Goal: Task Accomplishment & Management: Complete application form

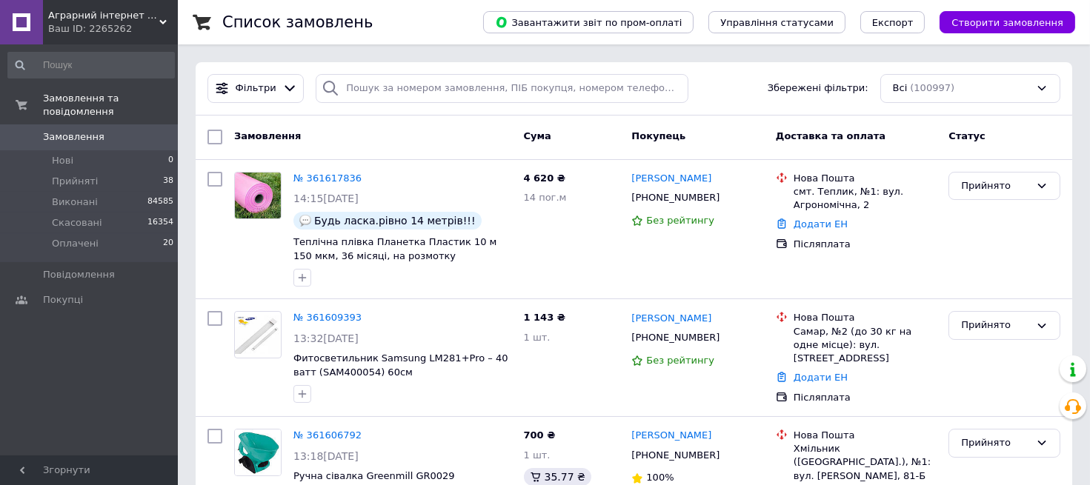
click at [937, 87] on div "Всі (100997)" at bounding box center [970, 88] width 180 height 29
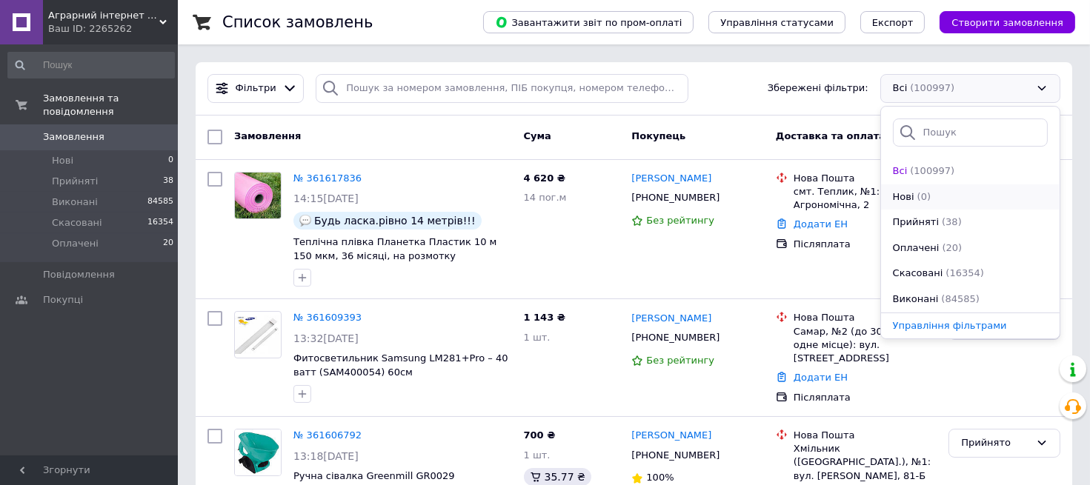
click at [919, 196] on span "(0)" at bounding box center [923, 196] width 13 height 11
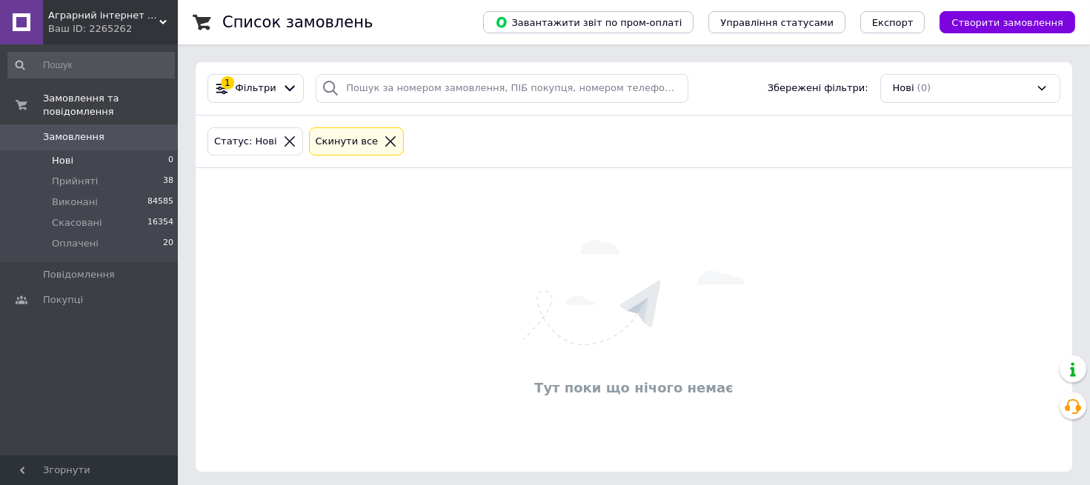
click at [658, 144] on div "Статус: Нові Cкинути все" at bounding box center [633, 141] width 859 height 35
click at [944, 92] on div "Нові (0)" at bounding box center [970, 88] width 180 height 29
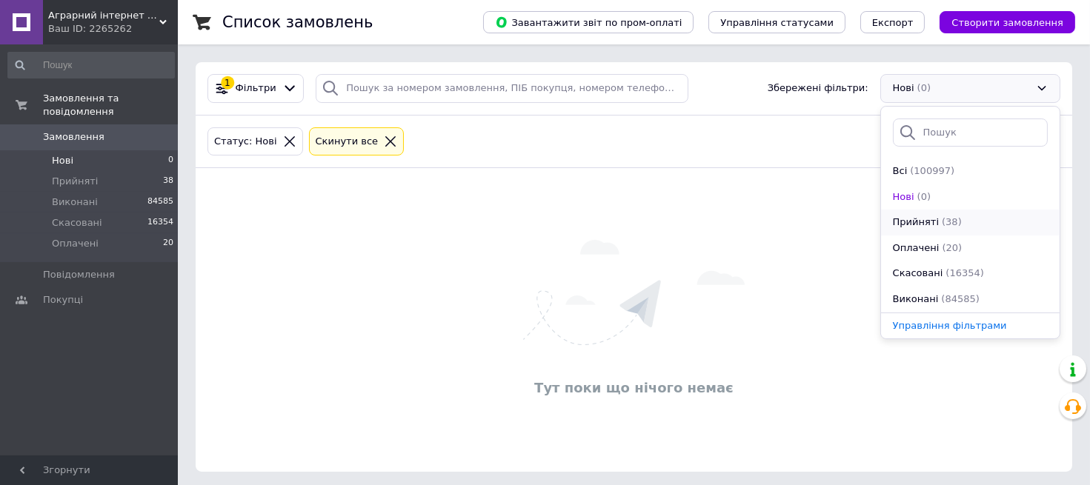
click at [928, 221] on span "Прийняті" at bounding box center [916, 223] width 46 height 14
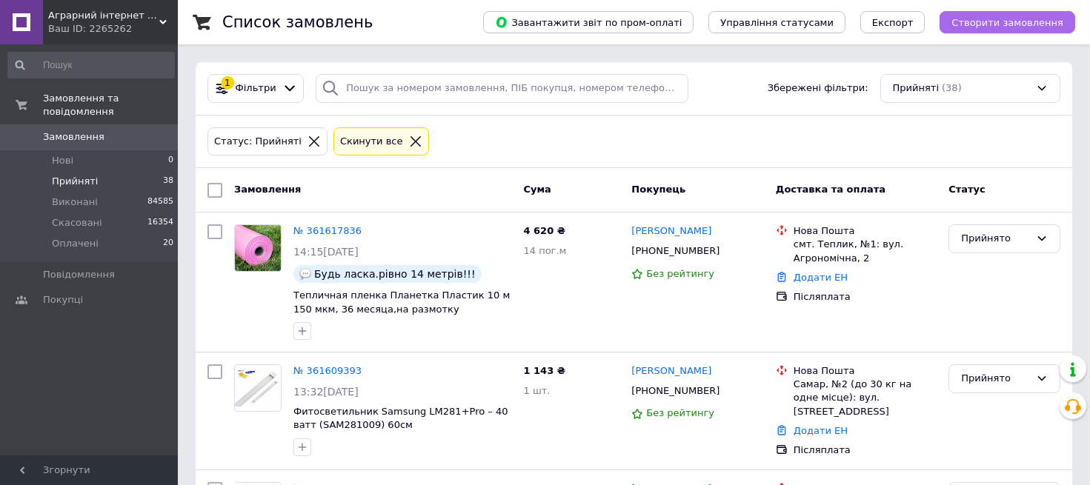
click at [1024, 28] on button "Створити замовлення" at bounding box center [1007, 22] width 136 height 22
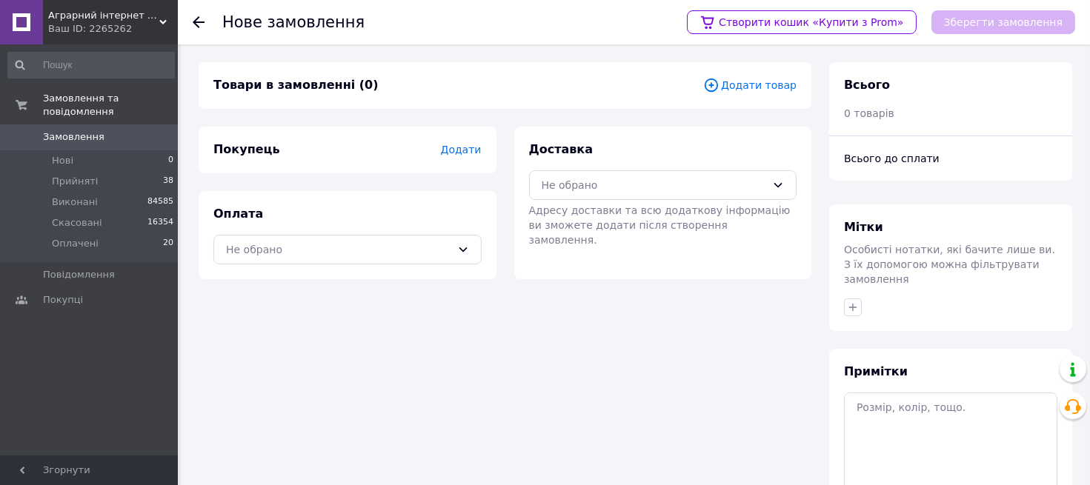
click at [774, 87] on span "Додати товар" at bounding box center [749, 85] width 93 height 16
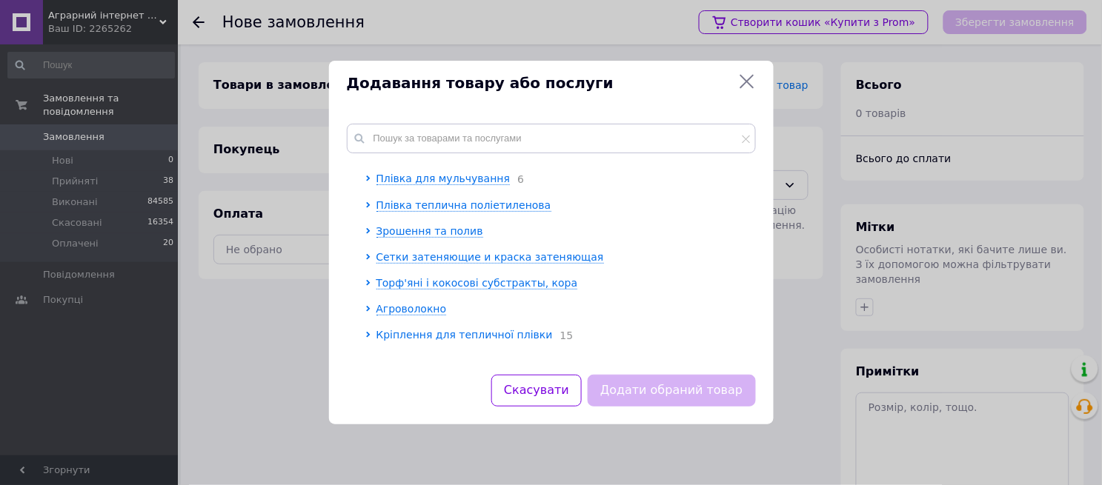
scroll to position [1564, 0]
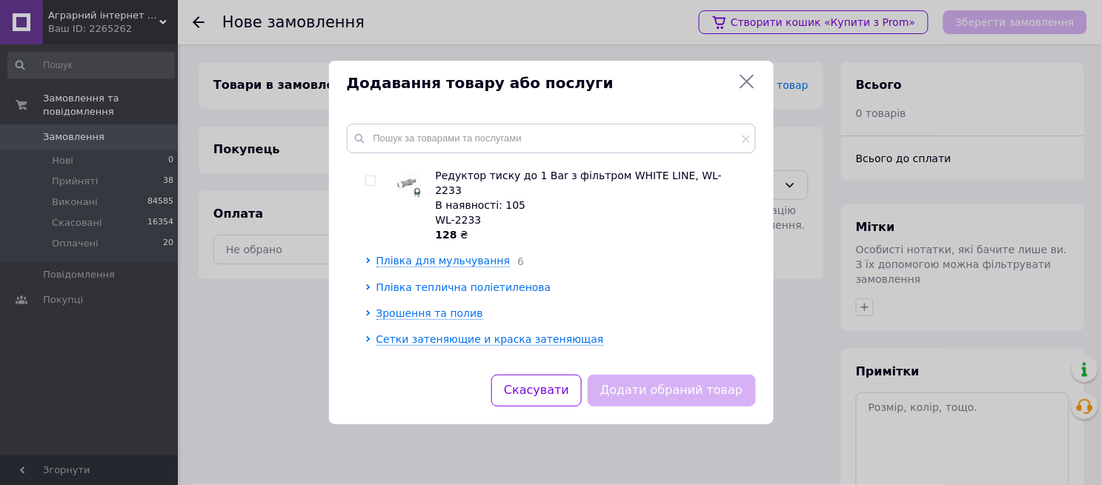
click at [437, 282] on span "Плівка теплична поліетиленова" at bounding box center [463, 288] width 175 height 12
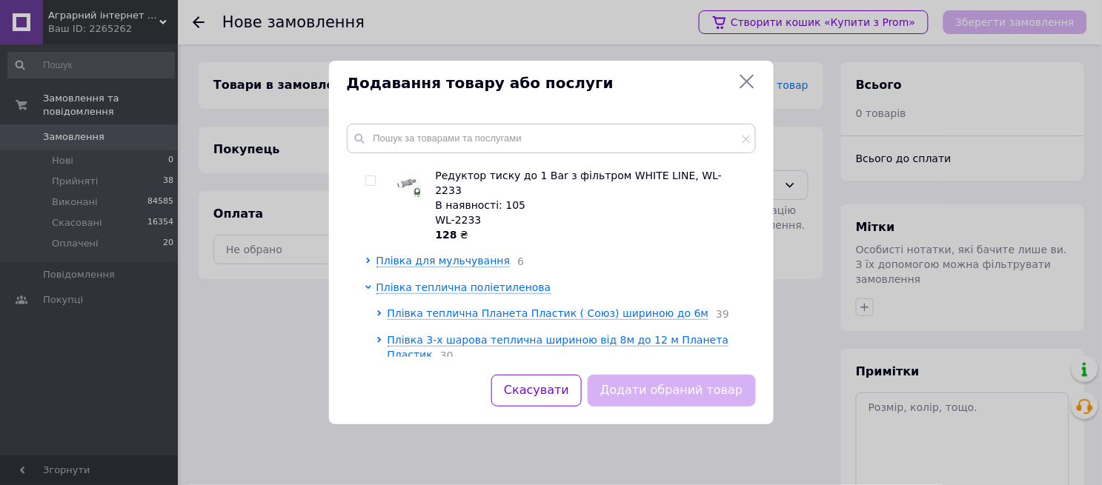
scroll to position [1646, 0]
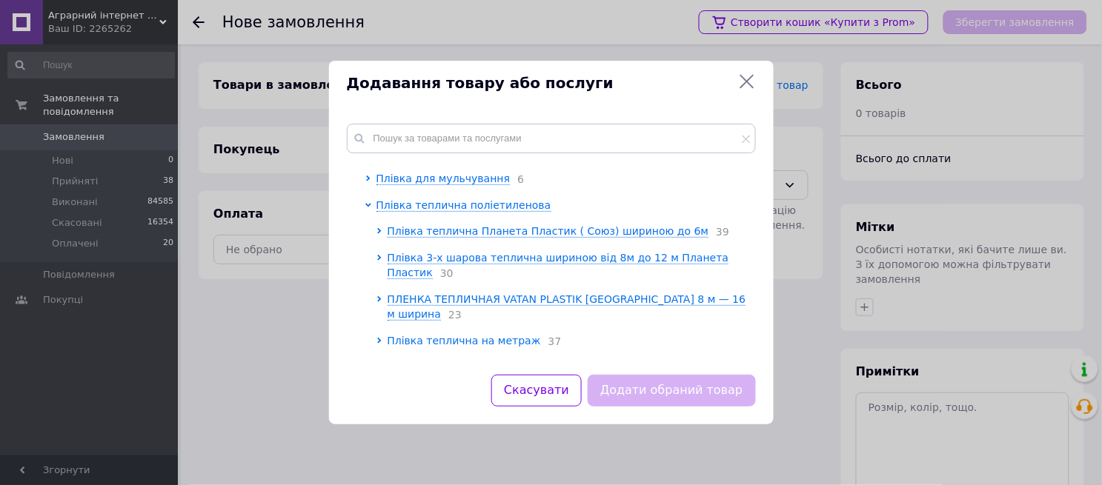
click at [458, 335] on span "Плівка теплична на метраж" at bounding box center [464, 341] width 153 height 12
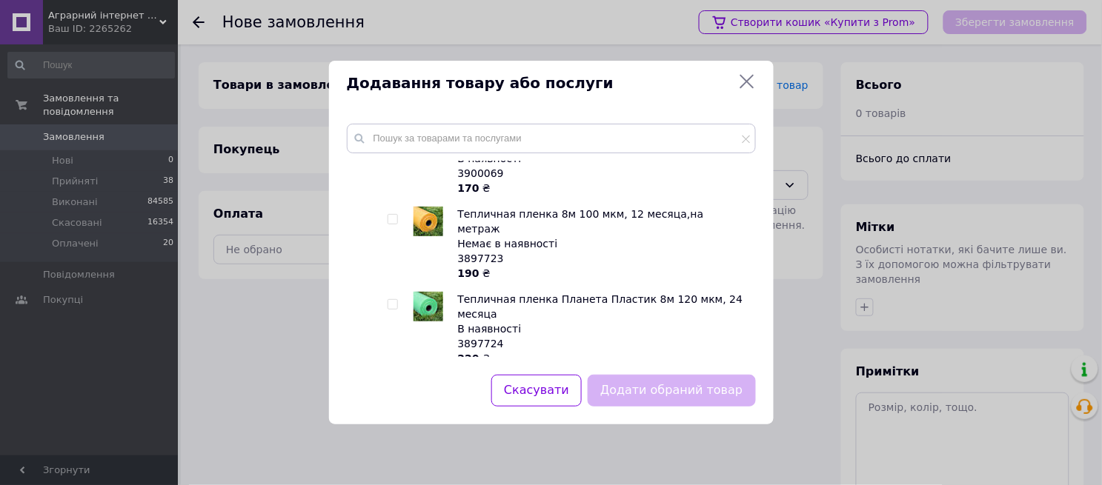
scroll to position [2634, 0]
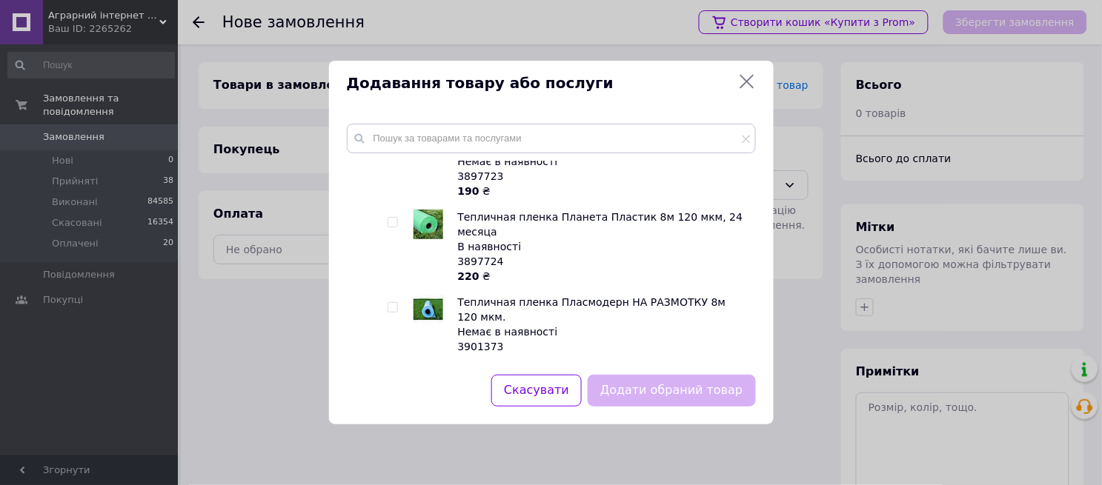
click at [428, 395] on img at bounding box center [428, 395] width 0 height 0
checkbox input "true"
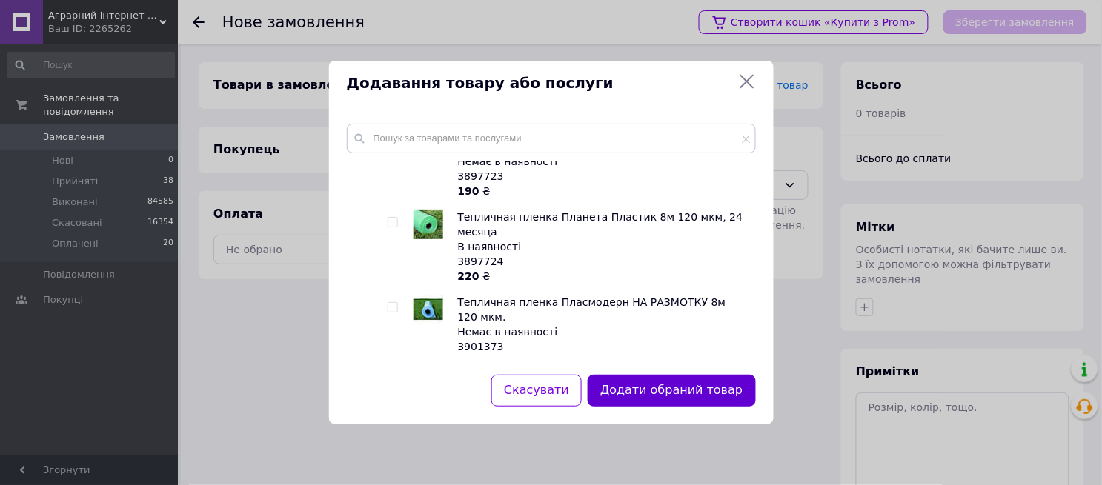
click at [638, 390] on button "Додати обраний товар" at bounding box center [671, 391] width 167 height 32
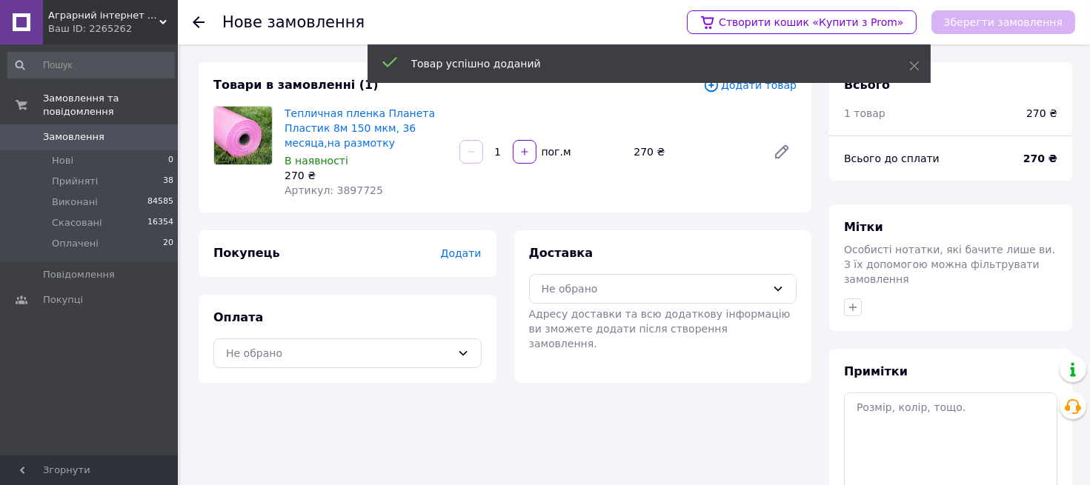
click at [501, 153] on input "1" at bounding box center [498, 152] width 24 height 11
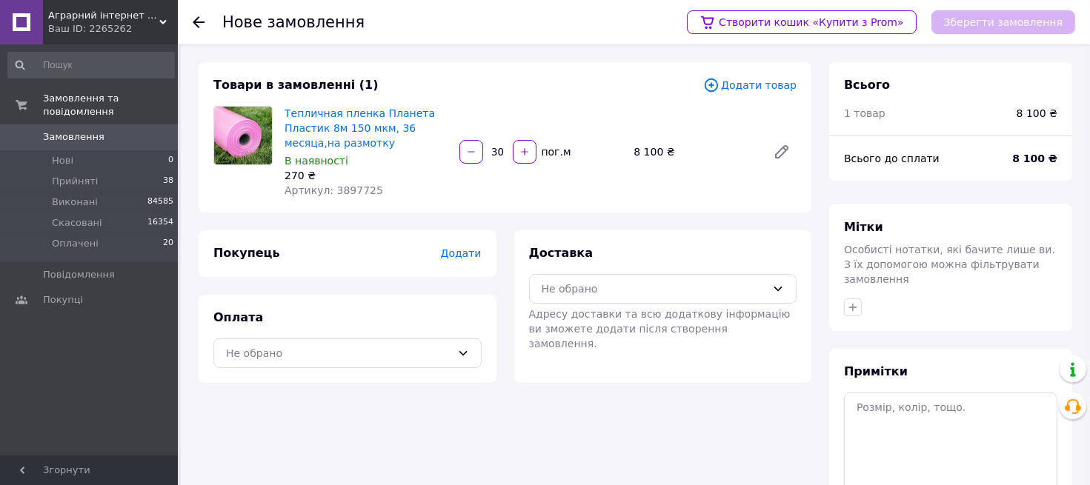
type input "30"
click at [769, 84] on span "Додати товар" at bounding box center [749, 85] width 93 height 16
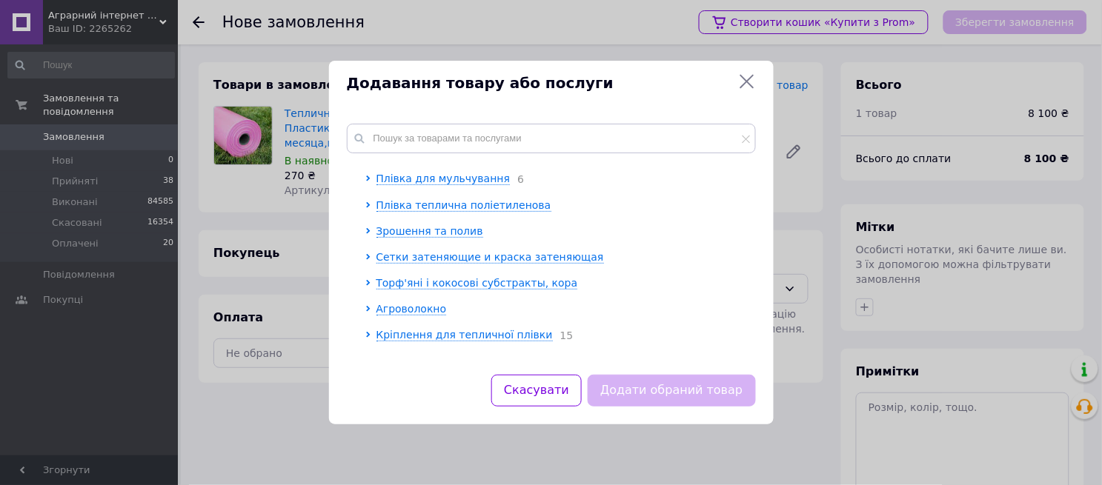
scroll to position [1482, 0]
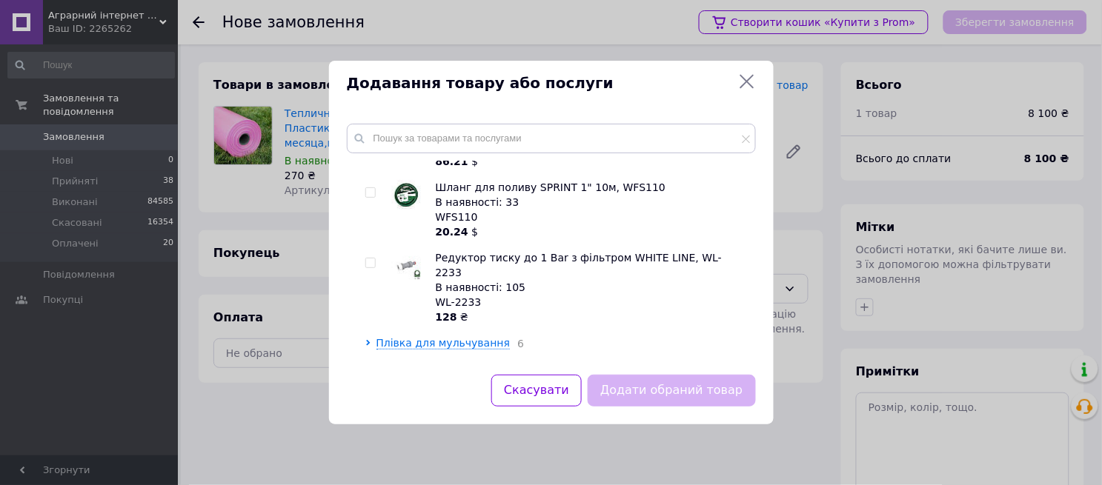
click at [749, 75] on icon at bounding box center [747, 82] width 18 height 18
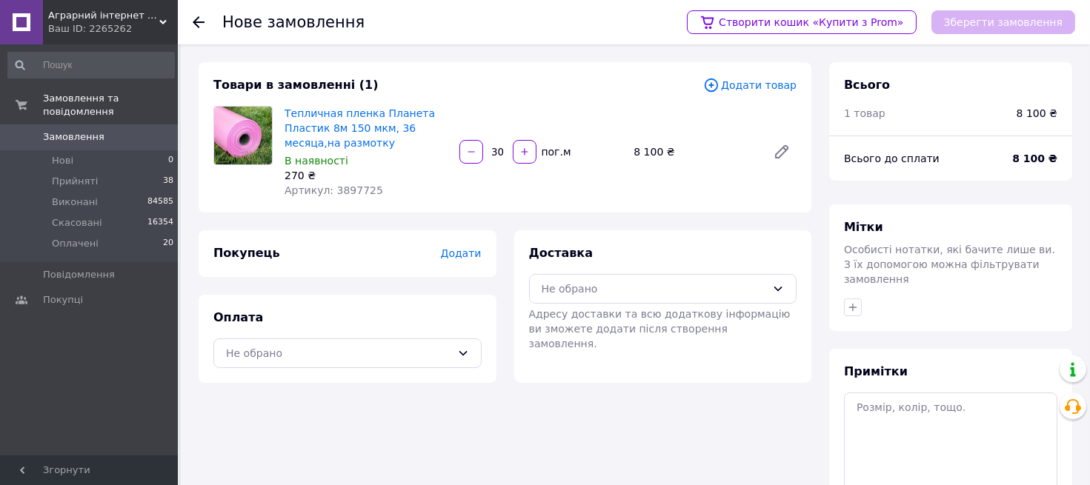
click at [780, 84] on span "Додати товар" at bounding box center [749, 85] width 93 height 16
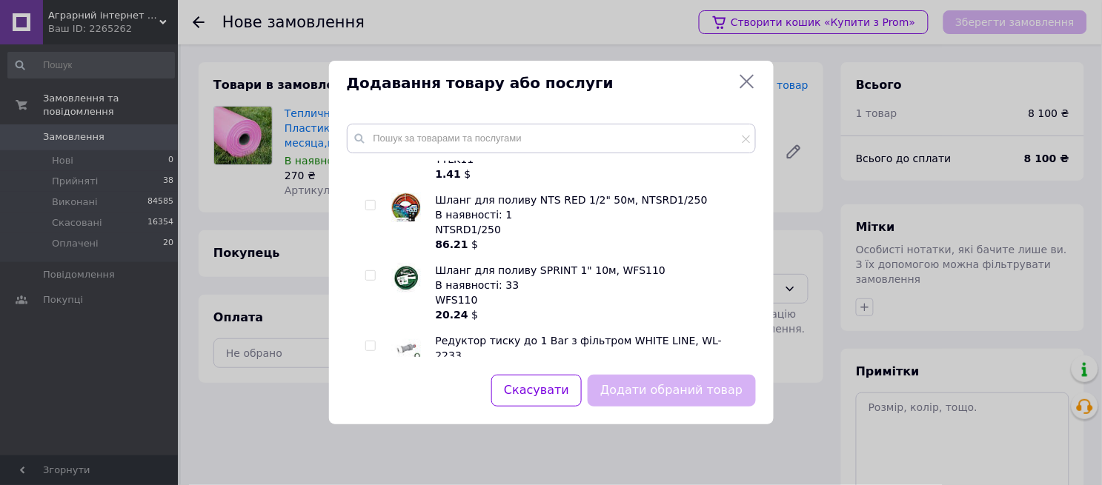
scroll to position [1564, 0]
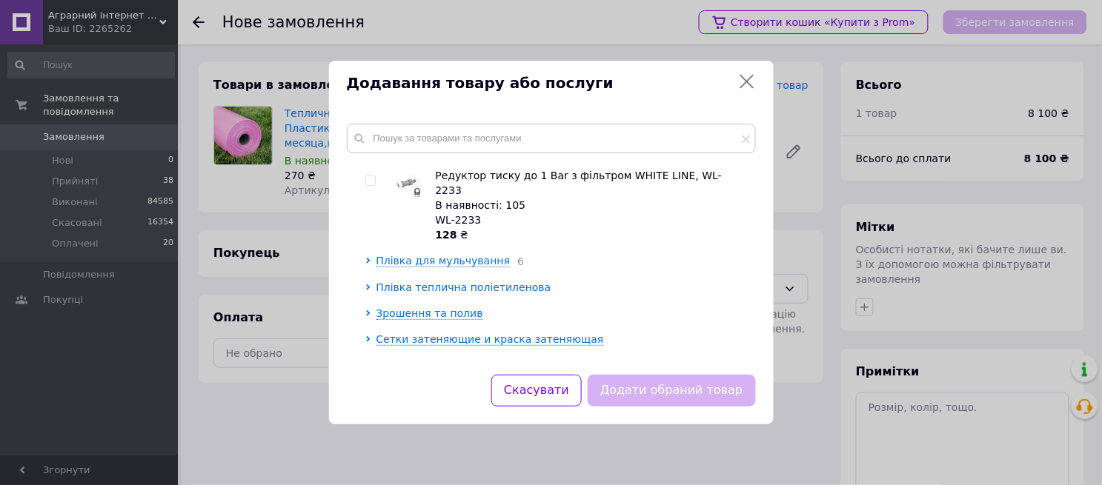
click at [428, 282] on span "Плівка теплична поліетиленова" at bounding box center [463, 288] width 175 height 12
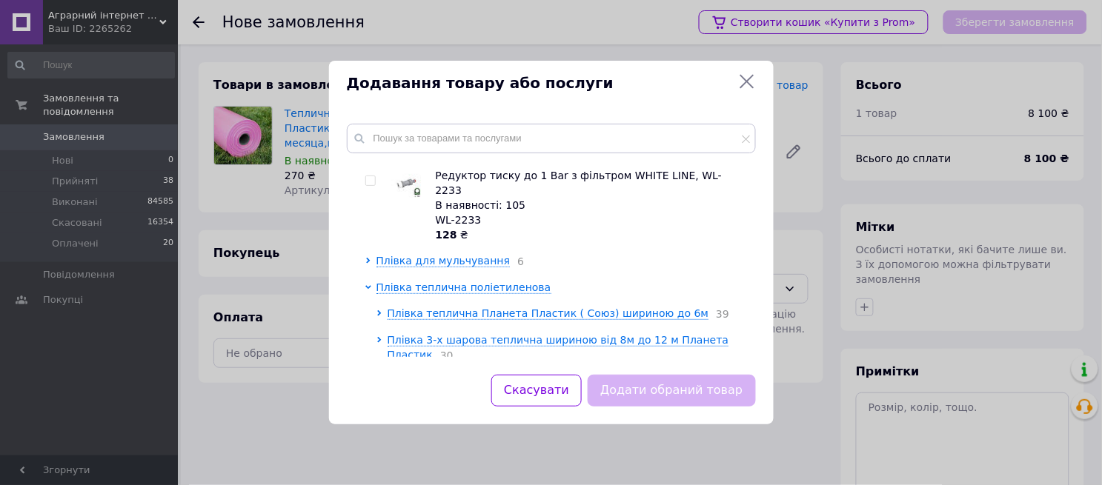
scroll to position [1646, 0]
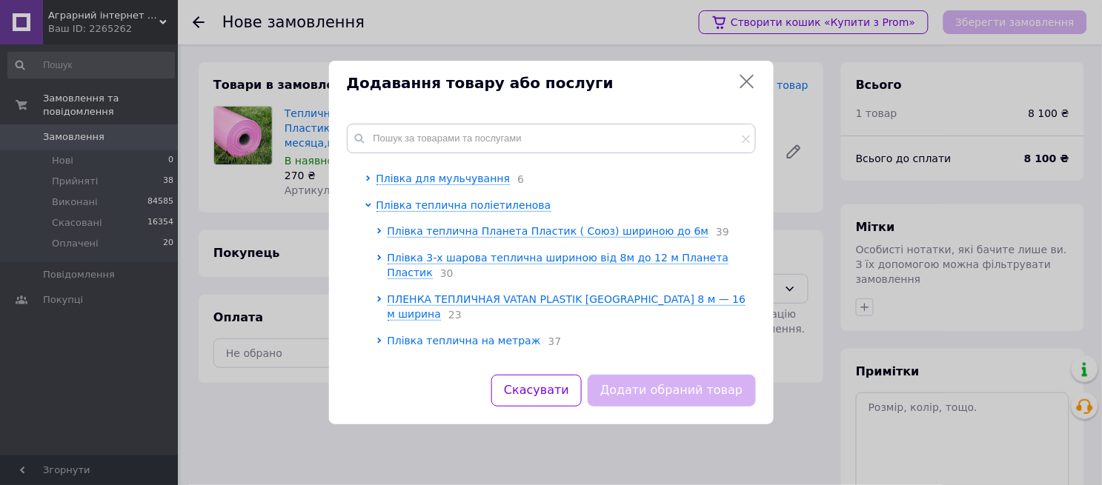
click at [463, 335] on span "Плівка теплична на метраж" at bounding box center [464, 341] width 153 height 12
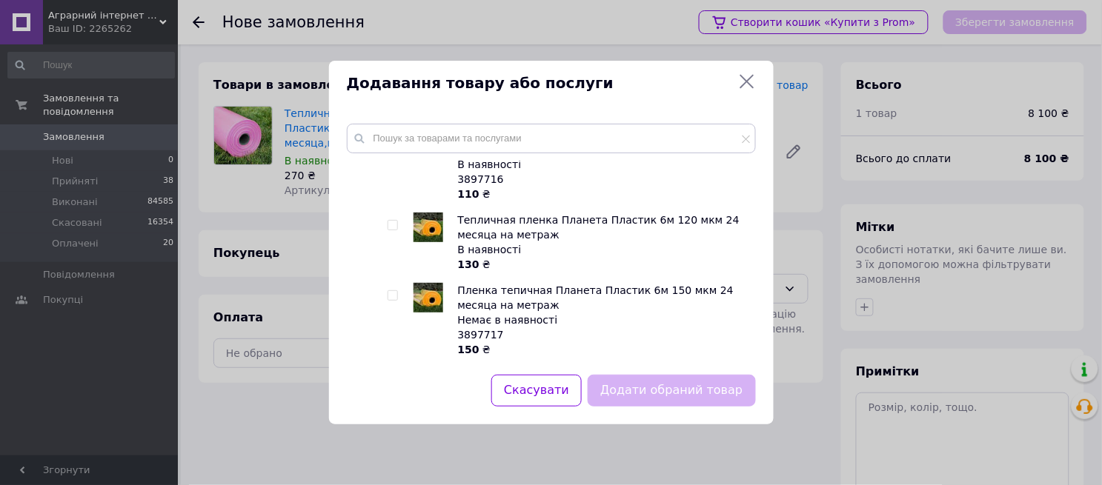
scroll to position [2552, 0]
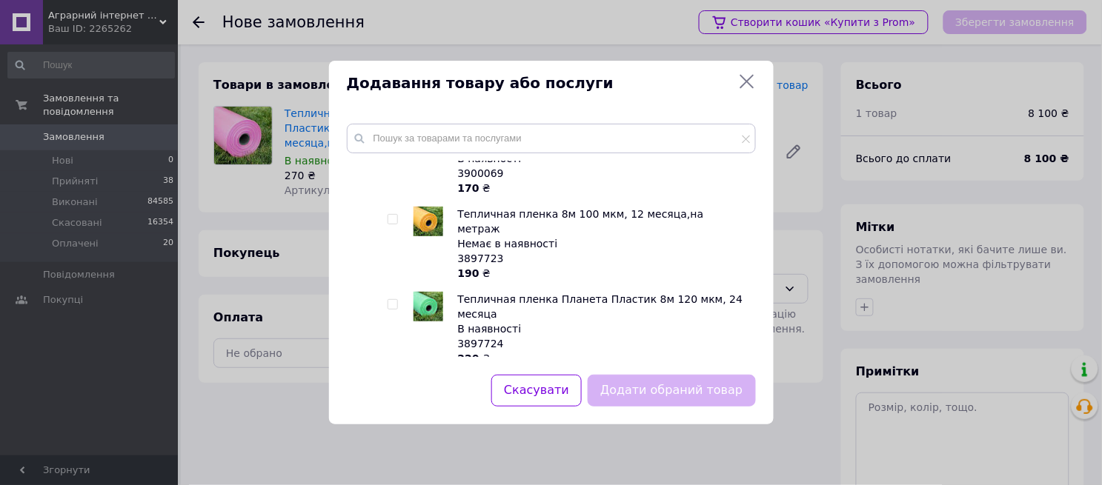
click at [423, 292] on img at bounding box center [428, 307] width 30 height 30
checkbox input "true"
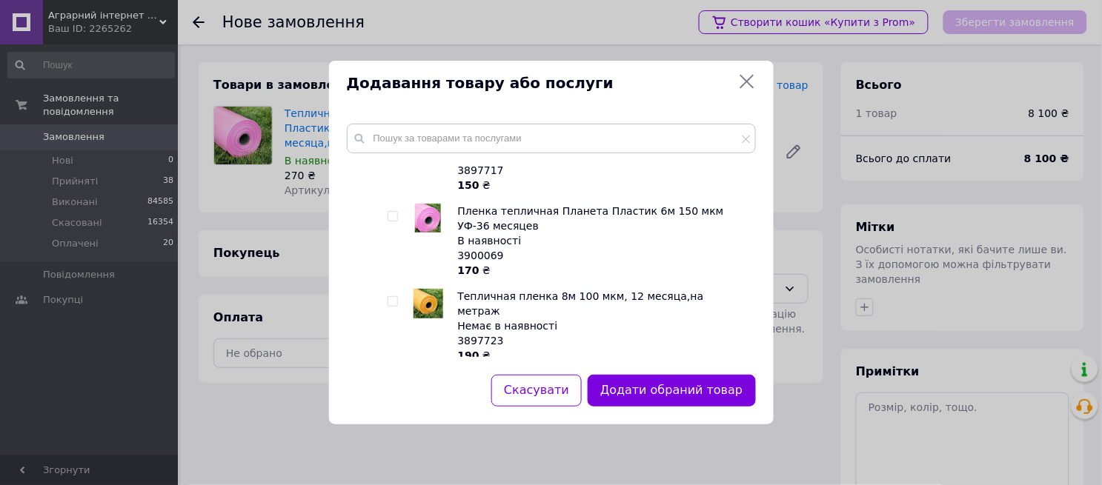
scroll to position [2716, 0]
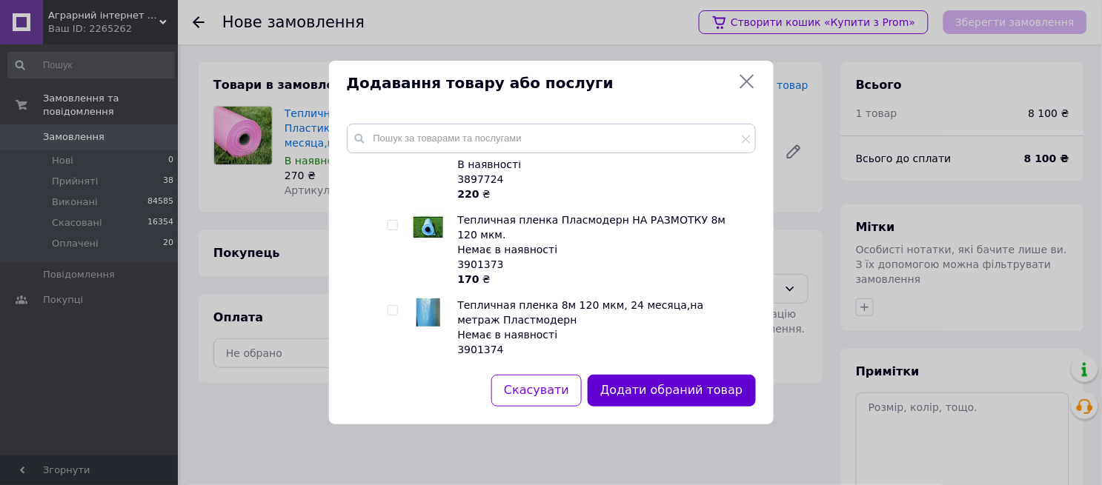
click at [671, 390] on button "Додати обраний товар" at bounding box center [671, 391] width 167 height 32
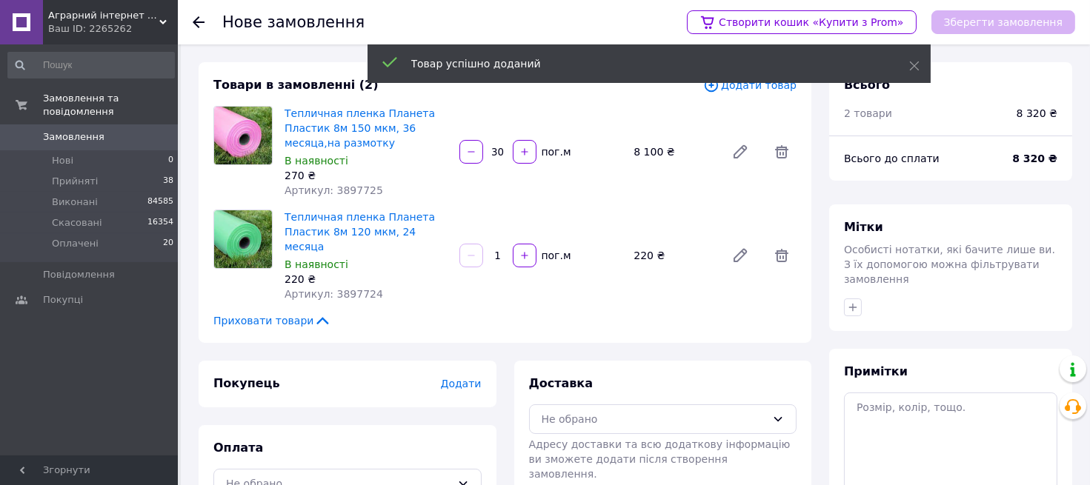
click at [507, 250] on input "1" at bounding box center [498, 255] width 24 height 11
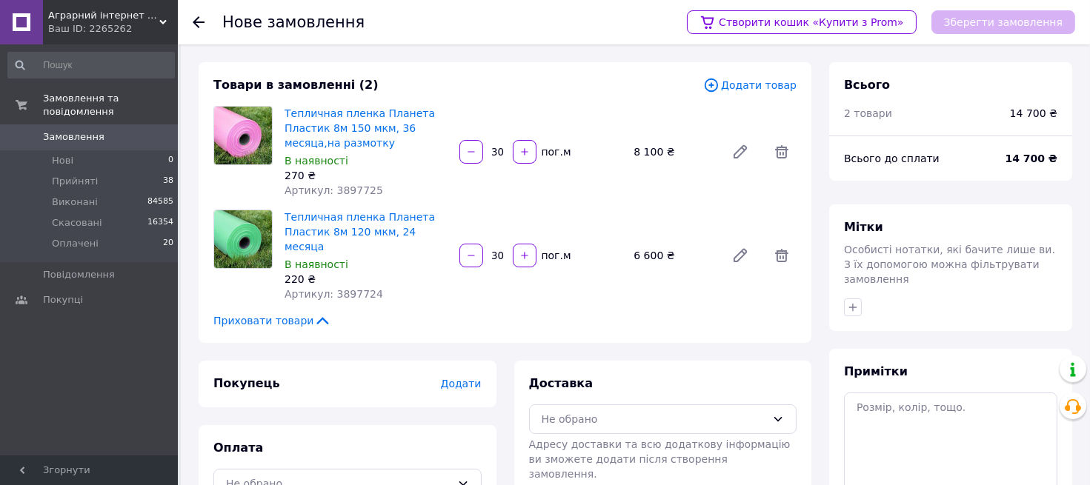
type input "30"
click at [758, 80] on span "Додати товар" at bounding box center [749, 85] width 93 height 16
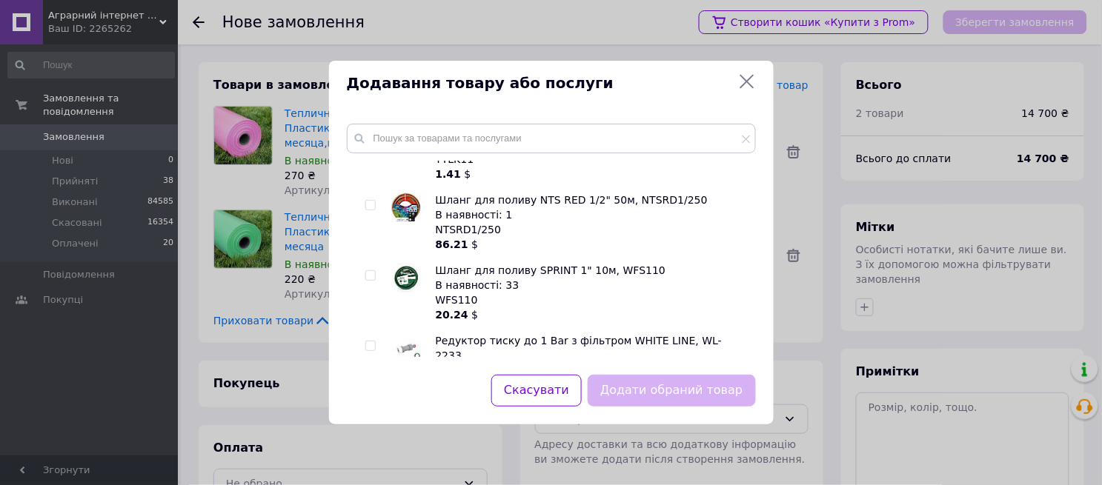
scroll to position [1564, 0]
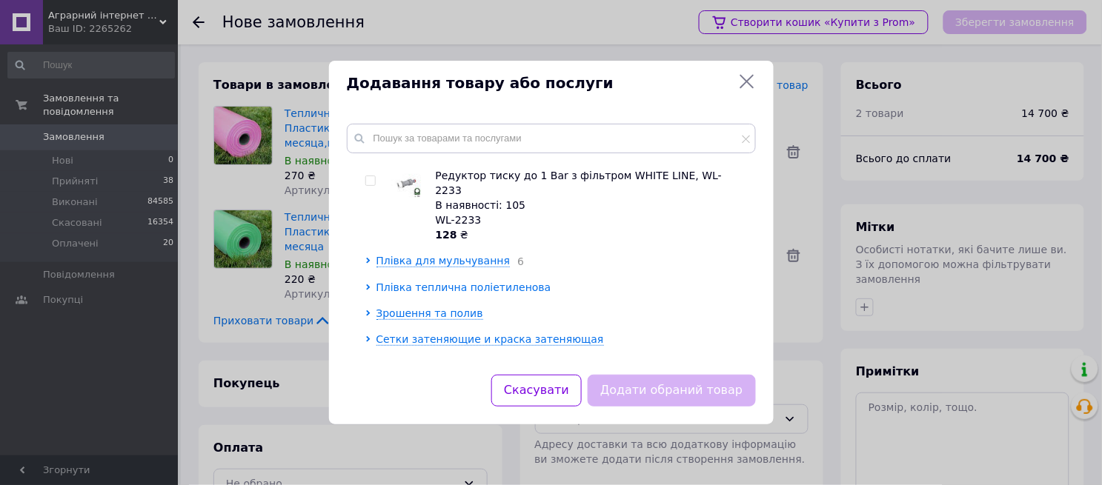
click at [439, 282] on span "Плівка теплична поліетиленова" at bounding box center [463, 288] width 175 height 12
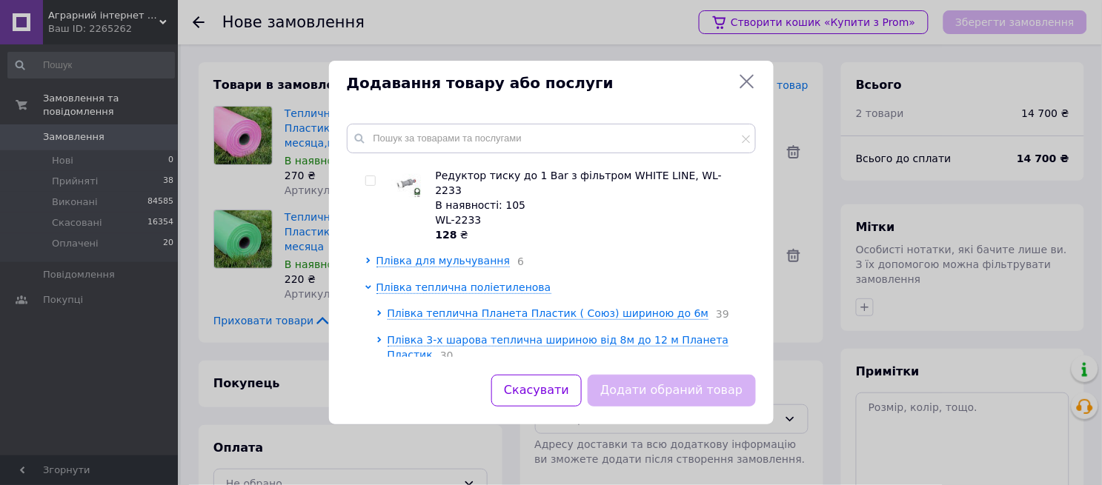
click at [462, 307] on ul "Плівка теплична Планета Пластик ( Союз) шириною до 6м 39 Плівка 3-х шарова тепл…" at bounding box center [561, 448] width 371 height 285
click at [462, 376] on span "ПЛЕНКА ТЕПЛИЧНАЯ VATAN PLASTIK ТУРЦИЯ. 8 м — 16 м ширина" at bounding box center [567, 389] width 359 height 27
click at [492, 334] on span "Плівка 3-х шарова теплична шириною від 8м до 12 м Планета Пластик" at bounding box center [559, 347] width 342 height 27
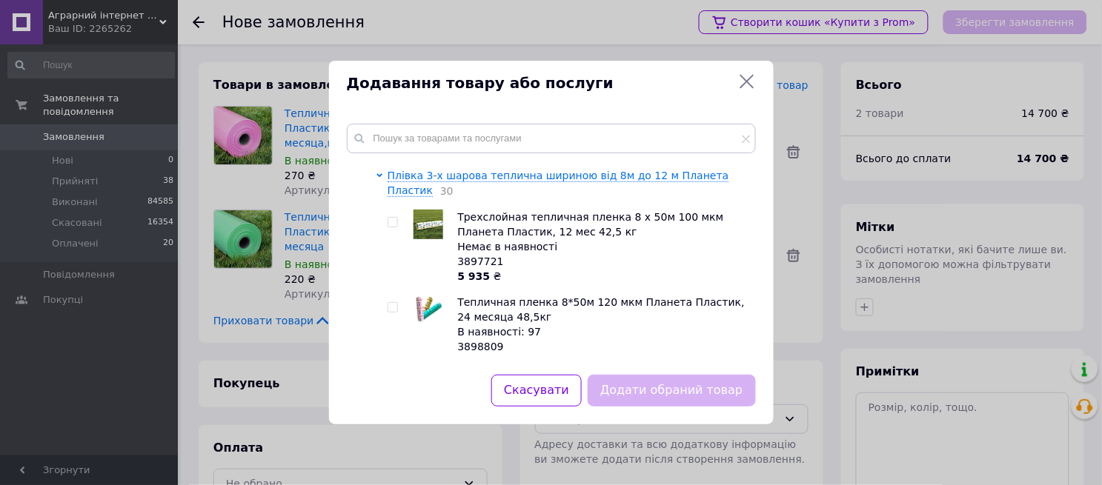
click at [427, 296] on img at bounding box center [428, 309] width 30 height 27
checkbox input "true"
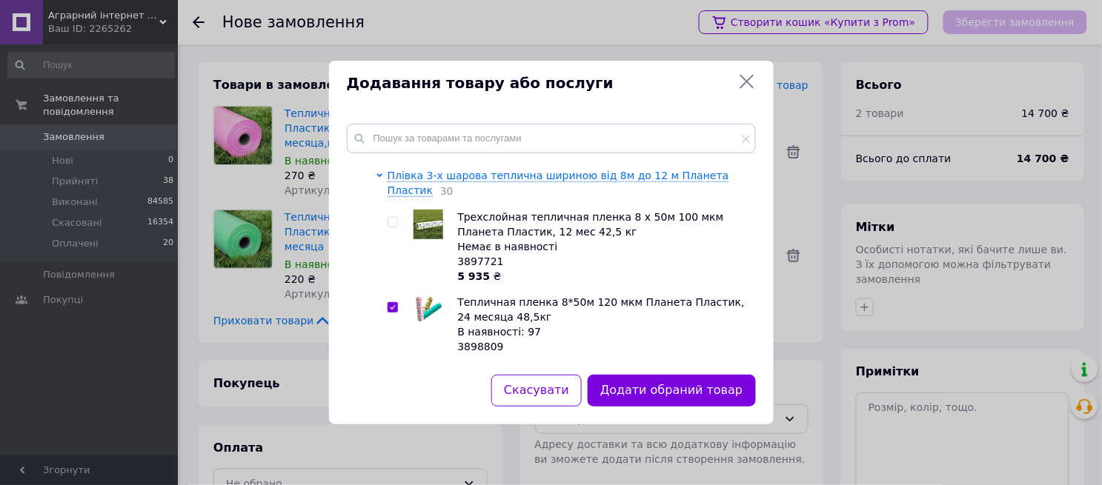
scroll to position [1811, 0]
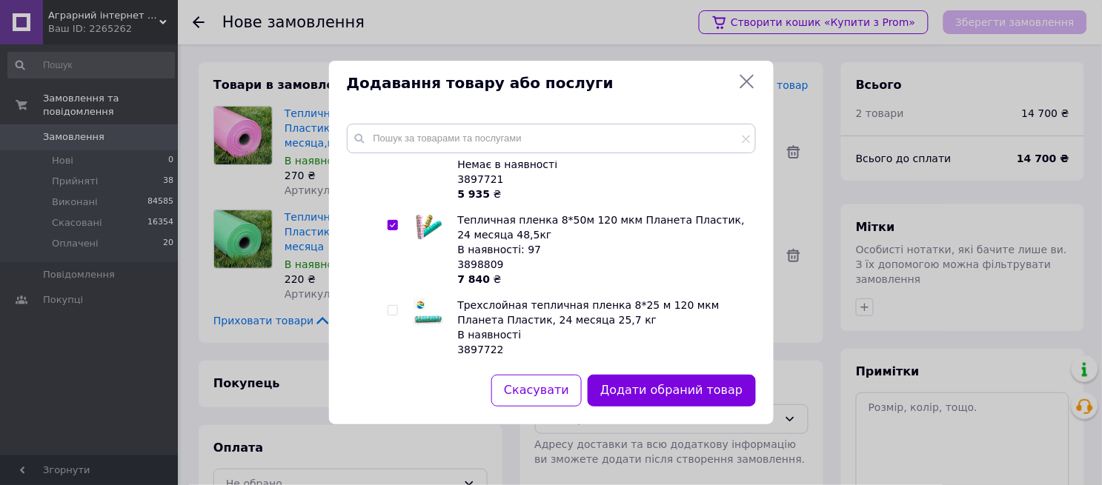
click at [417, 298] on img at bounding box center [428, 313] width 30 height 30
checkbox input "true"
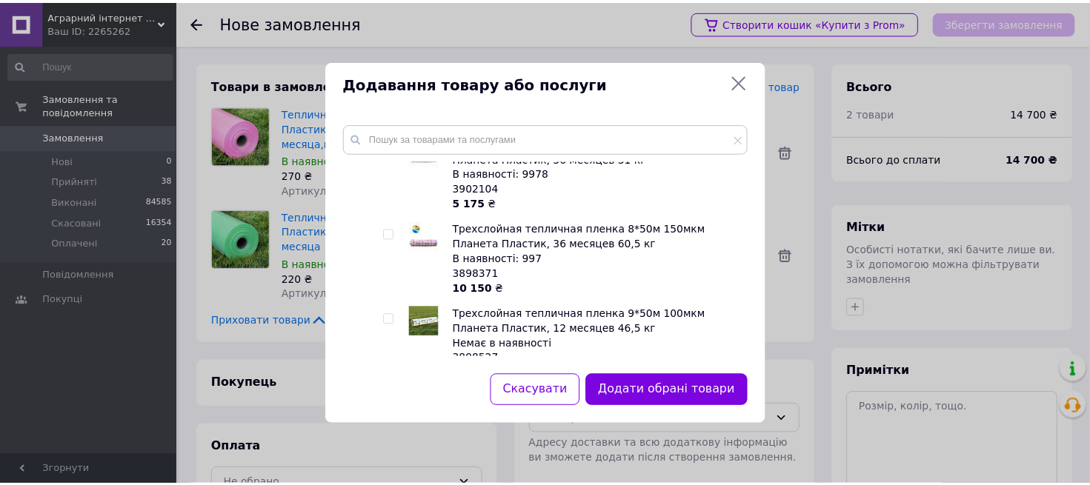
scroll to position [1975, 0]
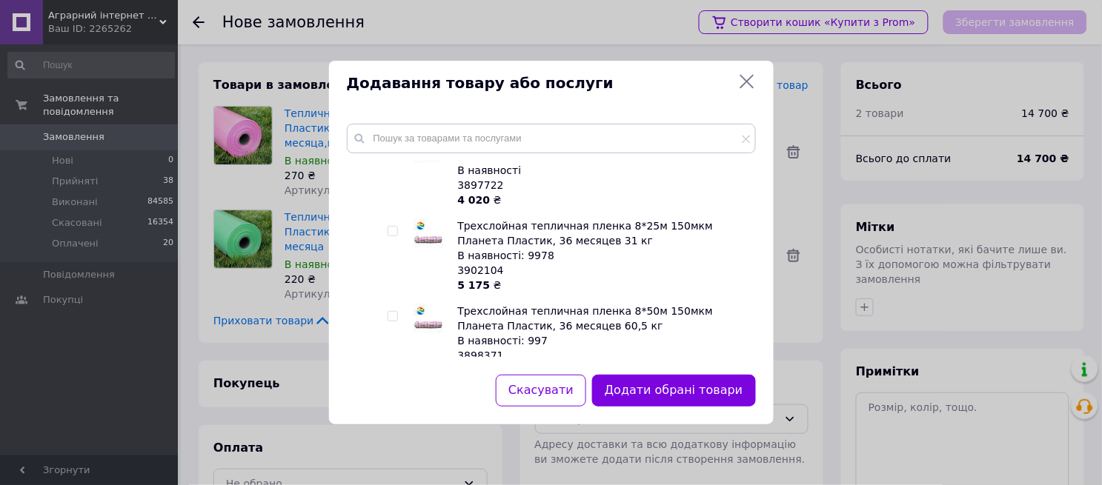
click at [424, 304] on img at bounding box center [428, 319] width 30 height 30
checkbox input "true"
click at [676, 402] on button "Додати обрані товари" at bounding box center [673, 391] width 163 height 32
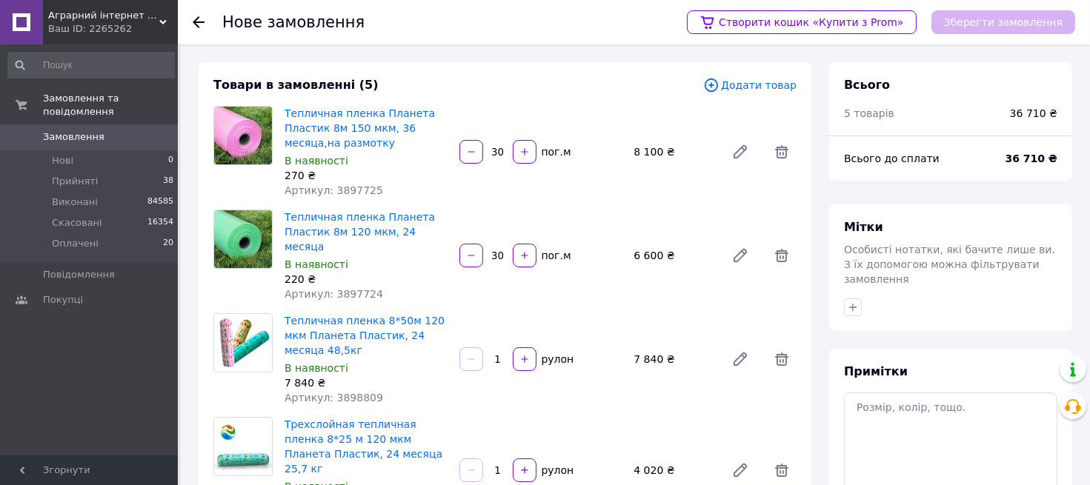
click at [680, 414] on div "Трехслойная тепличная пленка 8*25 м 120 мкм Планета Пластик, 24 месяца 25,7 кг …" at bounding box center [541, 470] width 524 height 113
click at [196, 19] on use at bounding box center [199, 22] width 12 height 12
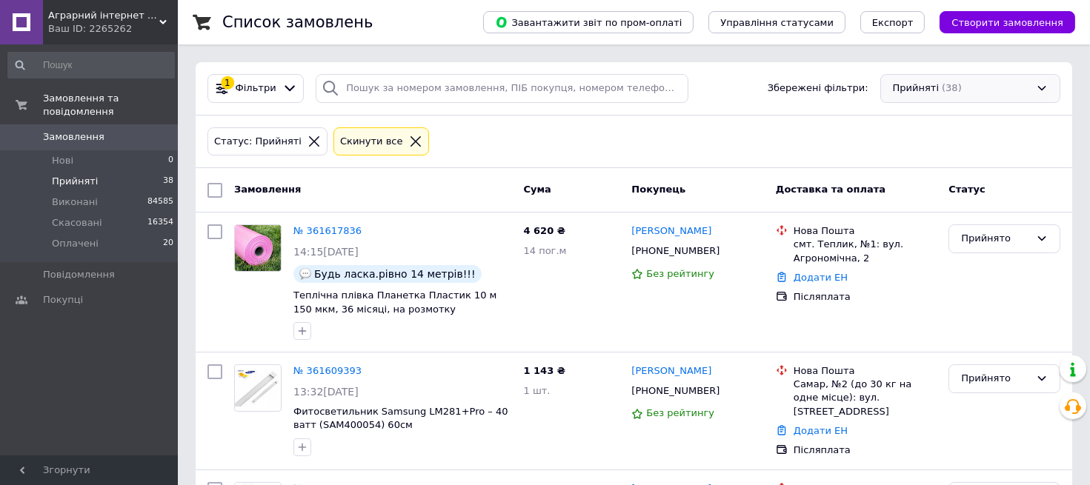
click at [922, 89] on div "Прийняті (38)" at bounding box center [970, 88] width 180 height 29
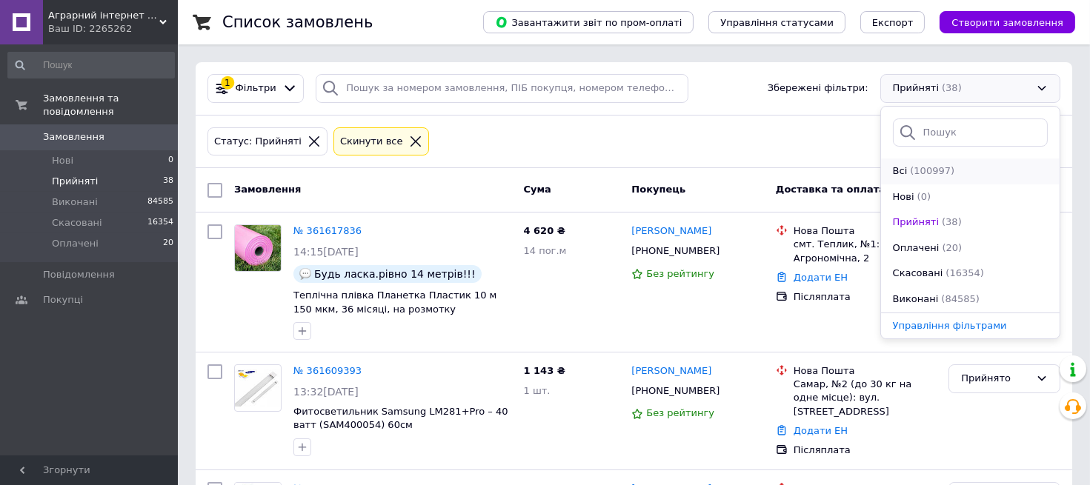
click at [919, 175] on span "(100997)" at bounding box center [932, 170] width 44 height 11
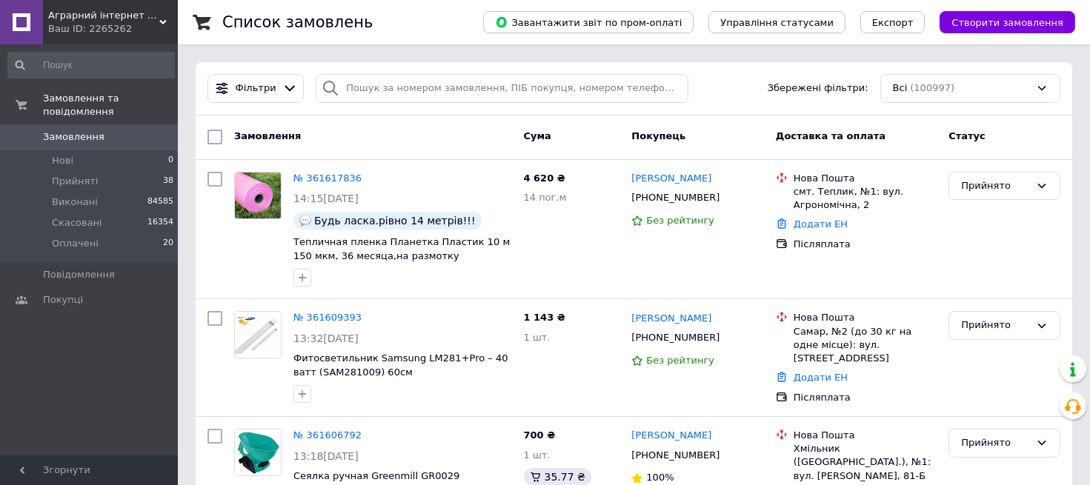
drag, startPoint x: 942, startPoint y: 91, endPoint x: 939, endPoint y: 100, distance: 9.4
click at [942, 92] on div "Всі (100997)" at bounding box center [970, 88] width 180 height 29
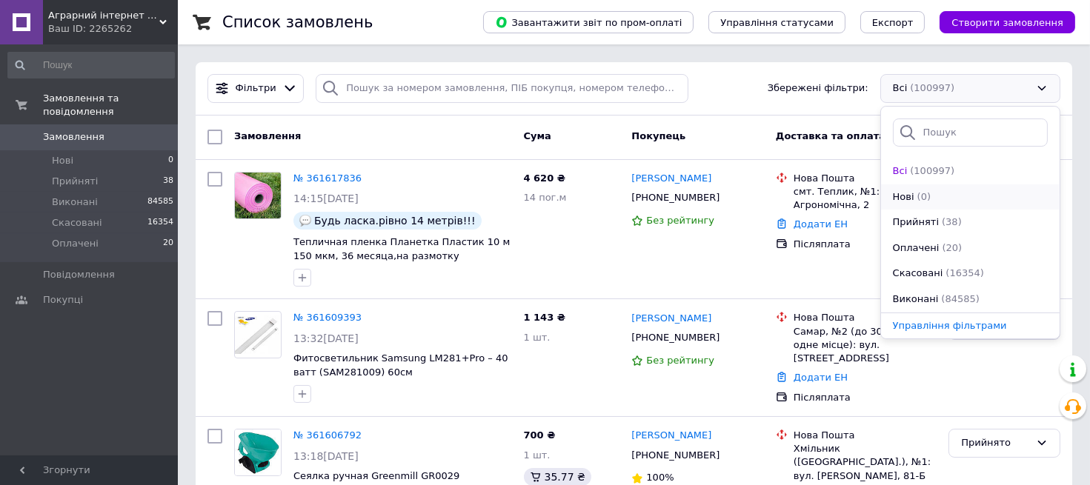
click at [931, 198] on div "Нові (0)" at bounding box center [970, 197] width 158 height 14
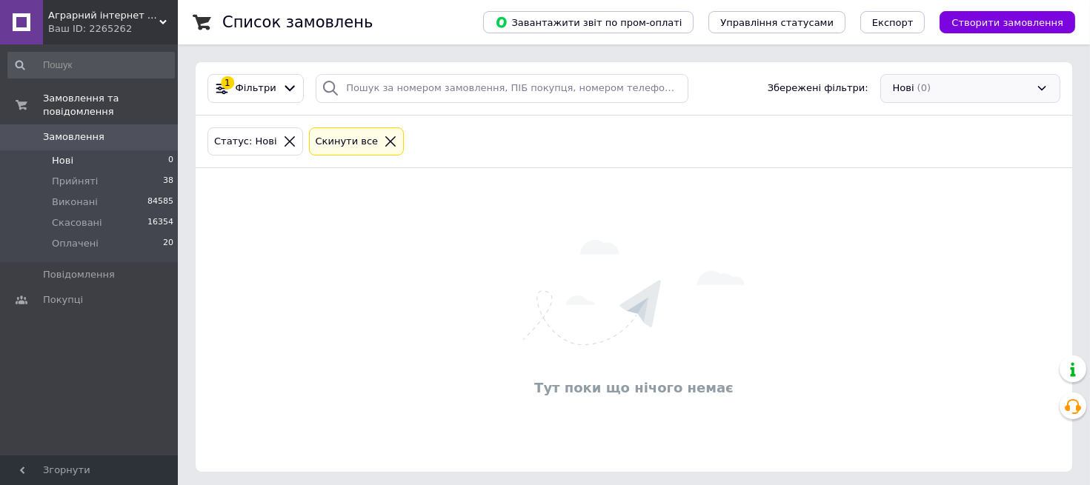
click at [932, 93] on div "Нові (0)" at bounding box center [970, 88] width 180 height 29
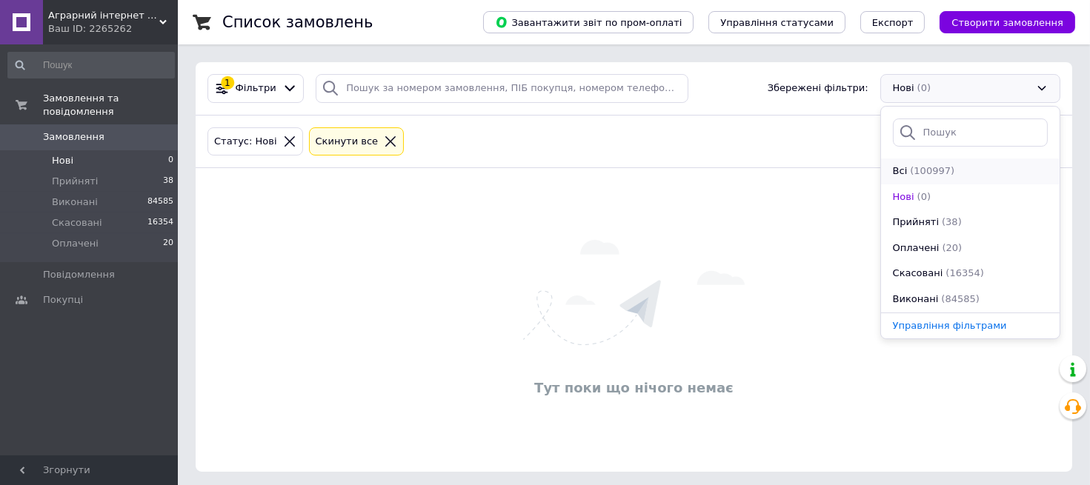
click at [917, 175] on span "(100997)" at bounding box center [932, 170] width 44 height 11
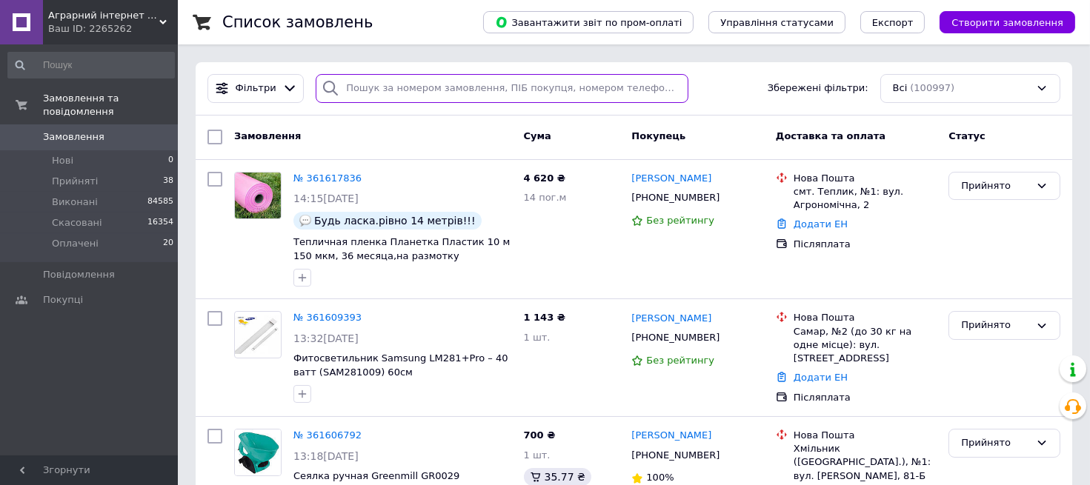
click at [493, 99] on input "search" at bounding box center [502, 88] width 373 height 29
drag, startPoint x: 646, startPoint y: 79, endPoint x: 638, endPoint y: 87, distance: 12.1
click at [646, 79] on input "search" at bounding box center [502, 88] width 373 height 29
paste input "[PHONE_NUMBER]"
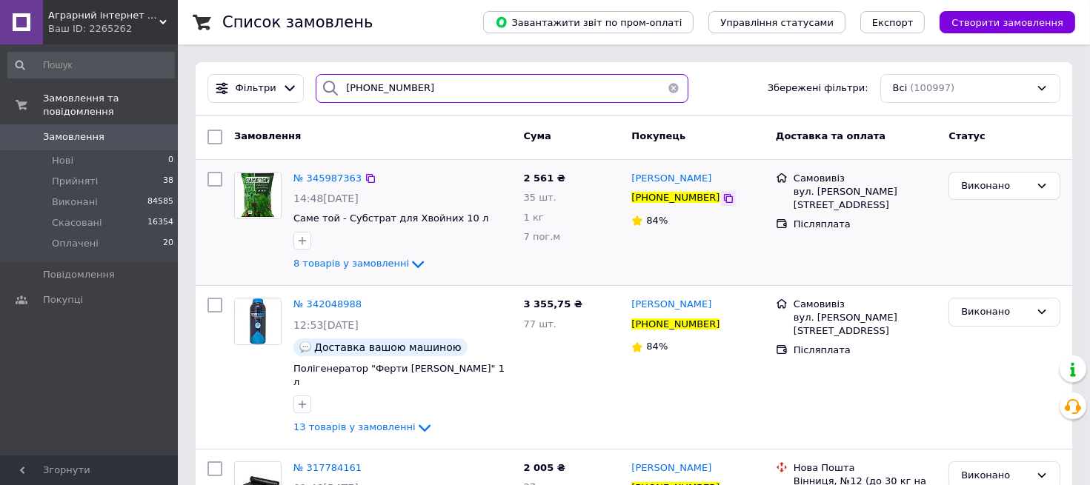
type input "[PHONE_NUMBER]"
click at [722, 199] on icon at bounding box center [728, 199] width 12 height 12
click at [597, 99] on input "[PHONE_NUMBER]" at bounding box center [502, 88] width 373 height 29
click at [667, 87] on button "button" at bounding box center [674, 88] width 30 height 29
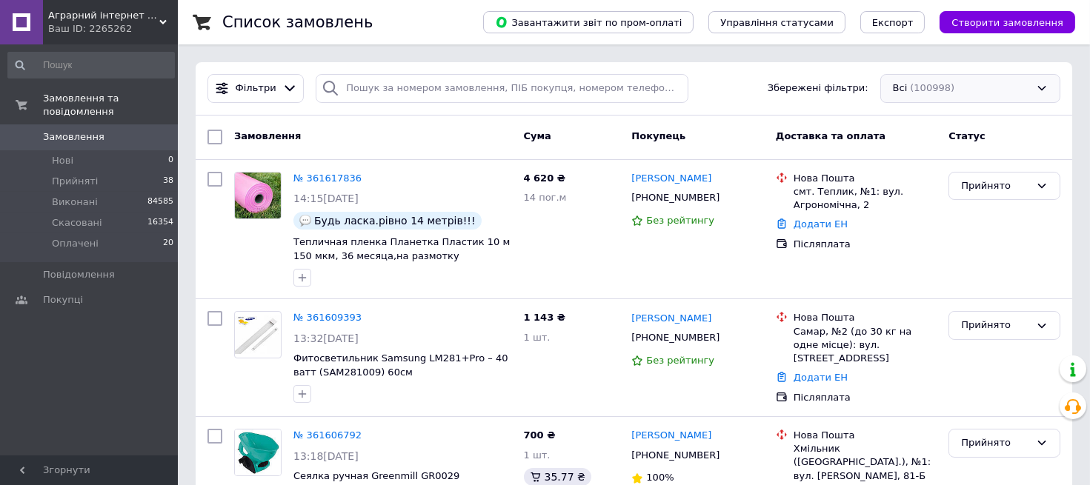
click at [928, 90] on div "Всі (100998)" at bounding box center [970, 88] width 180 height 29
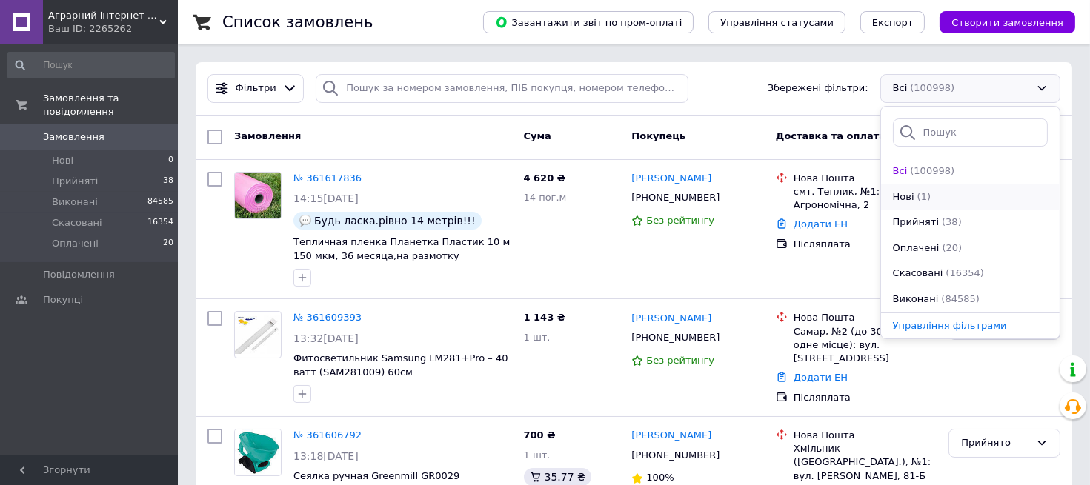
click at [913, 201] on div "Нові" at bounding box center [903, 197] width 24 height 14
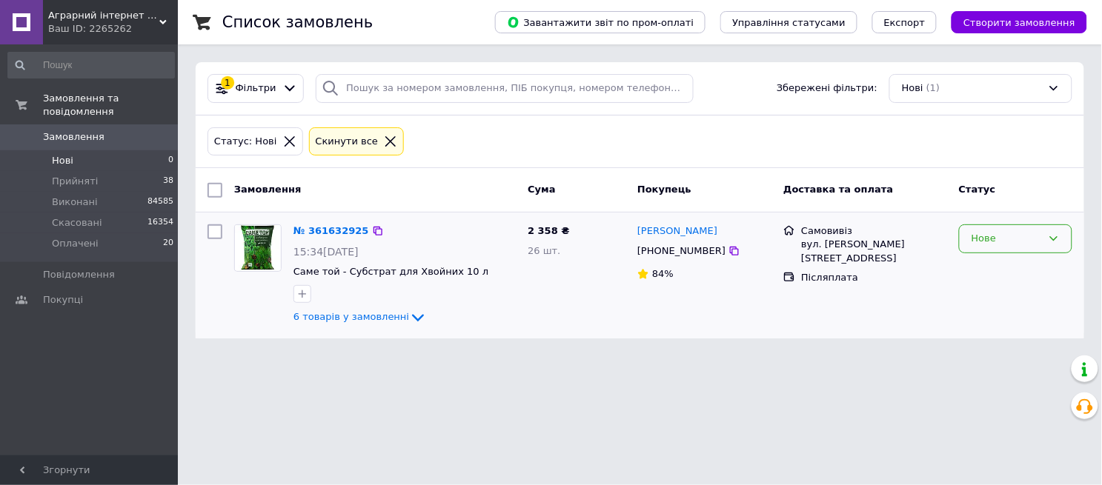
drag, startPoint x: 1006, startPoint y: 239, endPoint x: 1005, endPoint y: 246, distance: 7.4
click at [1005, 239] on div "Нове" at bounding box center [1006, 239] width 70 height 16
click at [1011, 273] on li "Прийнято" at bounding box center [1016, 269] width 112 height 27
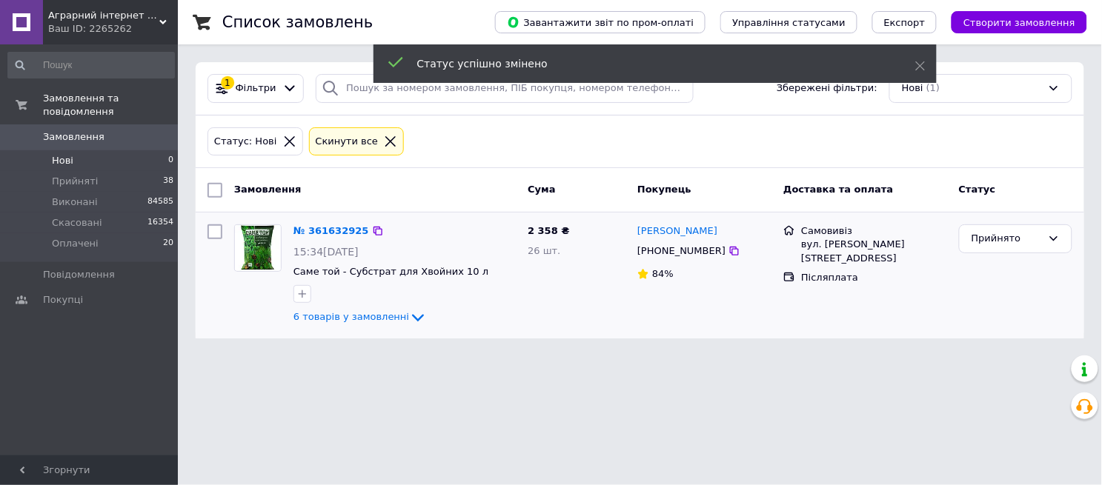
click at [261, 247] on img at bounding box center [258, 248] width 46 height 46
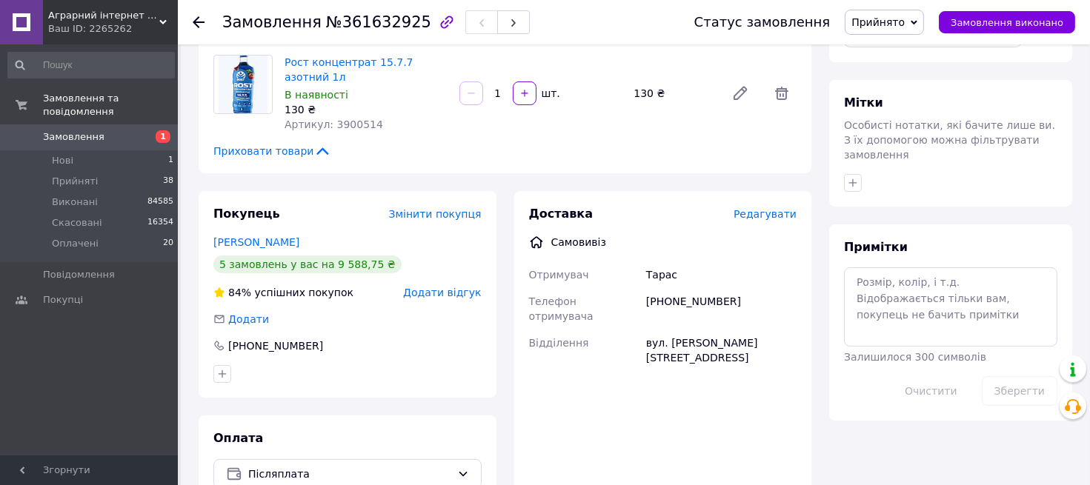
scroll to position [411, 0]
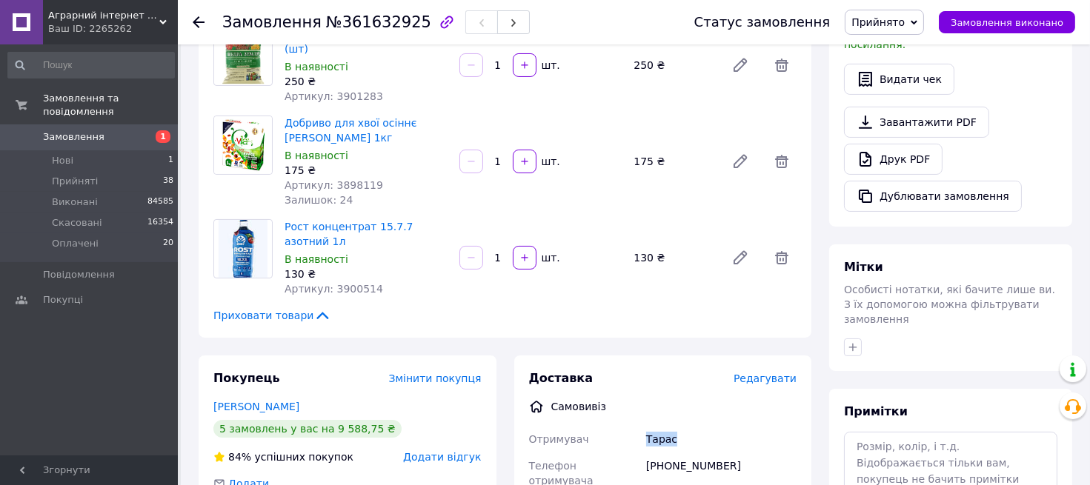
drag, startPoint x: 641, startPoint y: 388, endPoint x: 691, endPoint y: 394, distance: 50.1
click at [691, 426] on div "Отримувач [PERSON_NAME] Телефон отримувача [PHONE_NUMBER] Відділення вул. [PERS…" at bounding box center [663, 481] width 274 height 110
copy div "Отримувач [PERSON_NAME]"
drag, startPoint x: 646, startPoint y: 425, endPoint x: 748, endPoint y: 432, distance: 102.5
click at [748, 453] on div "[PHONE_NUMBER]" at bounding box center [721, 473] width 156 height 41
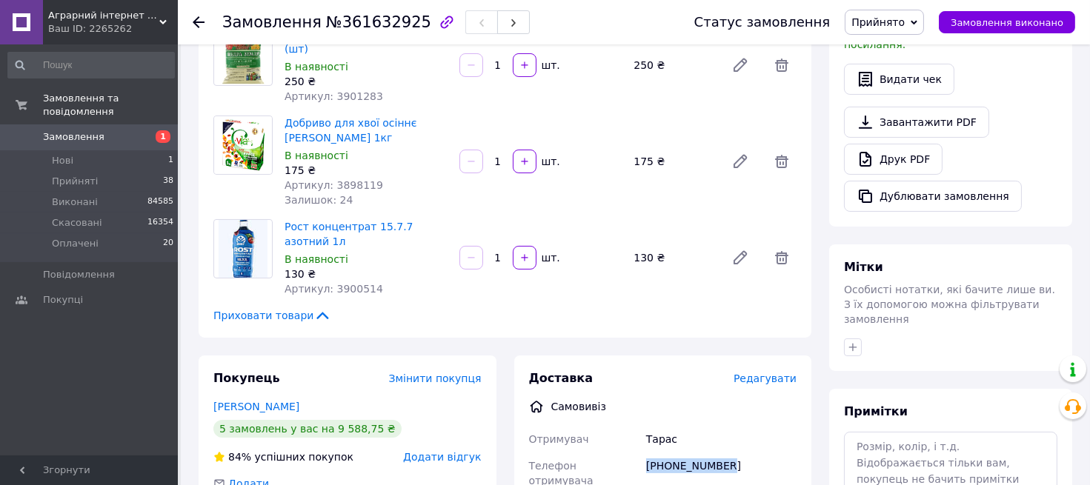
copy div "[PHONE_NUMBER]"
click at [593, 460] on span "Телефон отримувача" at bounding box center [561, 473] width 64 height 27
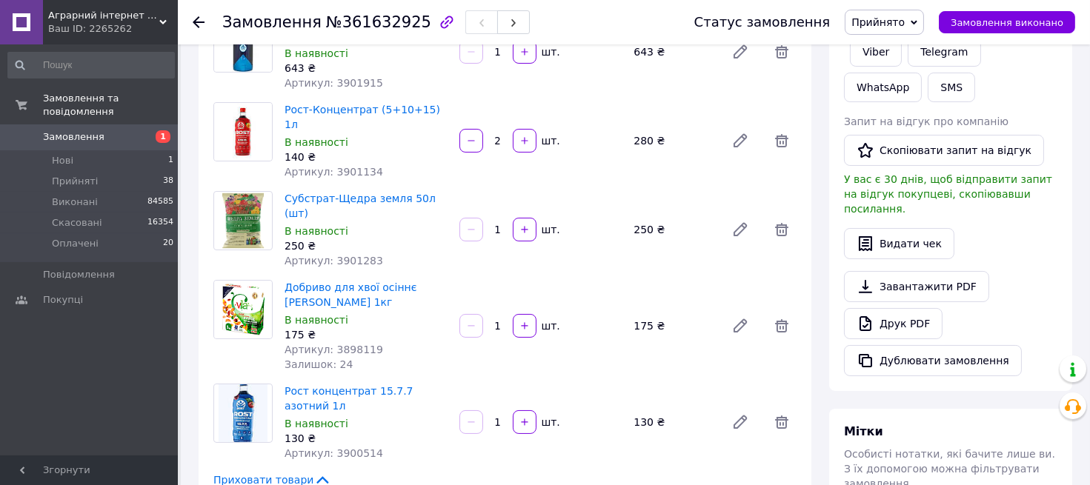
scroll to position [0, 0]
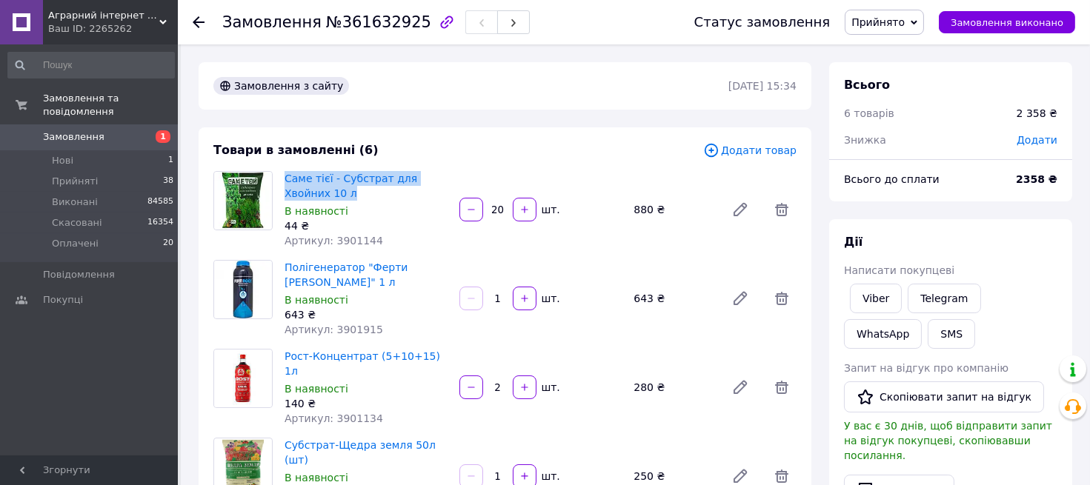
drag, startPoint x: 280, startPoint y: 175, endPoint x: 341, endPoint y: 190, distance: 62.5
click at [341, 190] on div "Саме тієї - Субстрат для Хвойних 10 л В наявності 44 ₴ Артикул: 3901144" at bounding box center [366, 209] width 175 height 83
copy link "Саме тієї - Субстрат для Хвойних 10 л"
click at [591, 376] on div "2   шт." at bounding box center [541, 388] width 166 height 24
click at [610, 403] on div "Товари в замовленні (6) Додати товар Саме тієї - Субстрат для Хвойних 10 л В на…" at bounding box center [505, 438] width 613 height 622
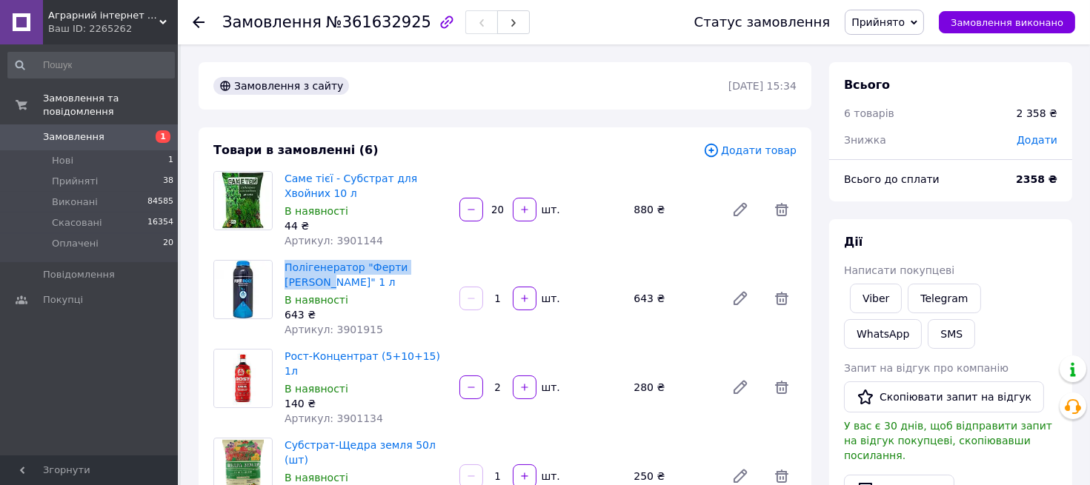
drag, startPoint x: 280, startPoint y: 264, endPoint x: 453, endPoint y: 269, distance: 172.7
click at [453, 269] on div "Полігенератор "Ферти Рут" 1 л В наявності 643 ₴ Артикул: 3901915" at bounding box center [366, 298] width 175 height 83
copy link "Полігенератор "Ферти Рут" 1 л"
drag, startPoint x: 441, startPoint y: 373, endPoint x: 396, endPoint y: 329, distance: 62.9
click at [441, 396] on div "140 ₴" at bounding box center [366, 403] width 163 height 15
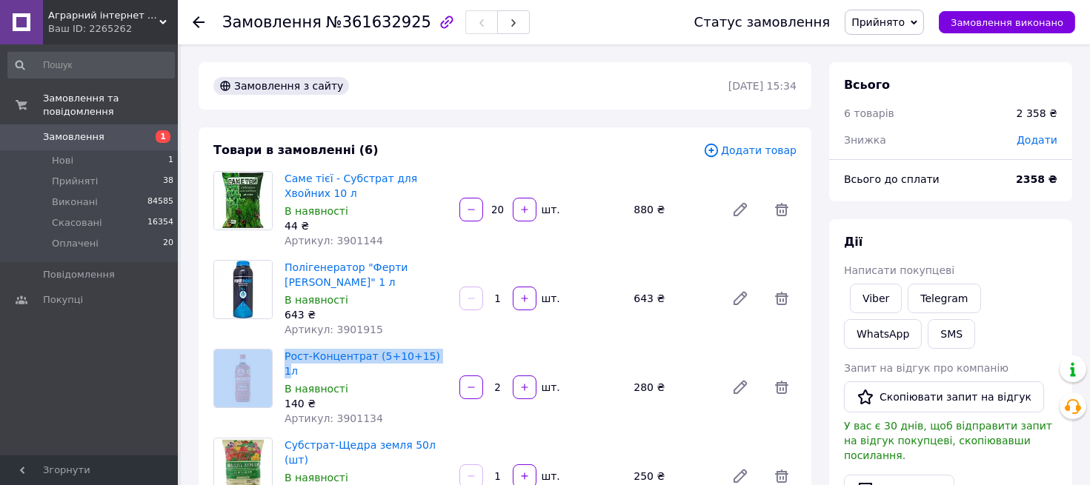
drag, startPoint x: 277, startPoint y: 339, endPoint x: 438, endPoint y: 333, distance: 160.9
click at [425, 349] on div "Рост-Концентрат (5+10+15) 1л В наявності 140 ₴ Артикул: 3901134 2   шт. 280 ₴" at bounding box center [504, 387] width 595 height 77
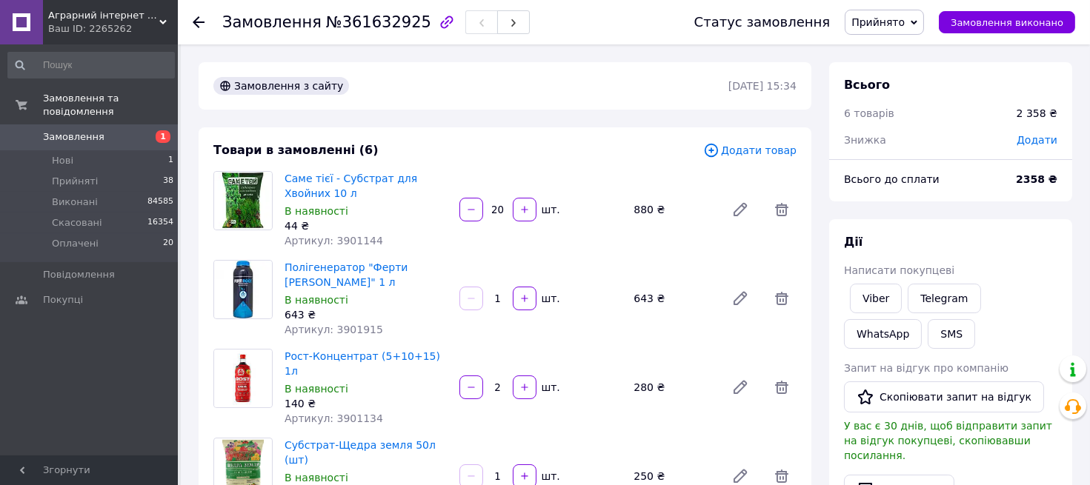
drag, startPoint x: 441, startPoint y: 324, endPoint x: 426, endPoint y: 328, distance: 15.5
click at [436, 327] on div "Товари в замовленні (6) Додати товар Саме тієї - Субстрат для Хвойних 10 л В на…" at bounding box center [505, 438] width 613 height 622
click at [330, 324] on span "Артикул: 3901915" at bounding box center [334, 330] width 99 height 12
drag, startPoint x: 302, startPoint y: 336, endPoint x: 434, endPoint y: 339, distance: 132.7
click at [434, 346] on div "Рост-Концентрат (5+10+15) 1л В наявності 140 ₴ Артикул: 3901134" at bounding box center [366, 387] width 175 height 83
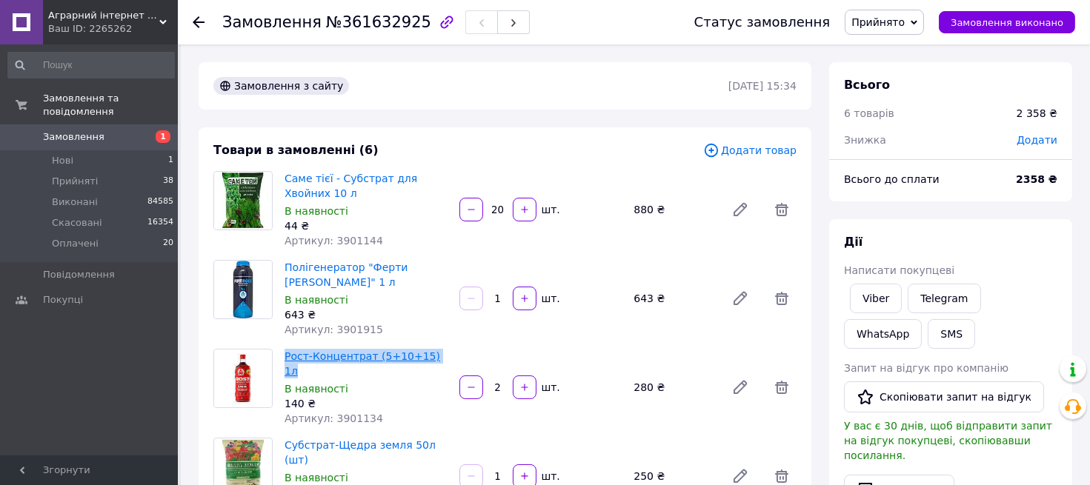
copy link "Рост-Концентрат (5+10+15) 1л"
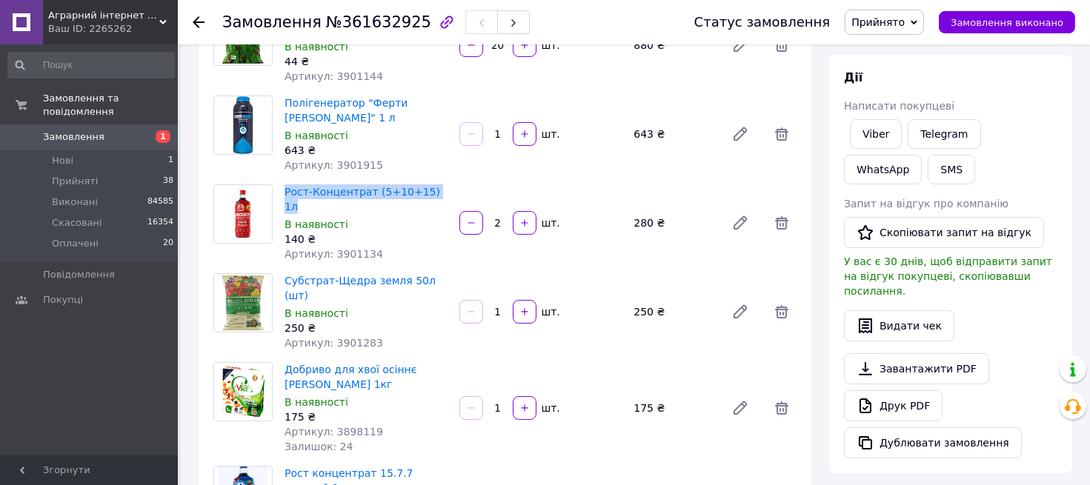
drag, startPoint x: 464, startPoint y: 388, endPoint x: 453, endPoint y: 381, distance: 12.7
click at [463, 388] on div "Добриво для хвої осіннє Yara Vila 1кг В наявності 175 ₴ Артикул: 3898119 Залишо…" at bounding box center [541, 408] width 524 height 98
drag, startPoint x: 324, startPoint y: 250, endPoint x: 445, endPoint y: 250, distance: 120.8
click at [445, 270] on div "Субстрат-Щедра земля 50л (шт) В наявності 250 ₴ Артикул: 3901283" at bounding box center [366, 311] width 175 height 83
copy link "Субстрат-Щедра земля 50л (шт)"
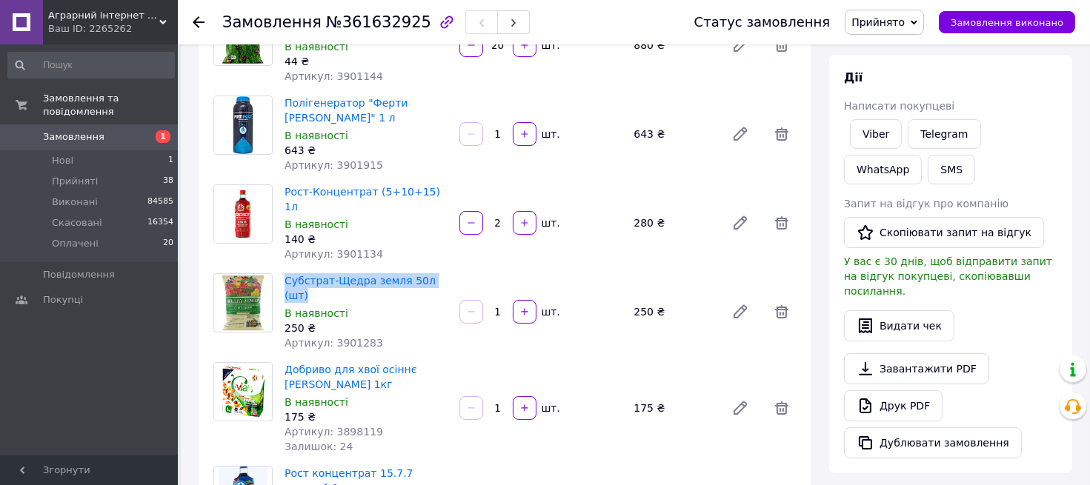
scroll to position [247, 0]
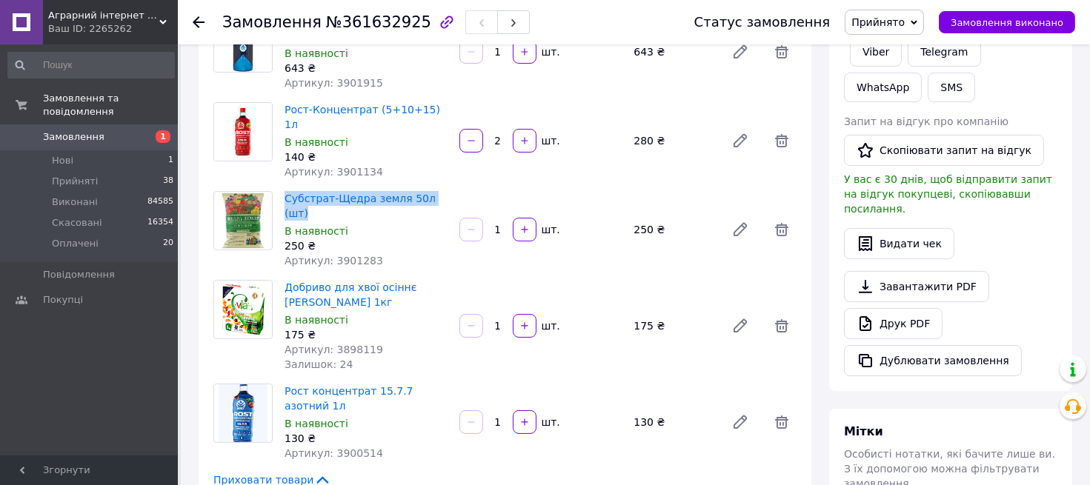
drag, startPoint x: 418, startPoint y: 387, endPoint x: 417, endPoint y: 379, distance: 7.4
click at [418, 431] on div "130 ₴" at bounding box center [366, 438] width 163 height 15
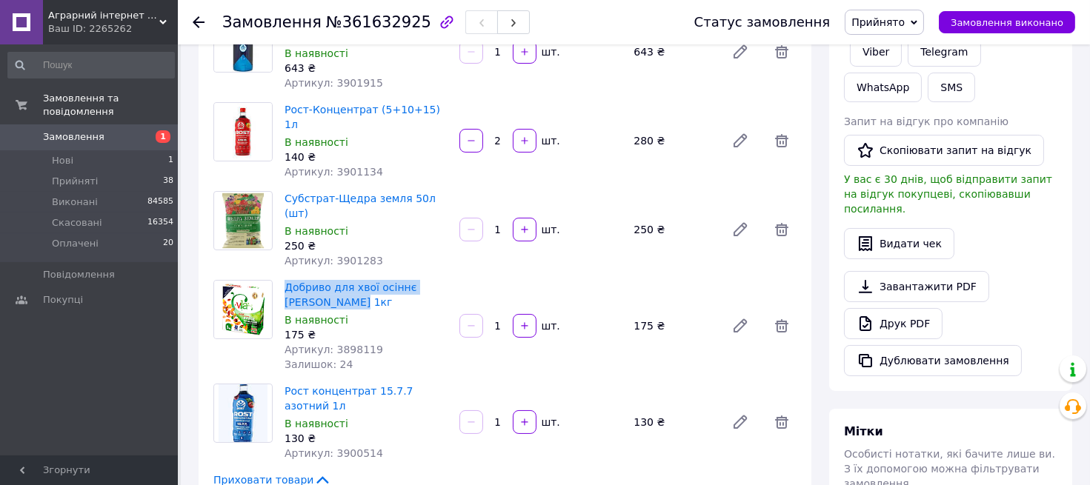
drag, startPoint x: 283, startPoint y: 242, endPoint x: 359, endPoint y: 253, distance: 77.0
click at [359, 277] on div "Добриво для хвої осіннє Yara Vila 1кг В наявності 175 ₴ Артикул: 3898119 Залишо…" at bounding box center [366, 326] width 175 height 98
copy link "Добриво для хвої осіннє Yara Vila 1кг"
click at [417, 431] on div "130 ₴" at bounding box center [366, 438] width 163 height 15
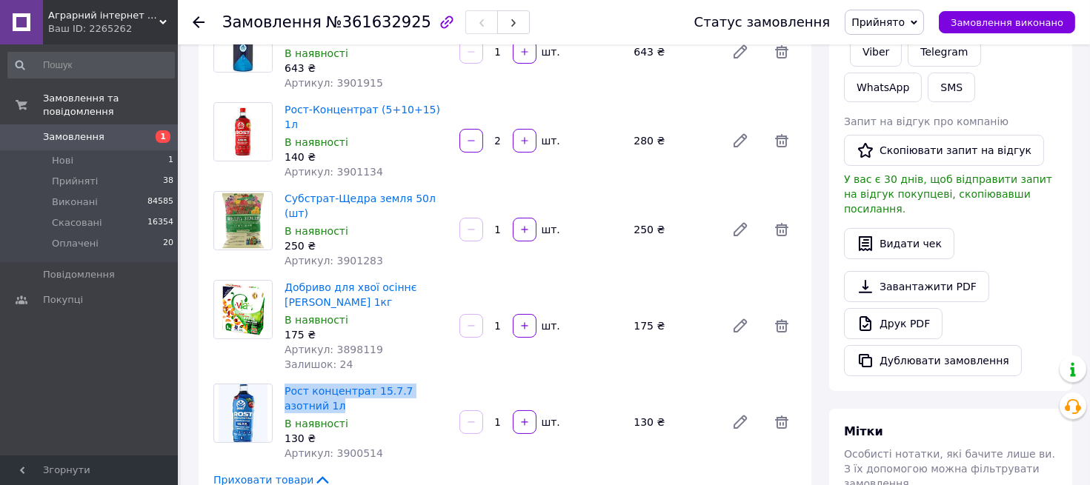
drag, startPoint x: 282, startPoint y: 343, endPoint x: 363, endPoint y: 356, distance: 81.9
click at [363, 381] on div "Рост концентрат 15.7.7 азотний 1л В наявності 130 ₴ Артикул: 3900514" at bounding box center [366, 422] width 175 height 83
copy link "Рост концентрат 15.7.7 азотний 1л"
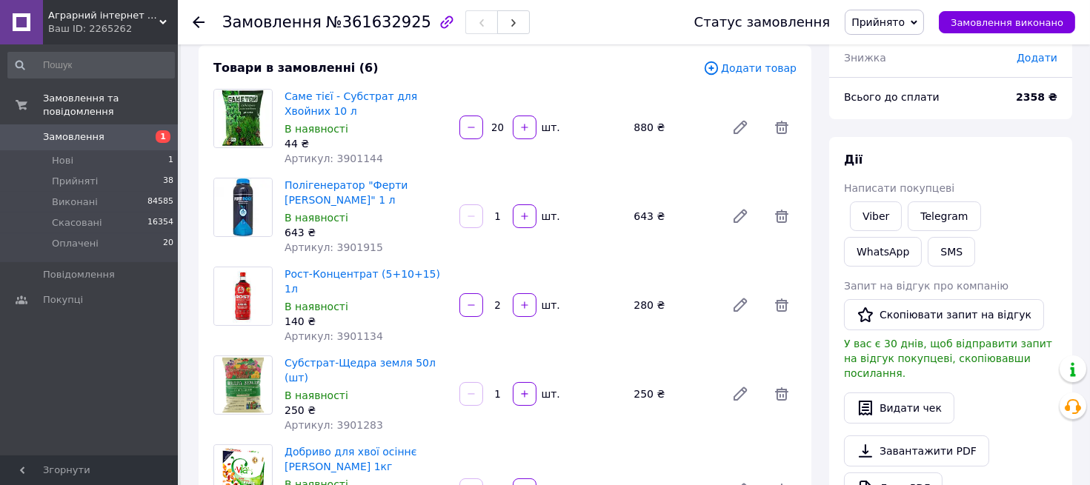
scroll to position [0, 0]
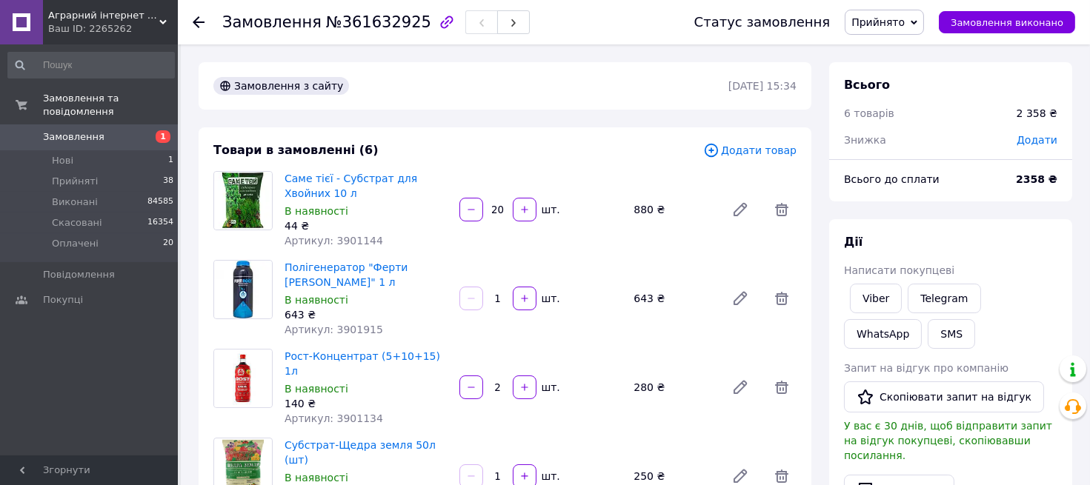
click at [593, 327] on div "Товари в замовленні (6) Додати товар Саме тієї - Субстрат для Хвойних 10 л В на…" at bounding box center [505, 438] width 613 height 622
click at [196, 24] on use at bounding box center [199, 22] width 12 height 12
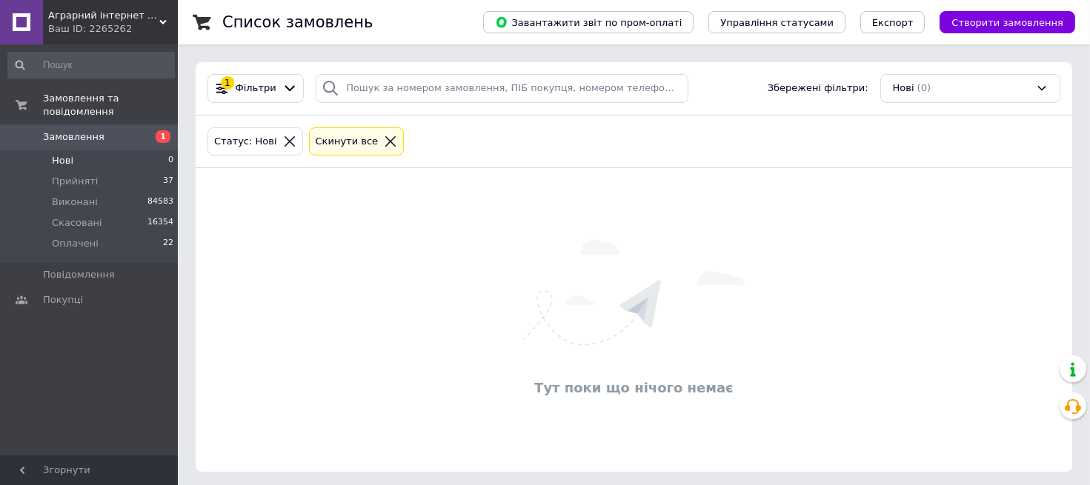
click at [971, 90] on div "Нові (0)" at bounding box center [970, 88] width 180 height 29
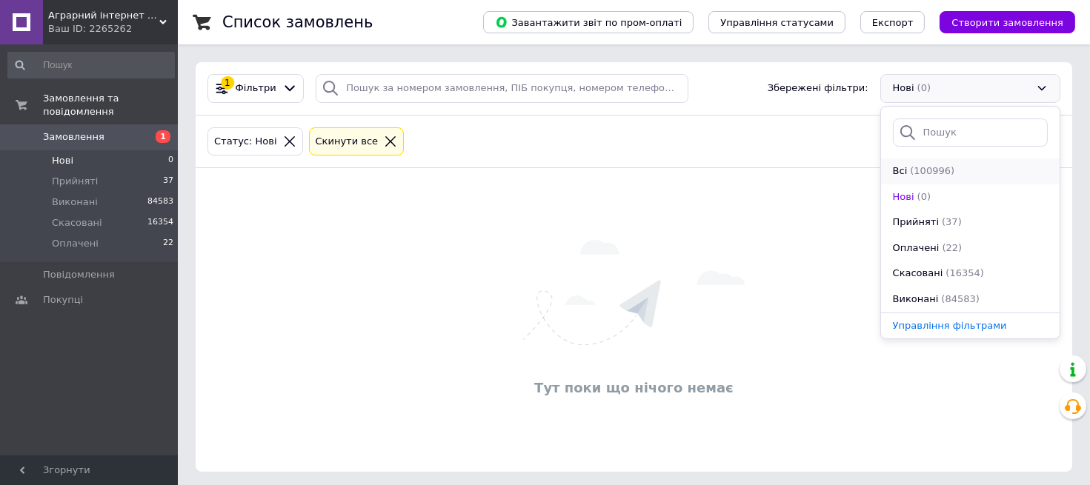
click at [935, 176] on span "(100996)" at bounding box center [932, 170] width 44 height 11
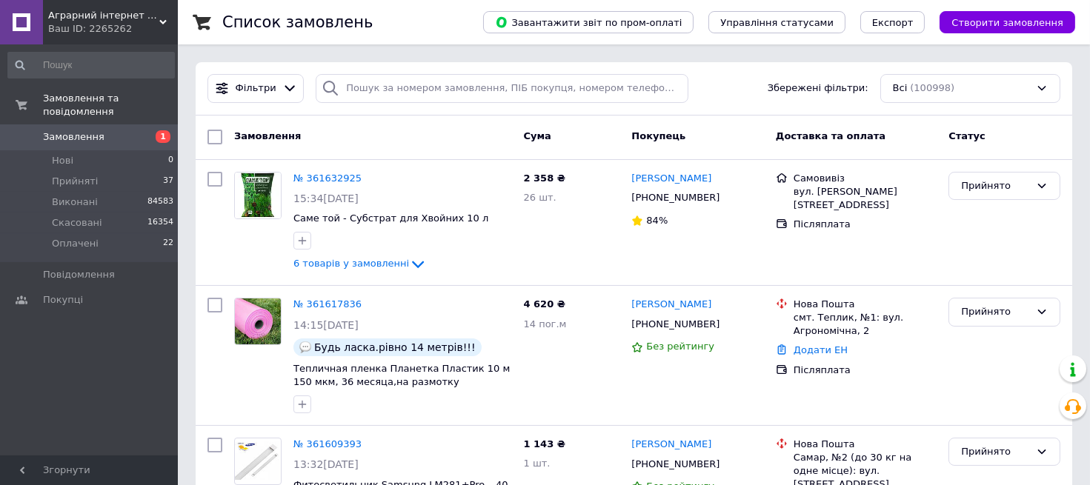
click at [921, 82] on div "Всі (100998)" at bounding box center [970, 88] width 180 height 29
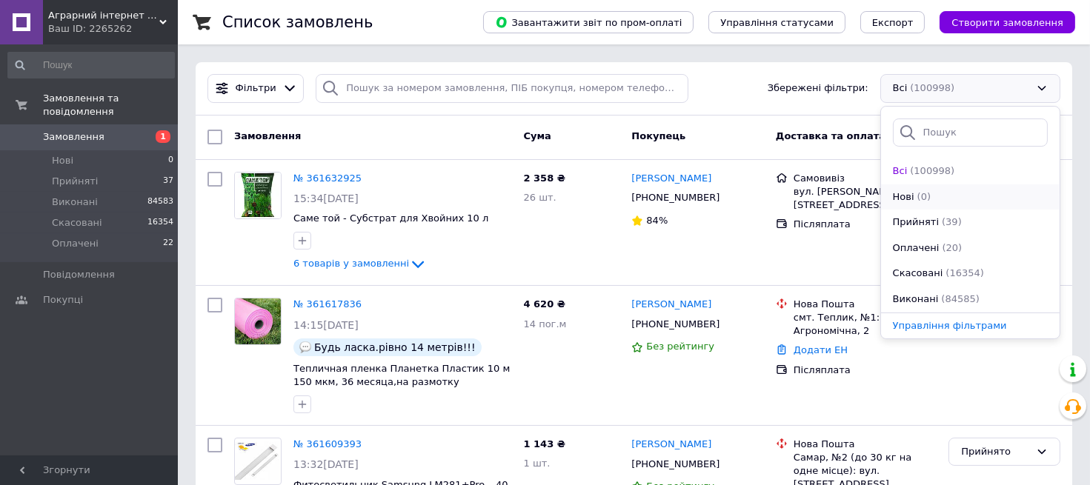
click at [916, 204] on div "(0)" at bounding box center [924, 197] width 16 height 14
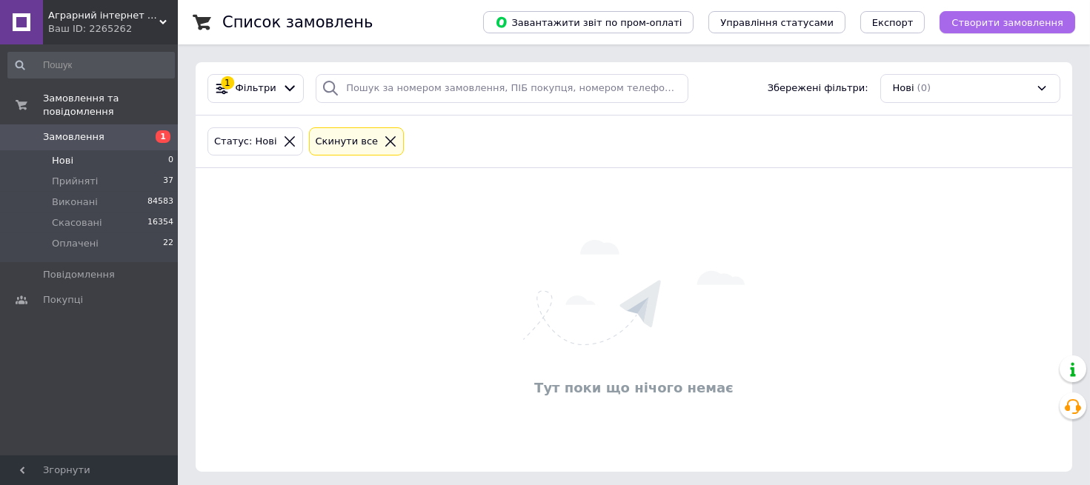
click at [993, 24] on span "Створити замовлення" at bounding box center [1007, 22] width 112 height 11
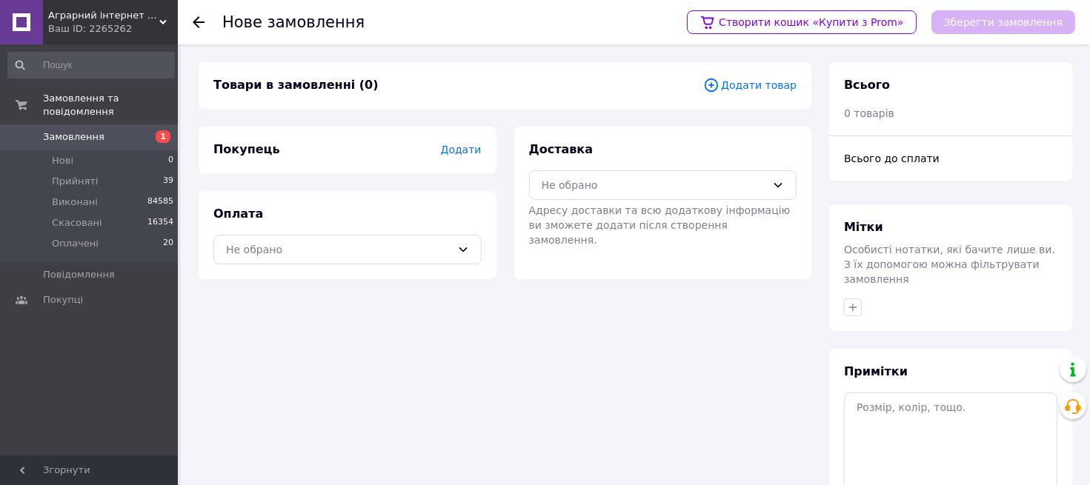
click at [754, 84] on span "Додати товар" at bounding box center [749, 85] width 93 height 16
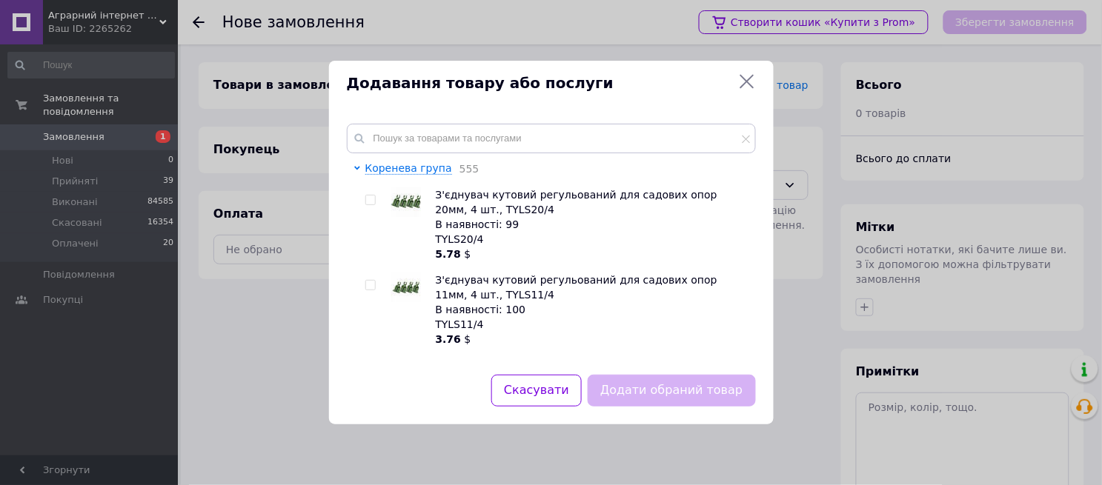
click at [745, 73] on icon at bounding box center [747, 82] width 18 height 18
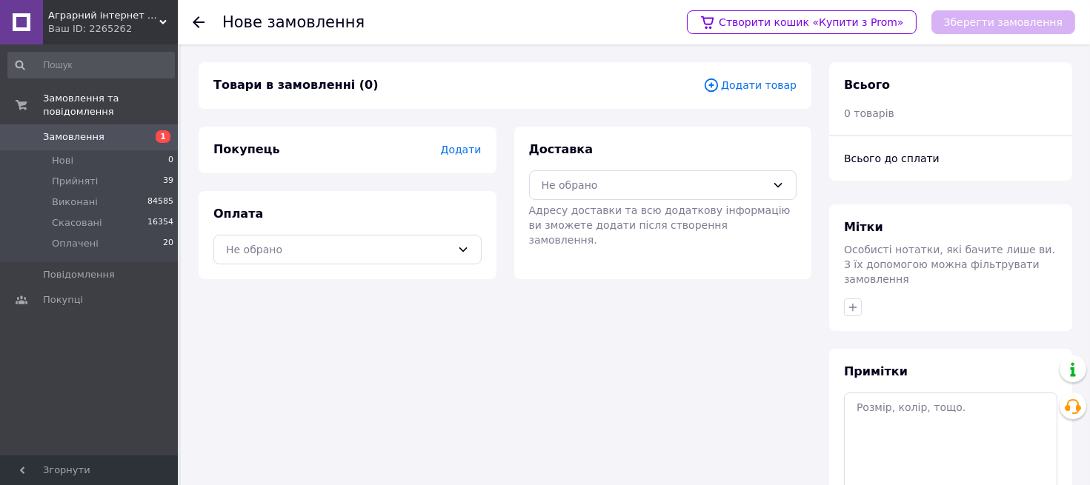
click at [198, 19] on icon at bounding box center [199, 22] width 12 height 12
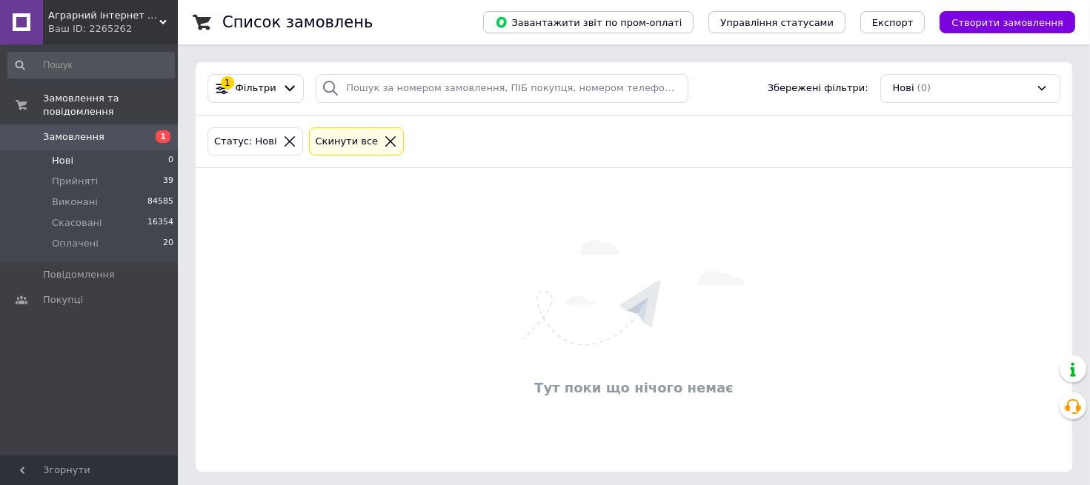
click at [931, 90] on div "Нові (0)" at bounding box center [970, 88] width 180 height 29
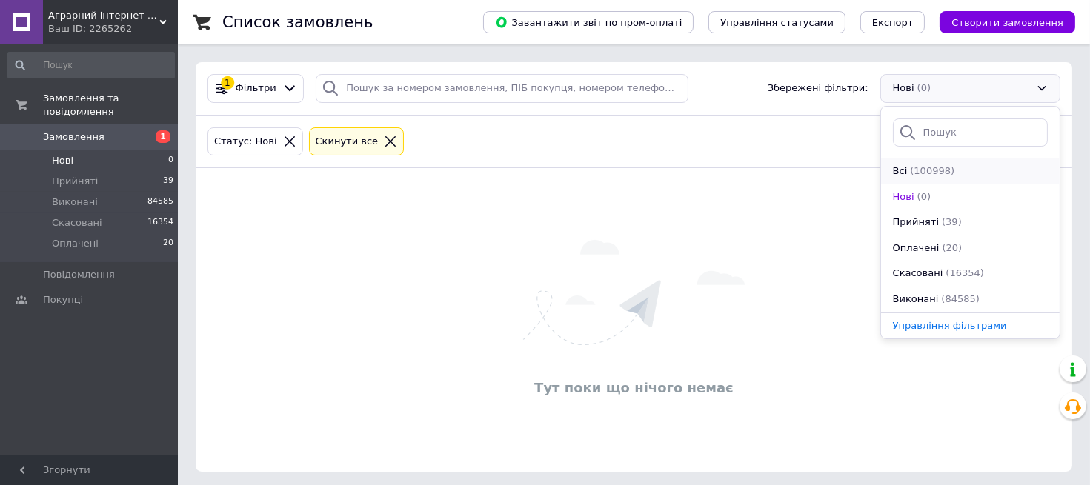
click at [928, 167] on span "(100998)" at bounding box center [932, 170] width 44 height 11
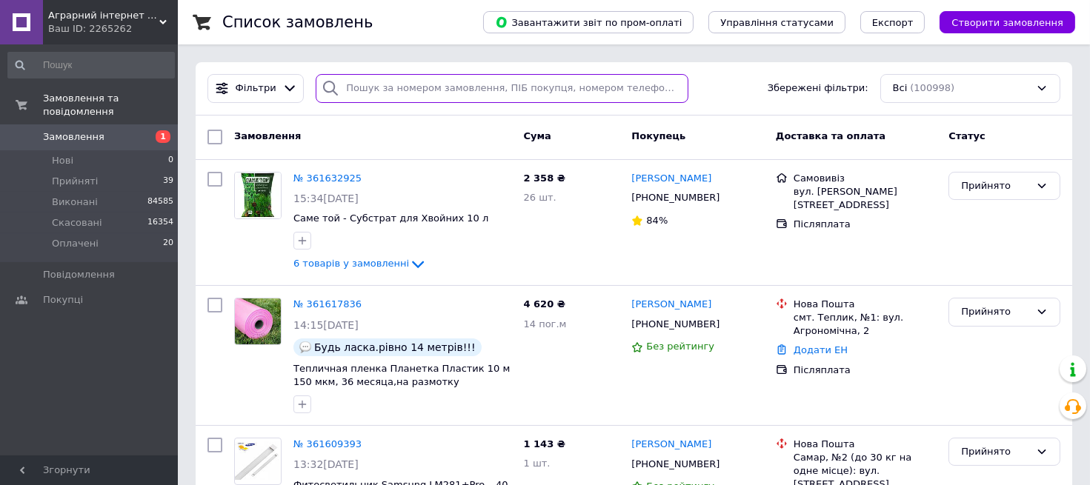
click at [401, 94] on input "search" at bounding box center [502, 88] width 373 height 29
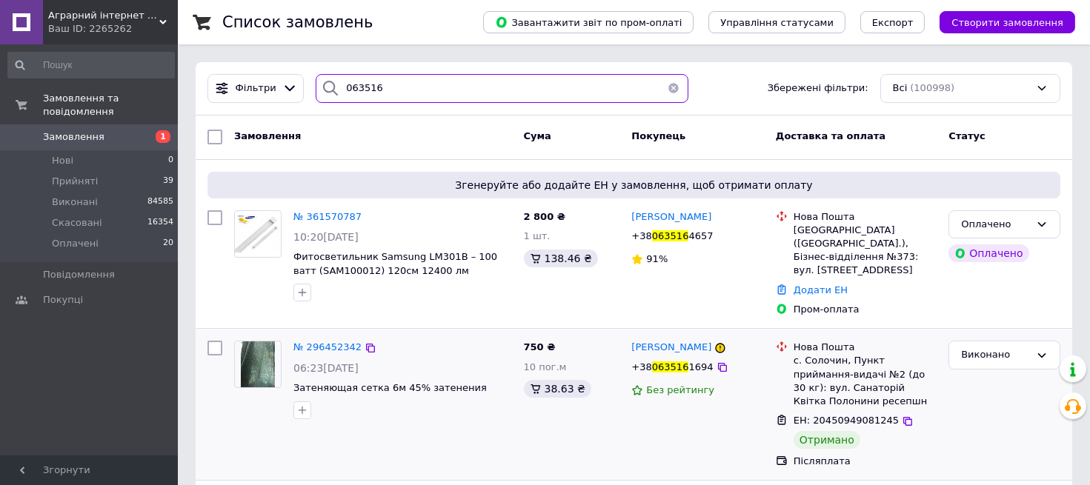
type input "063516"
click at [668, 87] on button "button" at bounding box center [674, 88] width 30 height 29
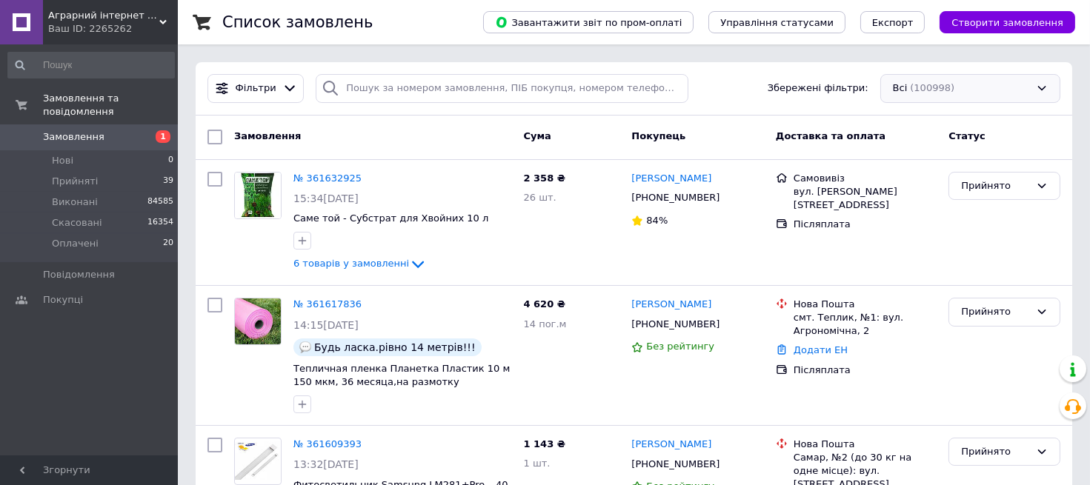
click at [931, 84] on div "Всі (100998)" at bounding box center [970, 88] width 180 height 29
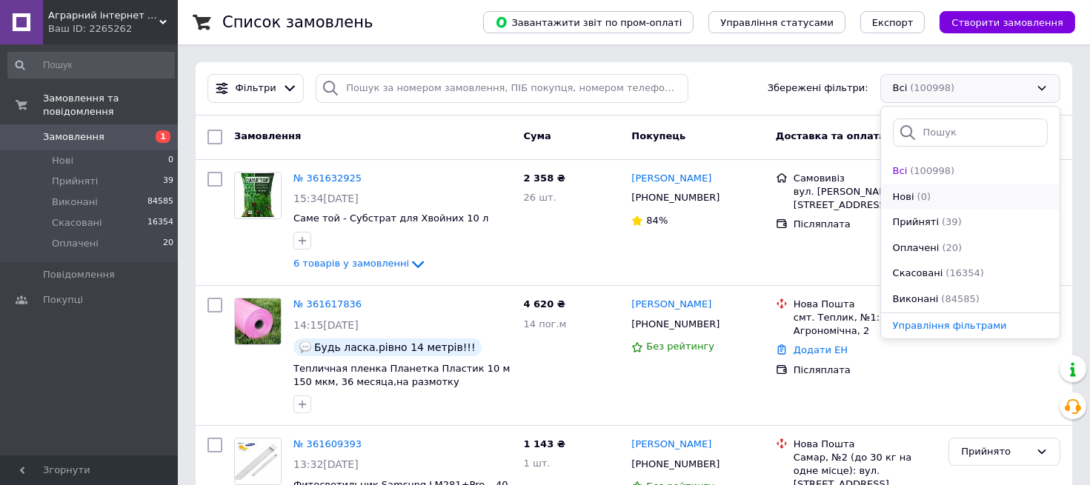
click at [913, 201] on div "Нові" at bounding box center [903, 197] width 24 height 14
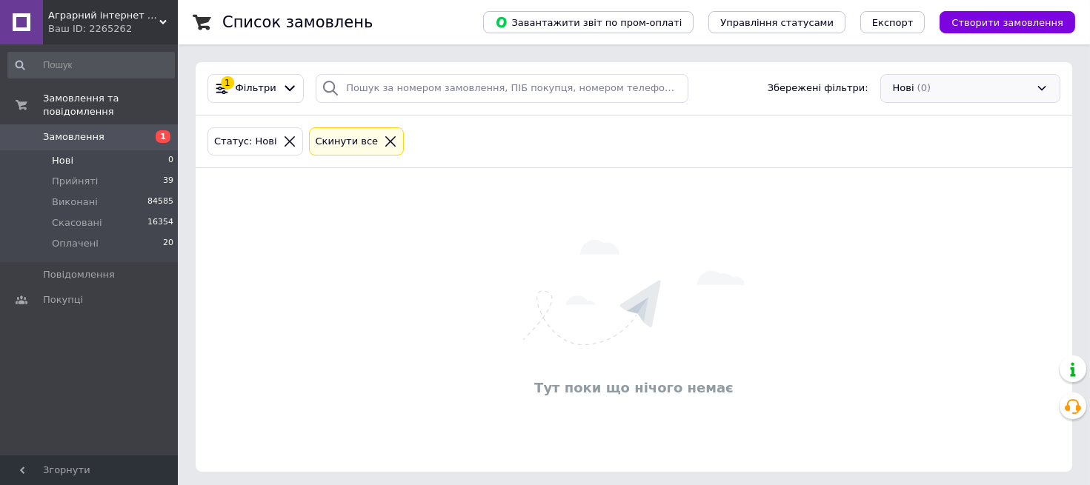
click at [916, 90] on div "Нові (0)" at bounding box center [970, 88] width 180 height 29
click at [938, 90] on div "Нові (0)" at bounding box center [970, 88] width 180 height 29
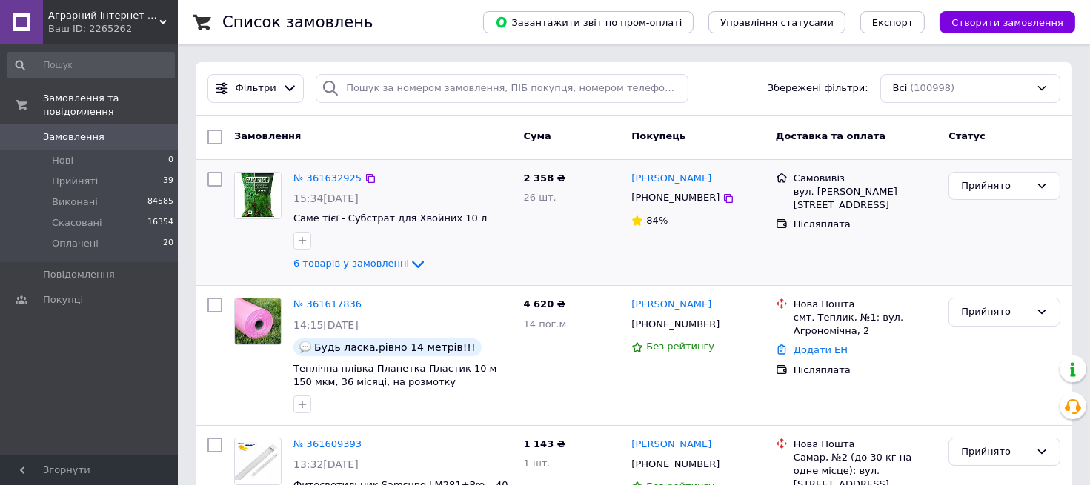
click at [260, 187] on img at bounding box center [258, 196] width 46 height 46
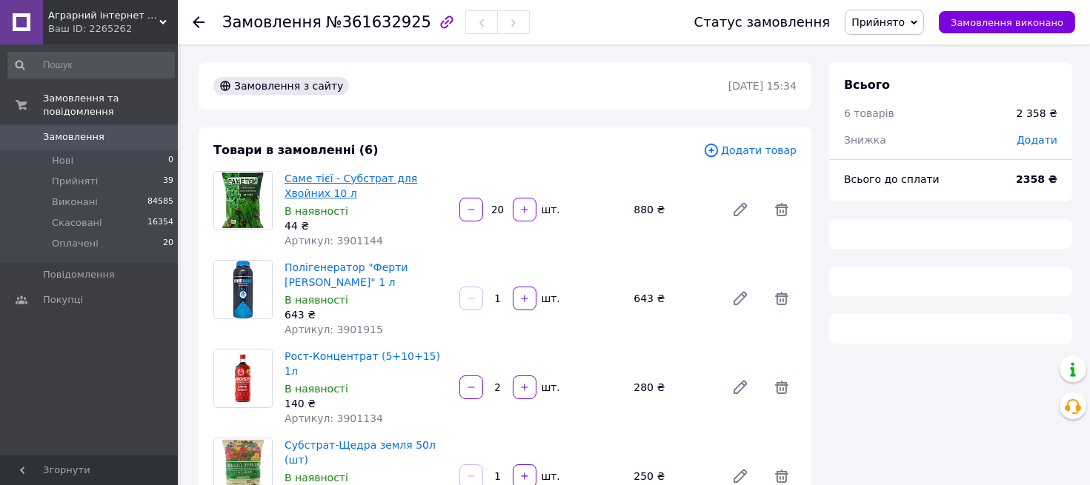
click at [310, 174] on link "Саме тієї - Субстрат для Хвойних 10 л" at bounding box center [351, 186] width 133 height 27
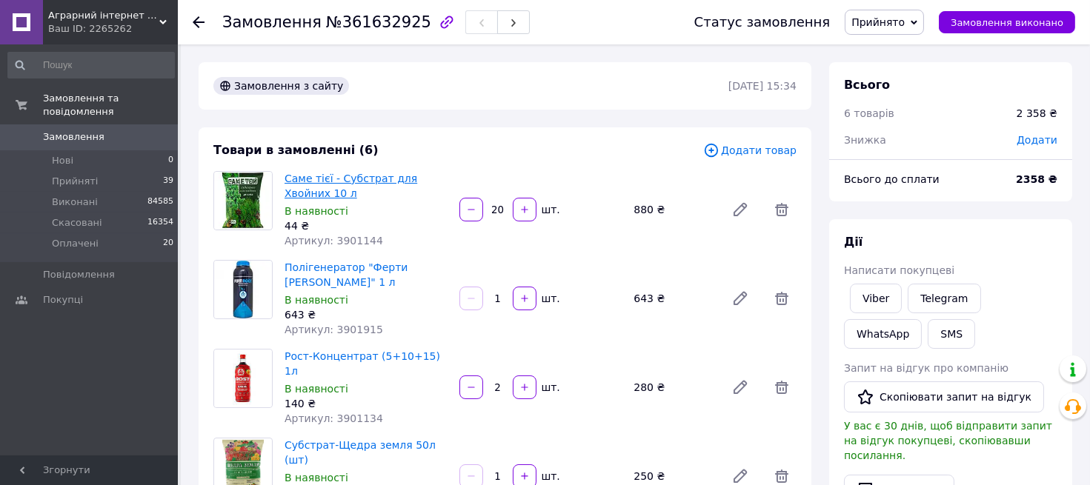
click at [334, 179] on link "Саме тієї - Субстрат для Хвойних 10 л" at bounding box center [351, 186] width 133 height 27
click at [312, 180] on link "Саме тієї - Субстрат для Хвойних 10 л" at bounding box center [351, 186] width 133 height 27
click at [195, 25] on icon at bounding box center [199, 22] width 12 height 12
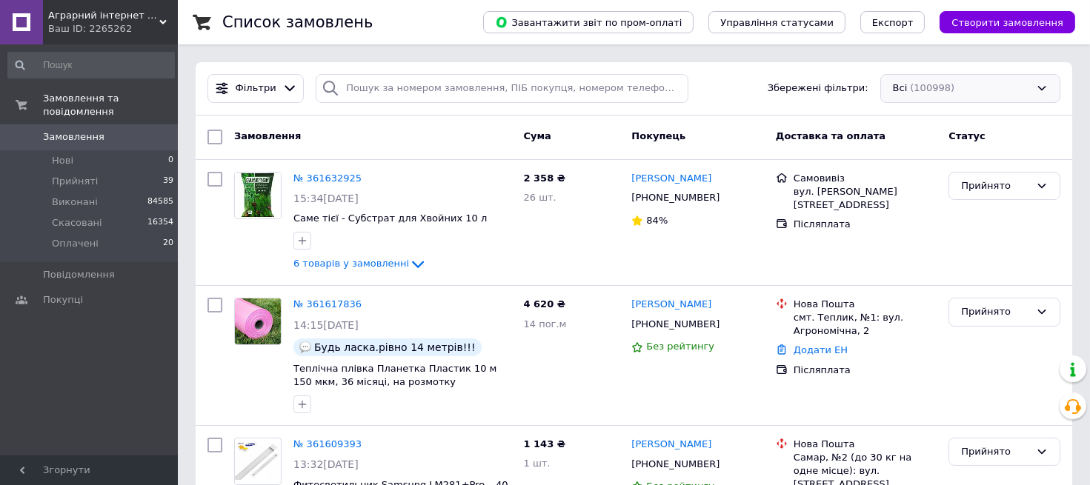
click at [913, 93] on div "Всі (100998)" at bounding box center [970, 88] width 180 height 29
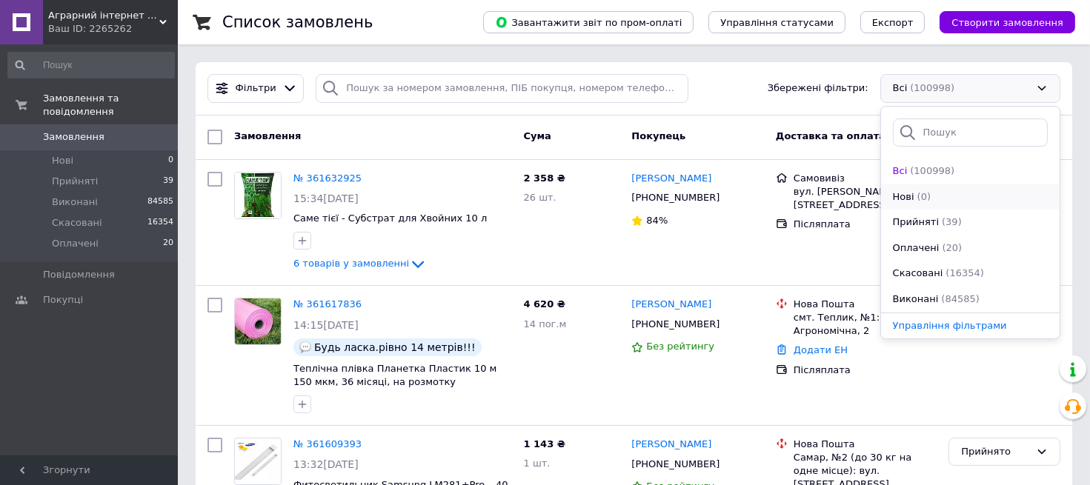
click at [920, 195] on span "(0)" at bounding box center [923, 196] width 13 height 11
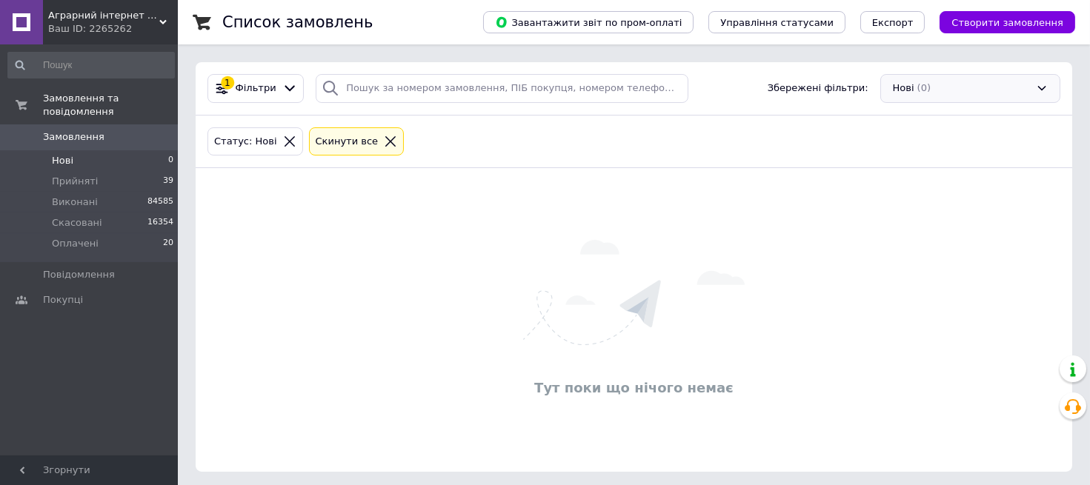
click at [952, 86] on div "Нові (0)" at bounding box center [970, 88] width 180 height 29
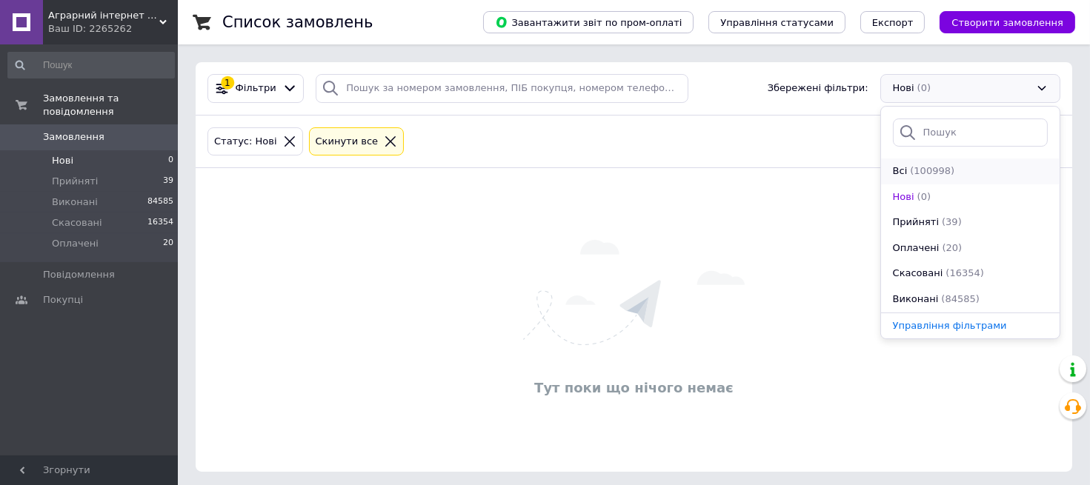
click at [937, 173] on span "(100998)" at bounding box center [932, 170] width 44 height 11
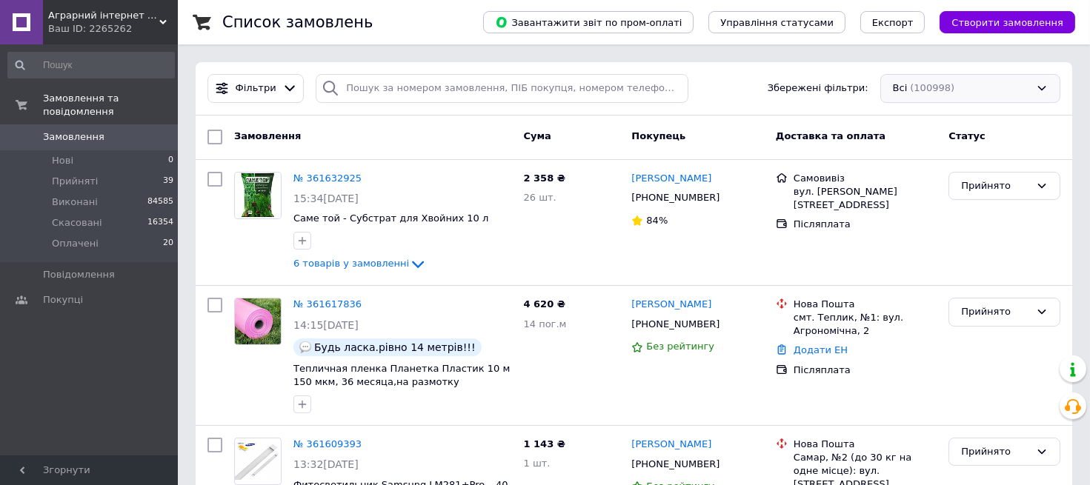
click at [960, 82] on div "Всі (100998)" at bounding box center [970, 88] width 180 height 29
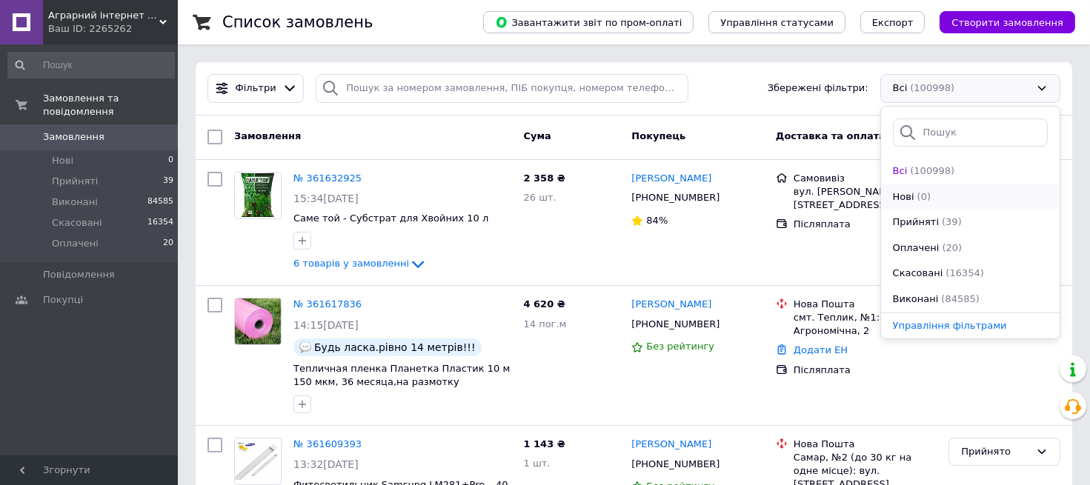
click at [928, 204] on li "Нові (0)" at bounding box center [970, 197] width 179 height 26
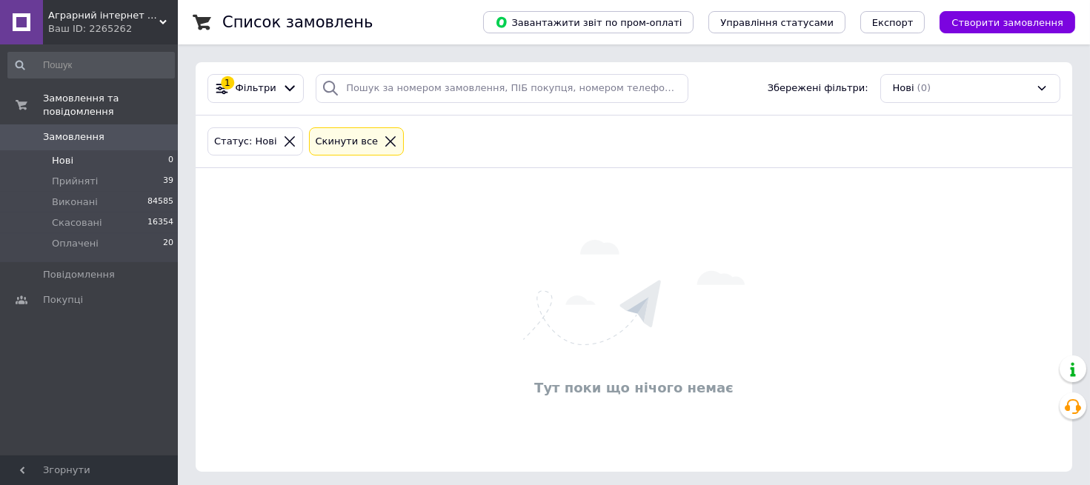
click at [993, 85] on div "Нові (0)" at bounding box center [970, 88] width 180 height 29
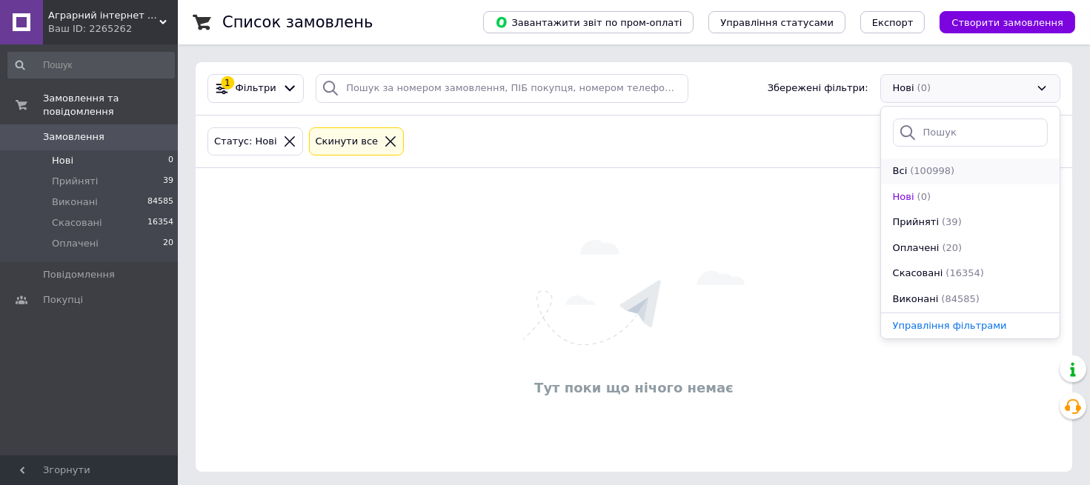
click at [946, 173] on div "Всі (100998)" at bounding box center [970, 171] width 158 height 14
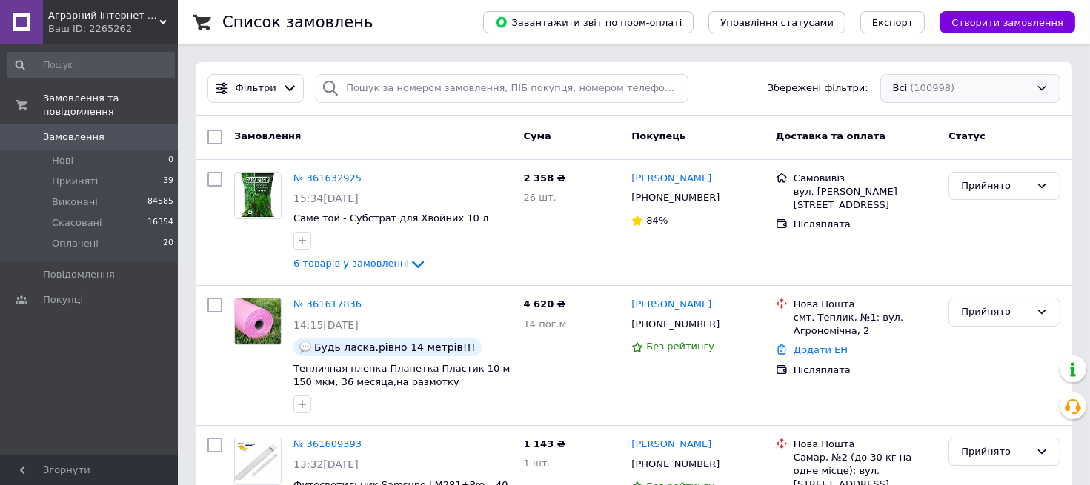
click at [957, 83] on div "Всі (100998)" at bounding box center [970, 88] width 180 height 29
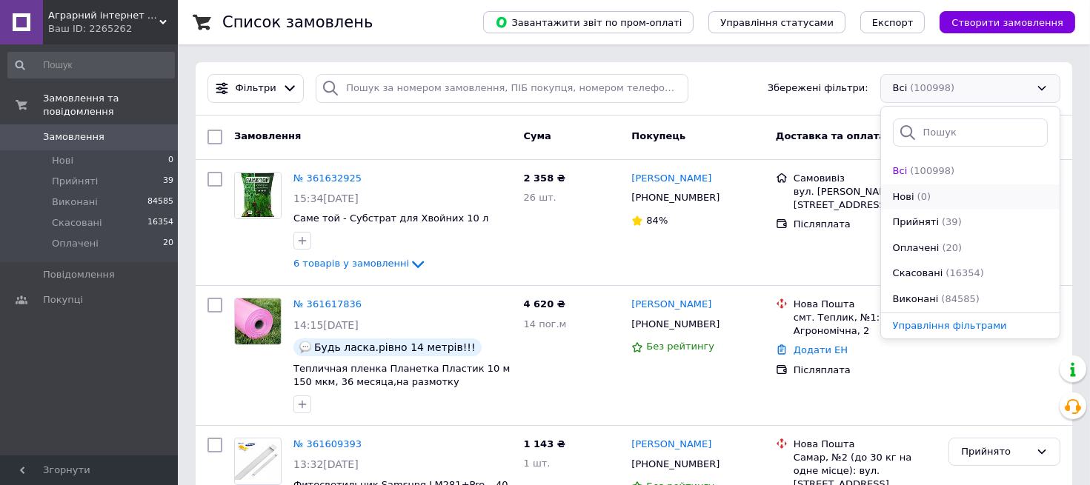
click at [922, 196] on span "(0)" at bounding box center [923, 196] width 13 height 11
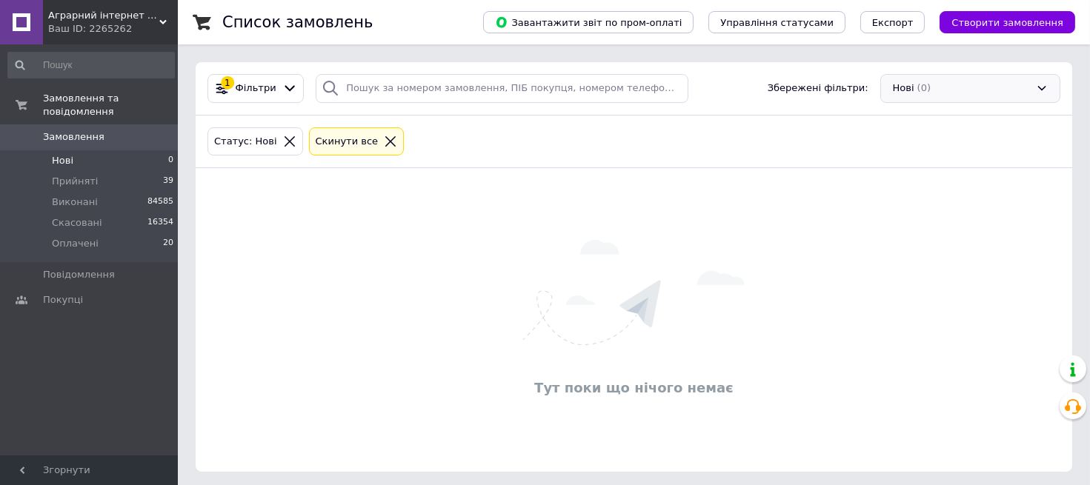
click at [930, 83] on div "Нові (0)" at bounding box center [970, 88] width 180 height 29
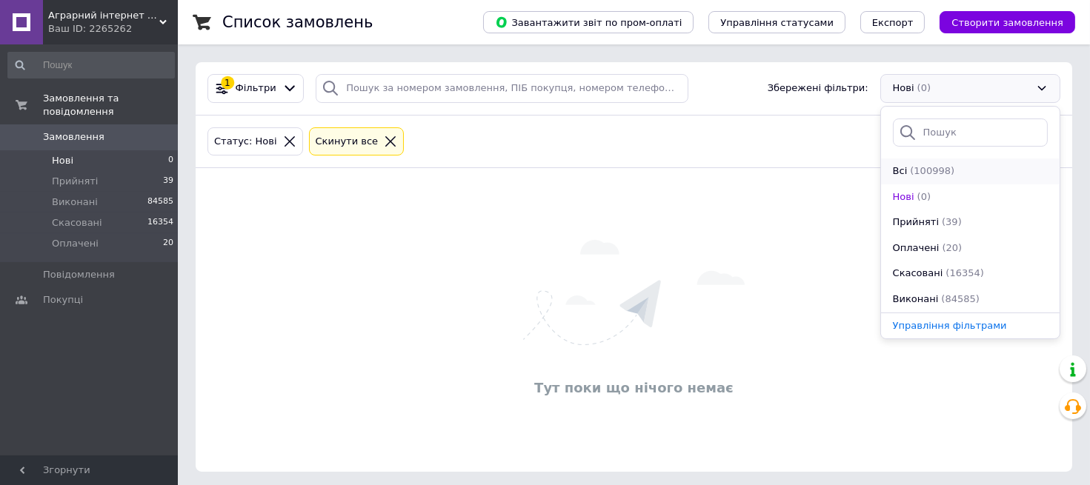
click at [926, 170] on span "(100998)" at bounding box center [932, 170] width 44 height 11
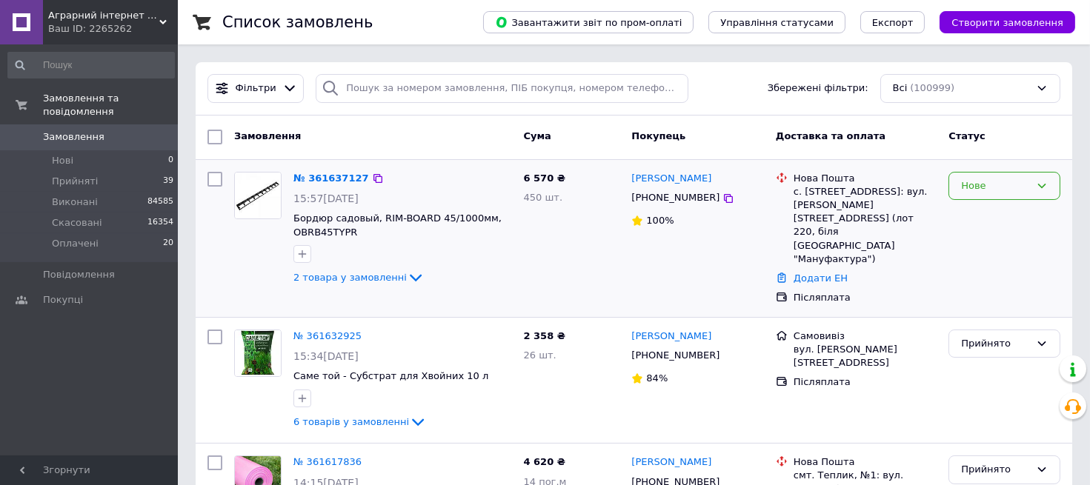
click at [1008, 188] on div "Нове" at bounding box center [995, 187] width 69 height 16
click at [997, 213] on li "Прийнято" at bounding box center [1004, 216] width 110 height 27
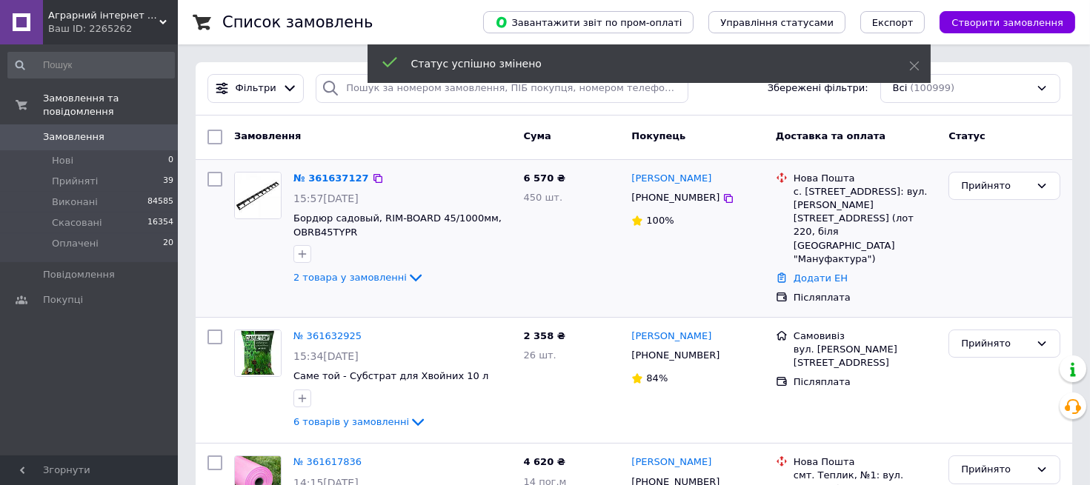
click at [260, 194] on img at bounding box center [258, 196] width 46 height 46
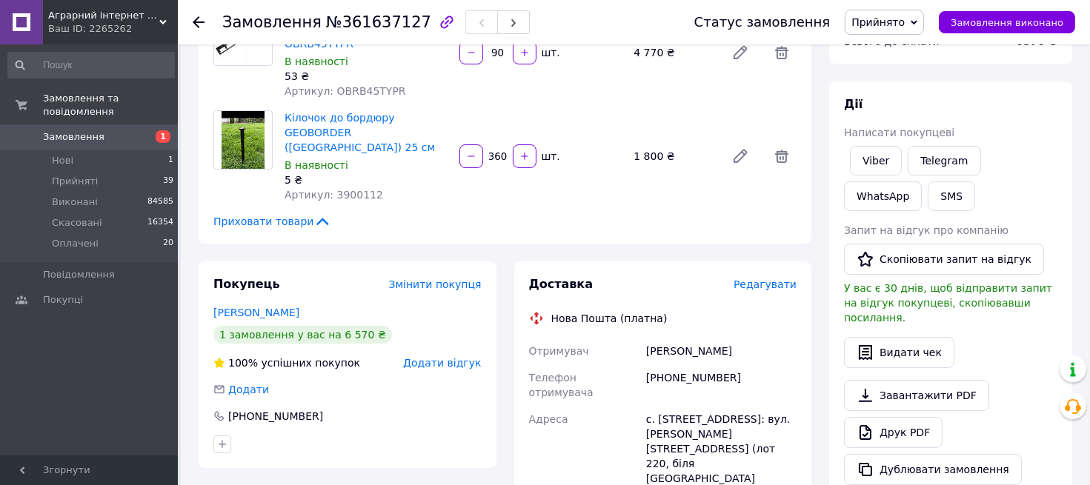
drag, startPoint x: 647, startPoint y: 323, endPoint x: 731, endPoint y: 320, distance: 84.5
click at [731, 338] on div "[PERSON_NAME]" at bounding box center [721, 351] width 156 height 27
drag, startPoint x: 722, startPoint y: 327, endPoint x: 683, endPoint y: 325, distance: 38.6
click at [772, 365] on div "[PHONE_NUMBER]" at bounding box center [721, 385] width 156 height 41
drag, startPoint x: 642, startPoint y: 322, endPoint x: 735, endPoint y: 321, distance: 92.6
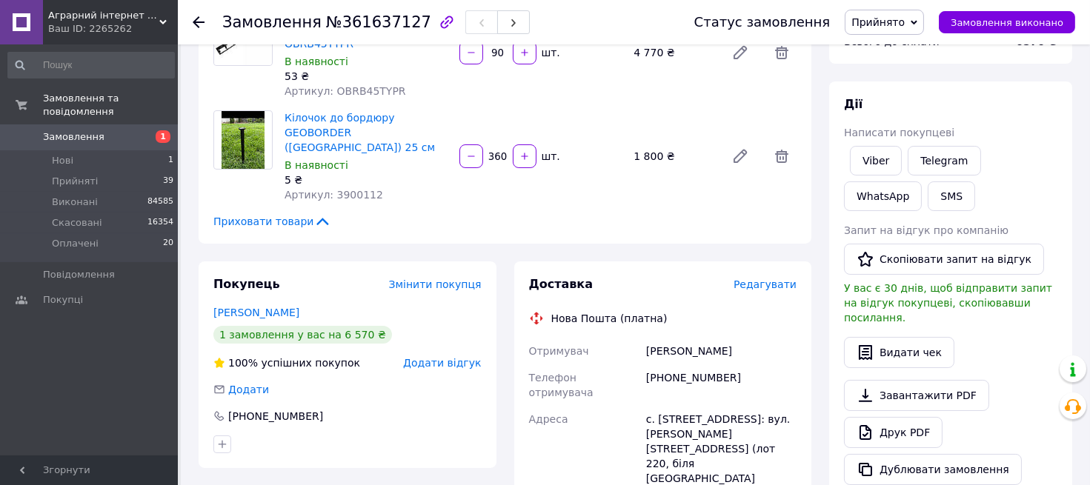
copy div "Отримувач [PERSON_NAME]"
drag, startPoint x: 645, startPoint y: 345, endPoint x: 725, endPoint y: 346, distance: 80.0
click at [725, 365] on div "[PHONE_NUMBER]" at bounding box center [721, 385] width 156 height 41
copy div "[PHONE_NUMBER]"
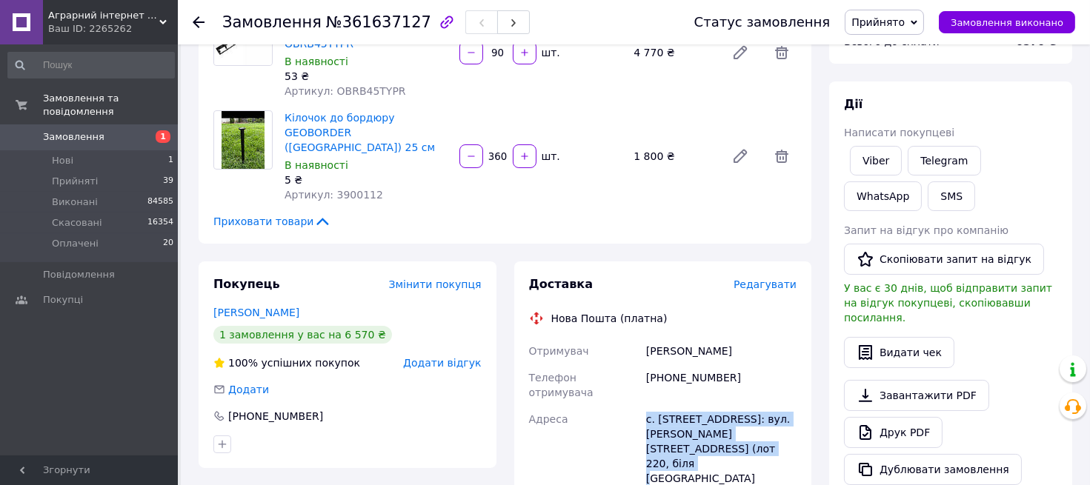
drag, startPoint x: 642, startPoint y: 373, endPoint x: 765, endPoint y: 402, distance: 127.2
copy div "Адреса с. [STREET_ADDRESS]: вул. [PERSON_NAME][STREET_ADDRESS] (лот 220, біля […"
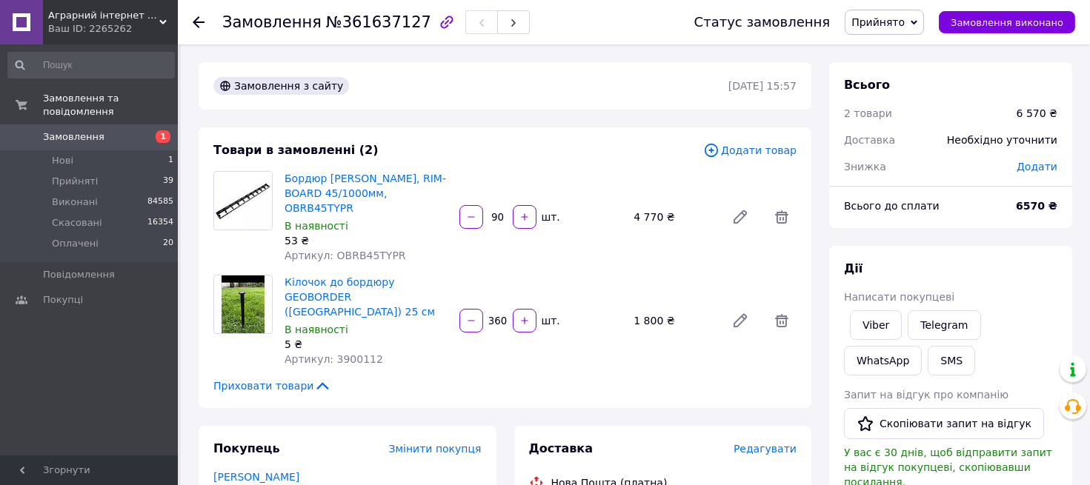
drag, startPoint x: 278, startPoint y: 176, endPoint x: 402, endPoint y: 193, distance: 124.9
click at [402, 193] on div "Бордюр [PERSON_NAME], RIM-BOARD 45/1000мм, OBRB45TYPR В наявності 53 ₴ Артикул:…" at bounding box center [366, 217] width 175 height 98
copy link "Бордюр [PERSON_NAME], RIM-BOARD 45/1000мм, OBRB45TYPR"
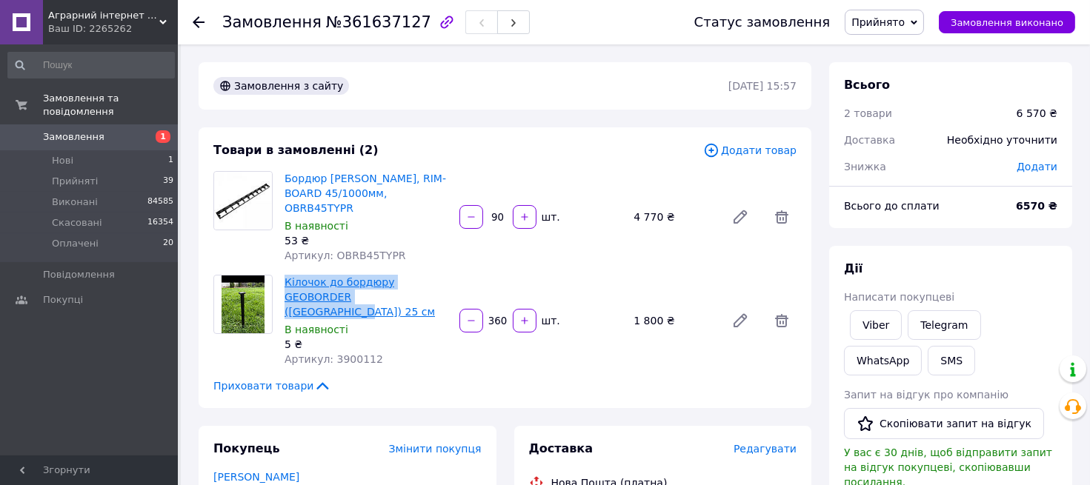
drag, startPoint x: 278, startPoint y: 265, endPoint x: 353, endPoint y: 278, distance: 75.9
click at [378, 279] on div "Кілочок до бордюру GEOBORDER ([GEOGRAPHIC_DATA]) 25 см В наявності 5 ₴ Артикул:…" at bounding box center [366, 321] width 175 height 98
copy link "Кілочок до бордюру GEOBORDER ([GEOGRAPHIC_DATA]) 25 см"
click at [413, 368] on div "Товари в замовленні (2) Додати товар Бордюр [PERSON_NAME], RIM-BOARD 45/1000мм,…" at bounding box center [505, 267] width 613 height 281
click at [201, 22] on use at bounding box center [199, 22] width 12 height 12
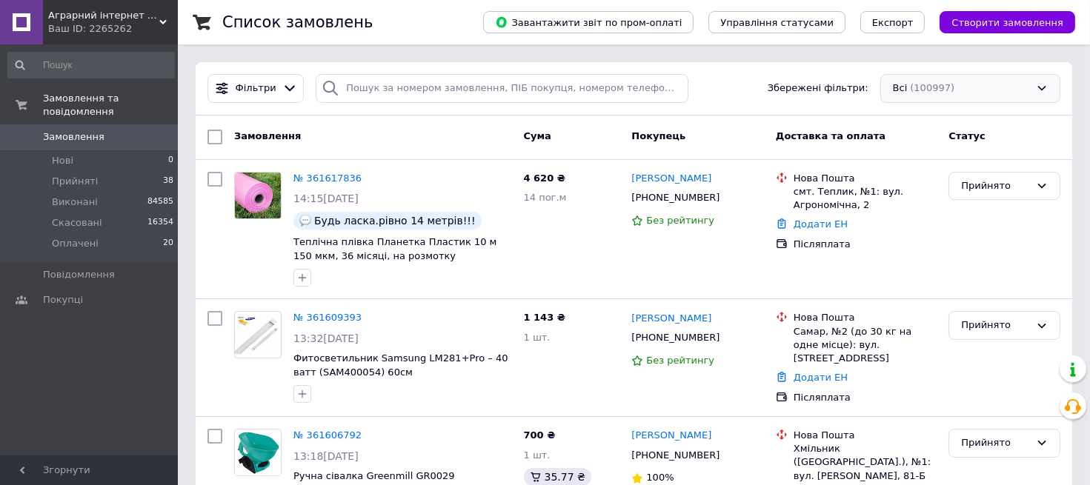
click at [924, 89] on div "Всі (100997)" at bounding box center [970, 88] width 180 height 29
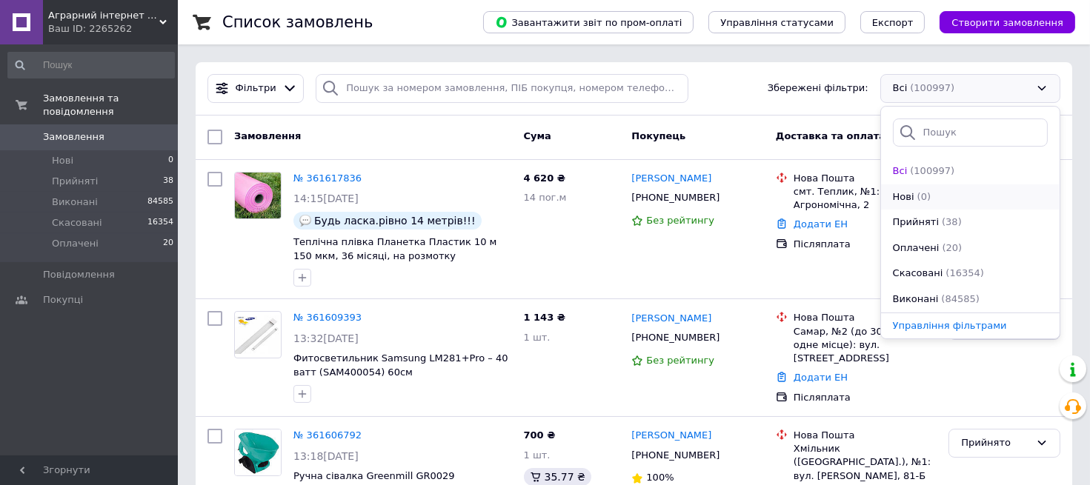
click at [908, 197] on span "Нові" at bounding box center [903, 197] width 21 height 14
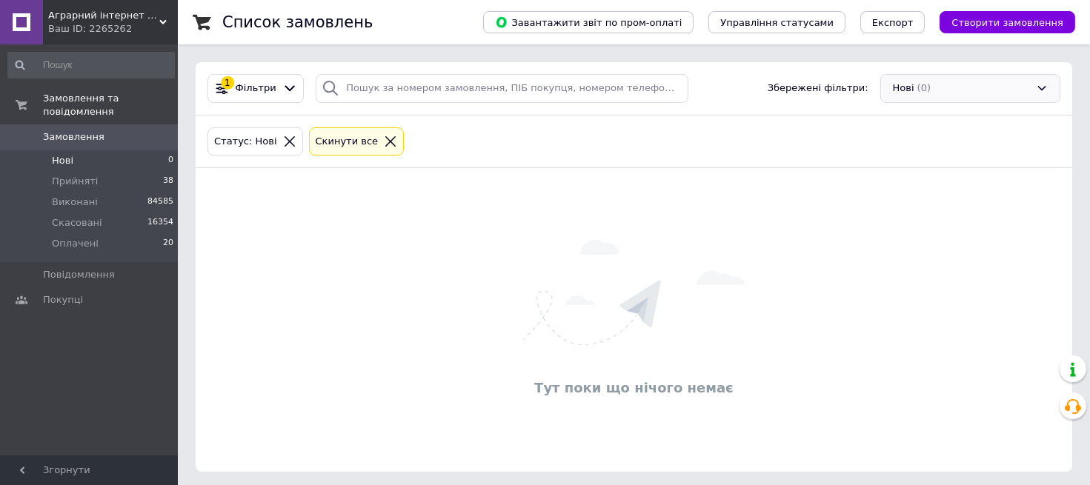
click at [926, 87] on div "Нові (0)" at bounding box center [970, 88] width 180 height 29
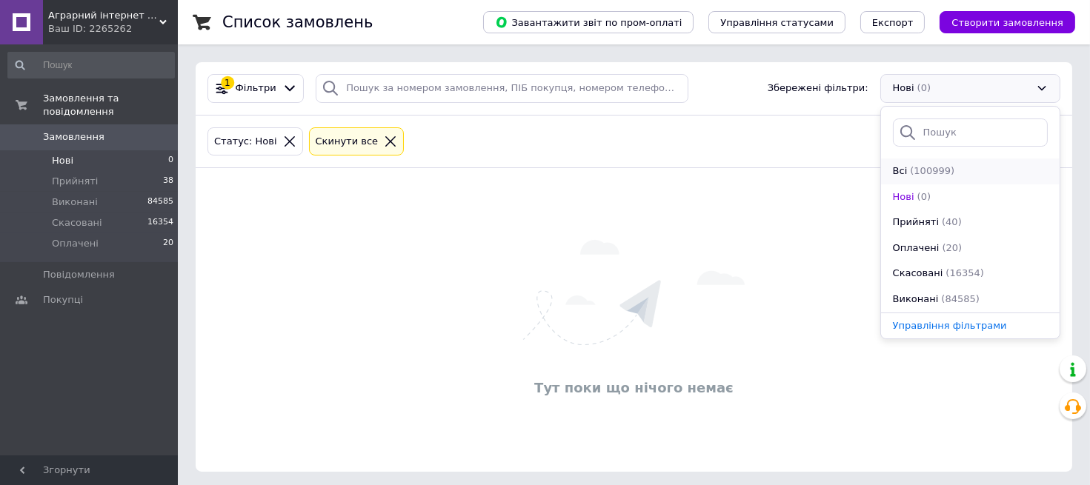
click at [911, 170] on span "(100999)" at bounding box center [932, 170] width 44 height 11
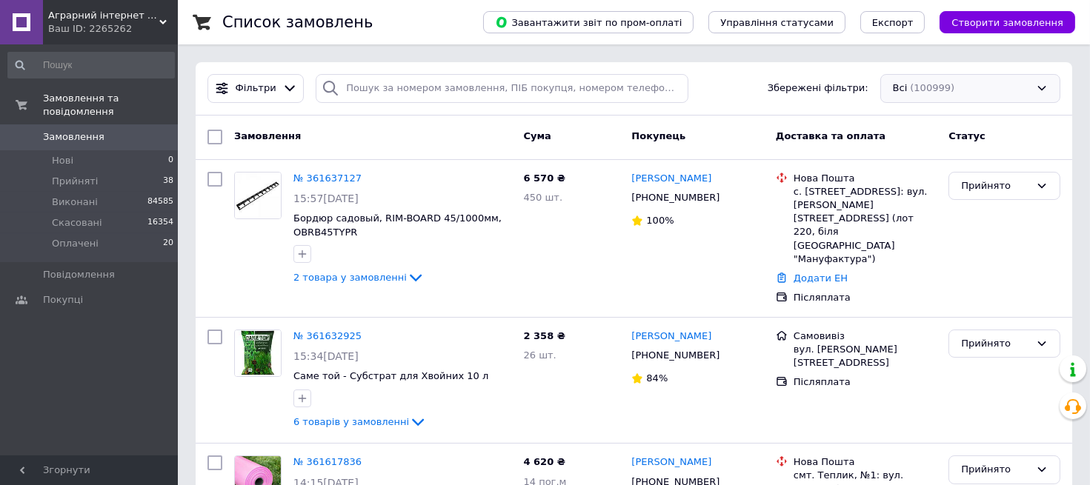
click at [954, 84] on div "Всі (100999)" at bounding box center [970, 88] width 180 height 29
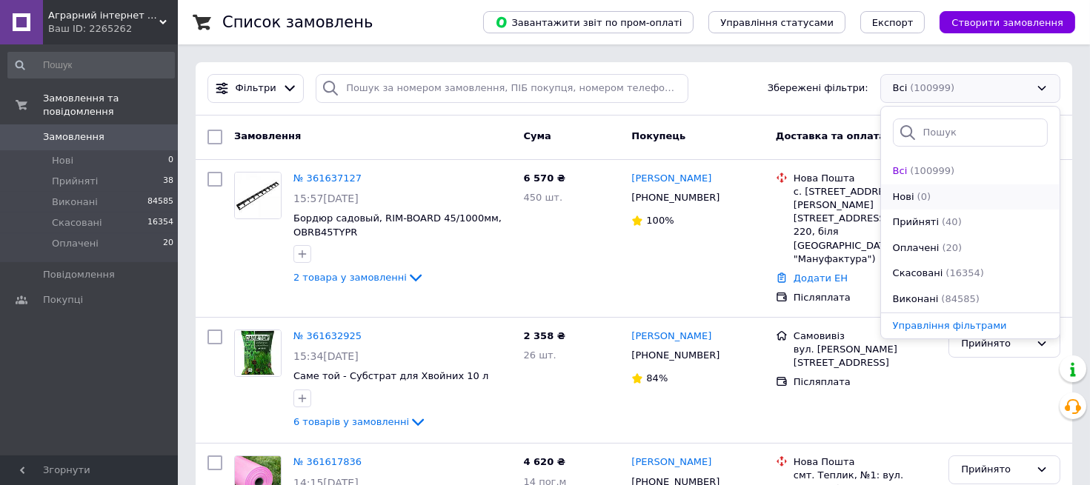
click at [910, 195] on span "Нові" at bounding box center [903, 197] width 21 height 14
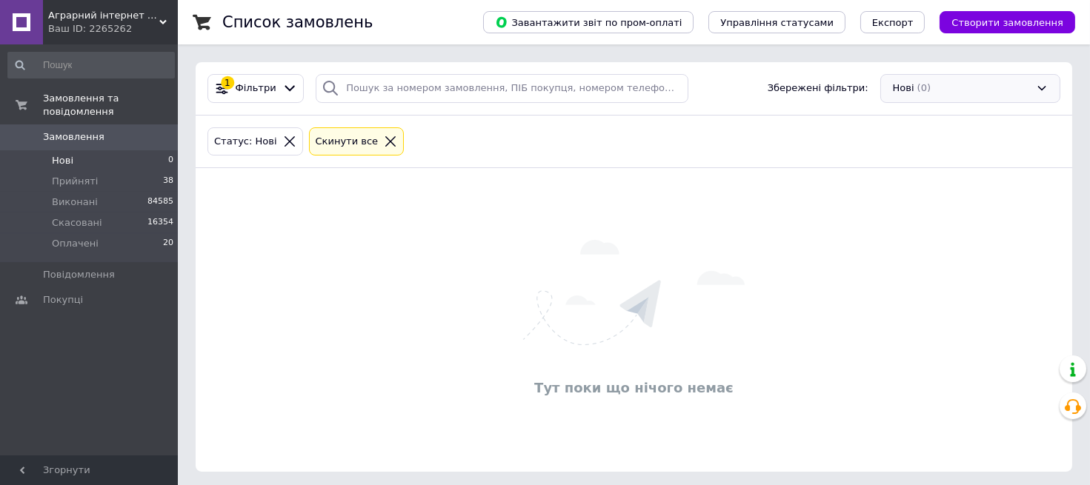
click at [908, 92] on div "Нові (0)" at bounding box center [970, 88] width 180 height 29
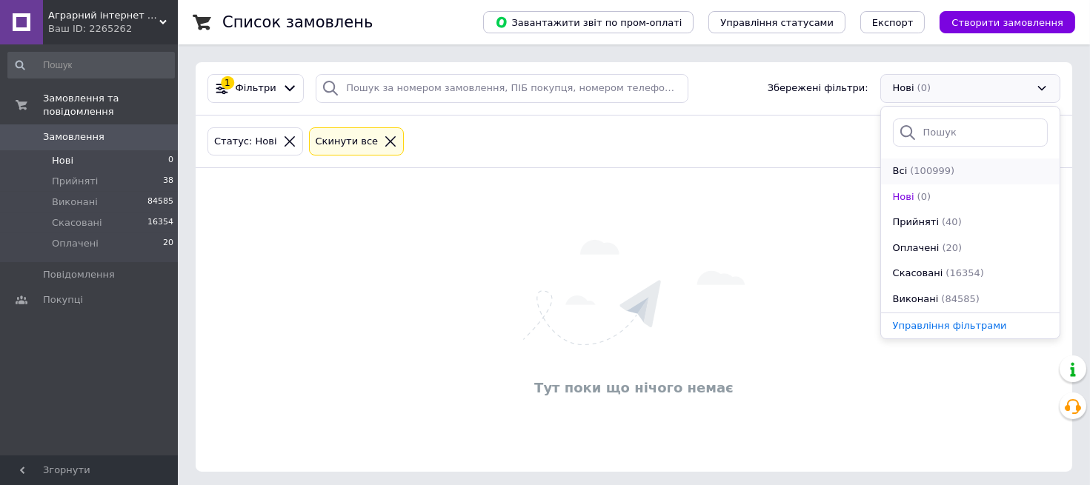
click at [924, 172] on span "(100999)" at bounding box center [932, 170] width 44 height 11
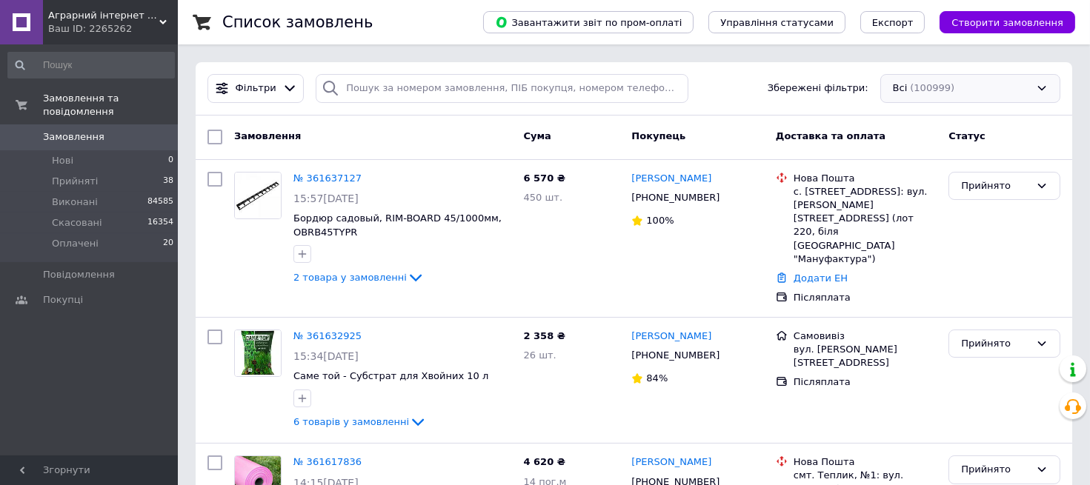
click at [913, 87] on div "Всі (100999)" at bounding box center [970, 88] width 180 height 29
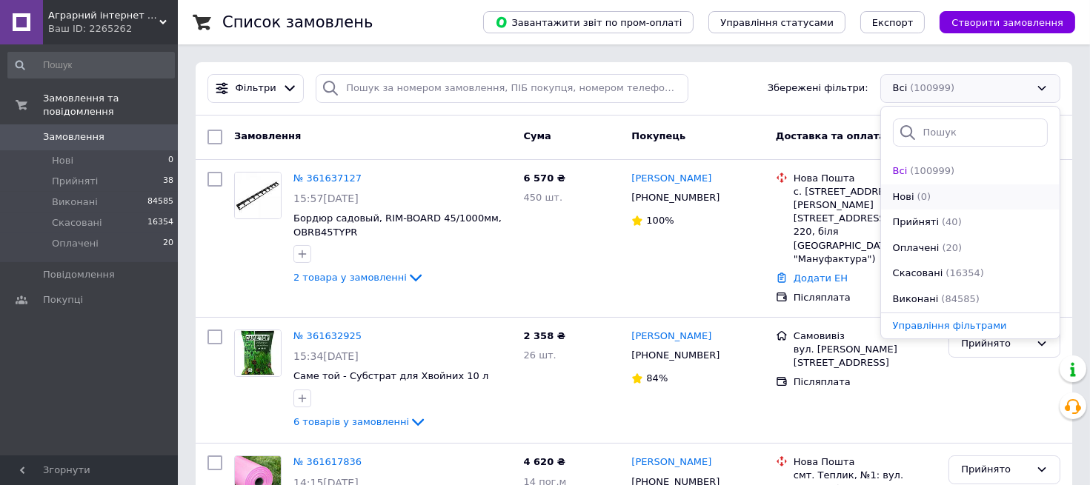
click at [910, 202] on span "Нові" at bounding box center [903, 197] width 21 height 14
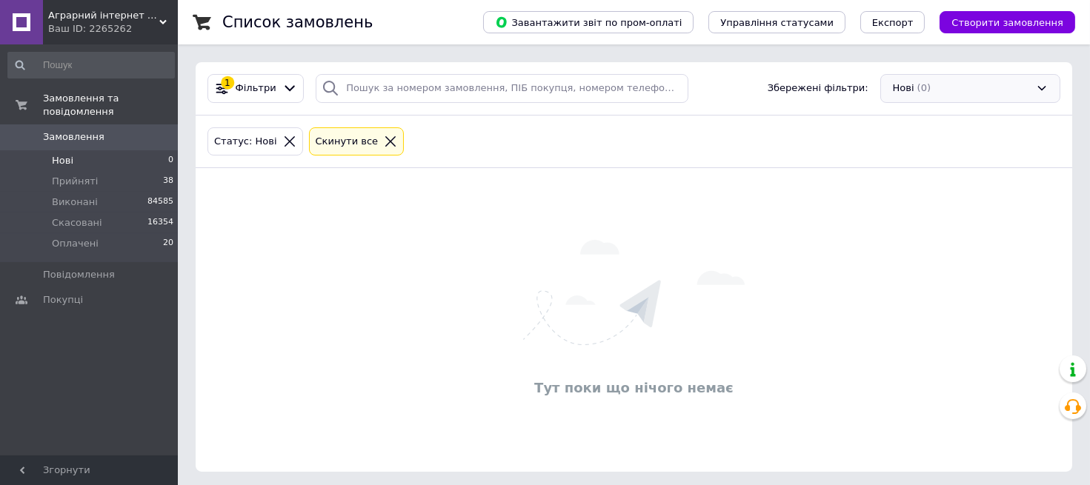
click at [941, 89] on div "Нові (0)" at bounding box center [970, 88] width 180 height 29
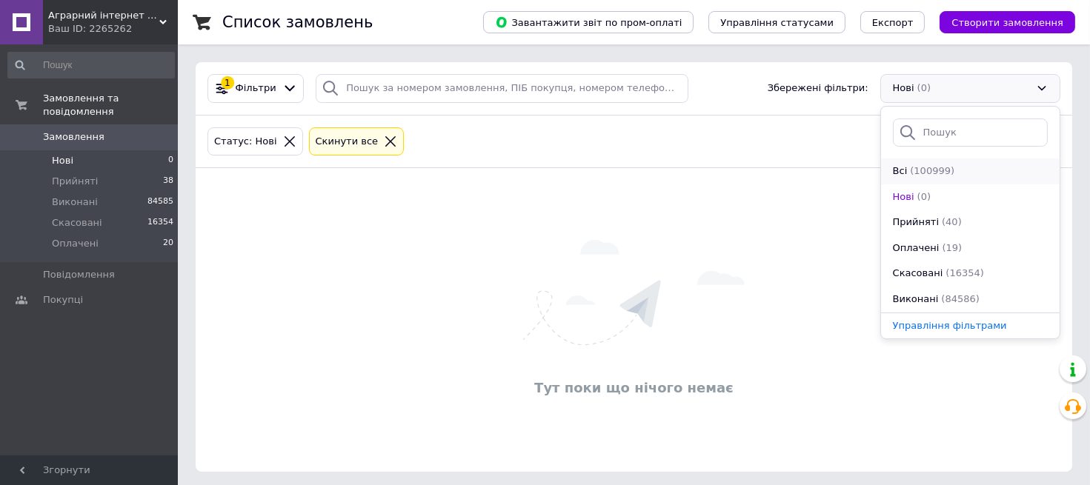
click at [922, 165] on span "(100999)" at bounding box center [932, 170] width 44 height 11
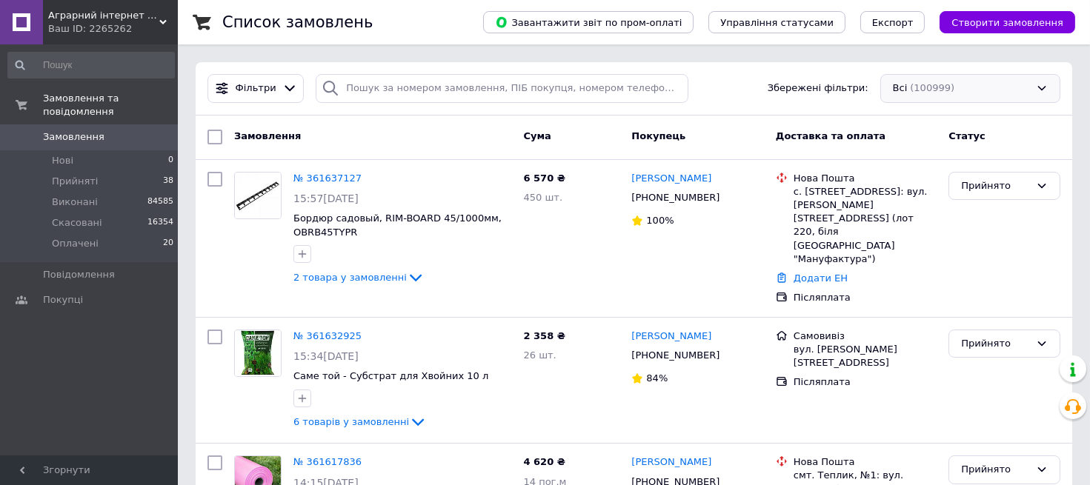
click at [931, 95] on div "Всі (100999)" at bounding box center [970, 88] width 180 height 29
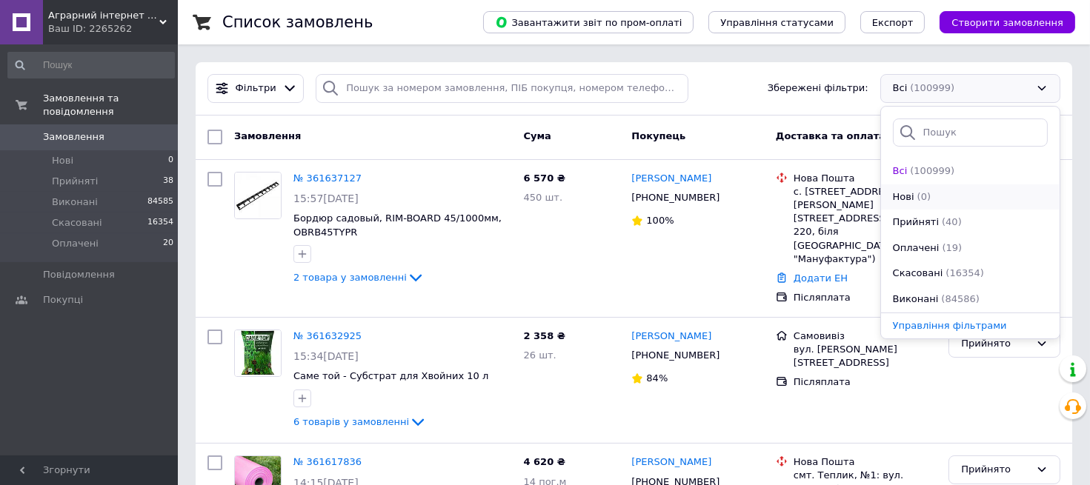
click at [927, 197] on div "(0)" at bounding box center [924, 197] width 16 height 14
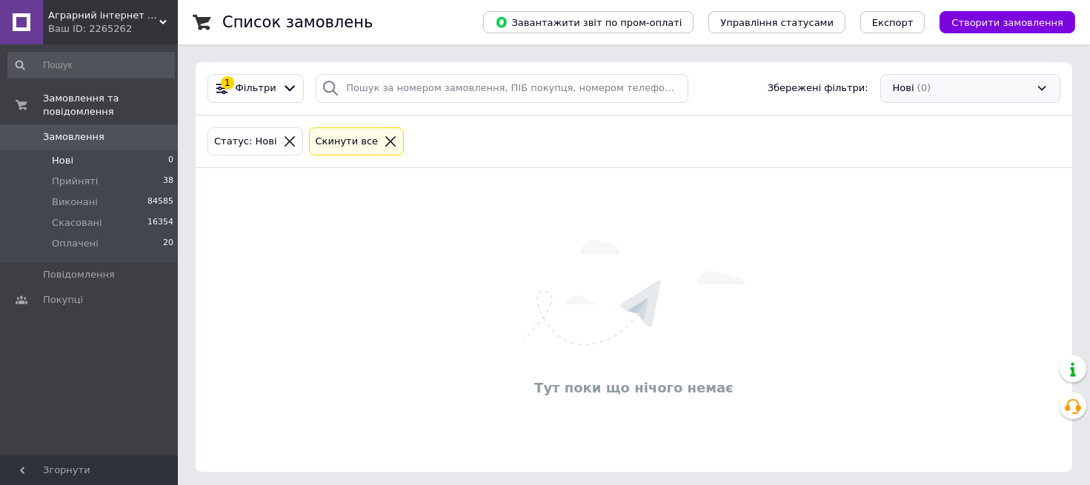
click at [932, 87] on div "Нові (0)" at bounding box center [970, 88] width 180 height 29
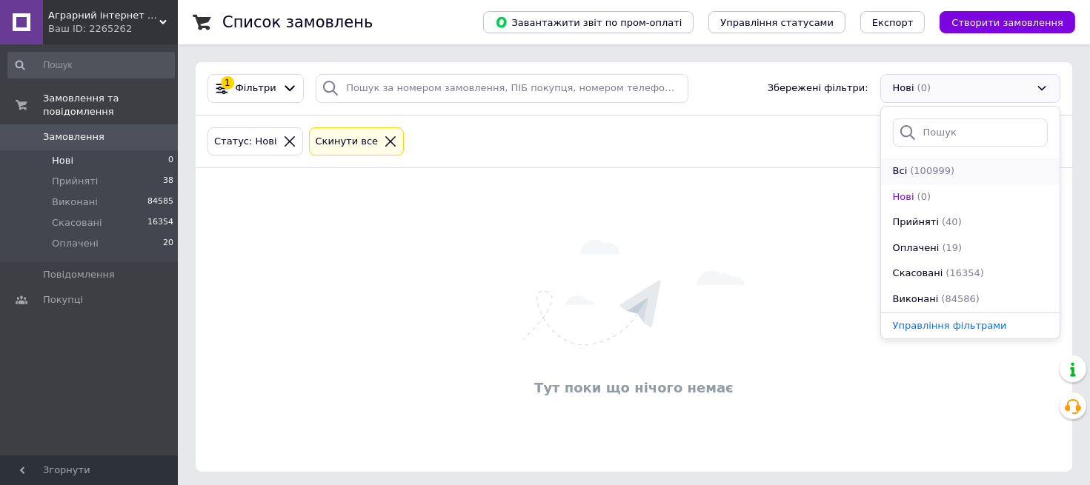
click at [923, 173] on span "(100999)" at bounding box center [932, 170] width 44 height 11
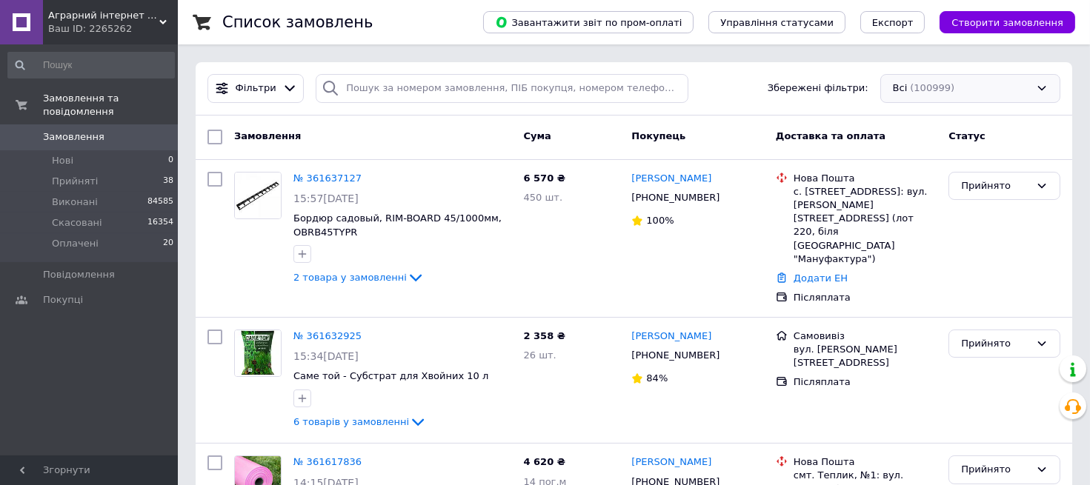
click at [977, 89] on div "Всі (100999)" at bounding box center [970, 88] width 180 height 29
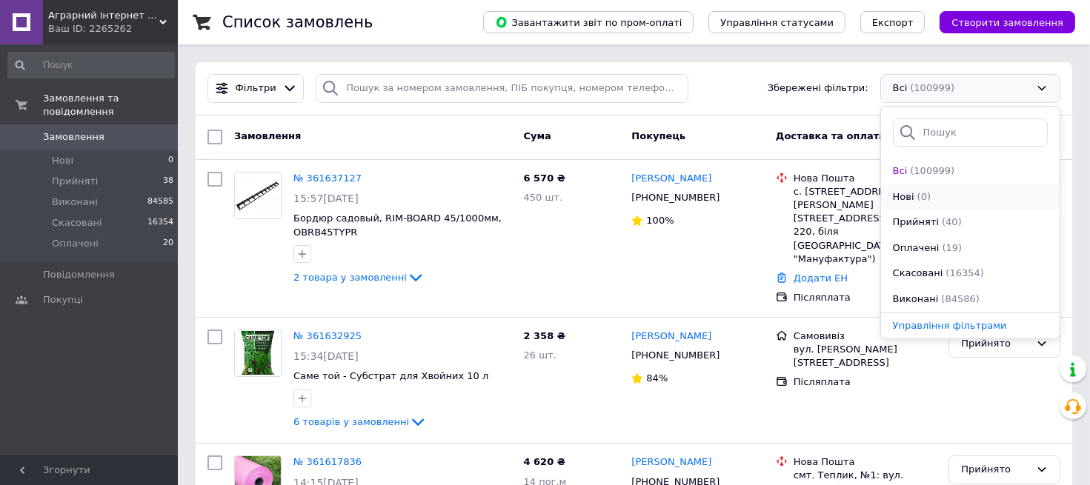
click at [913, 196] on div "Нові" at bounding box center [903, 197] width 24 height 14
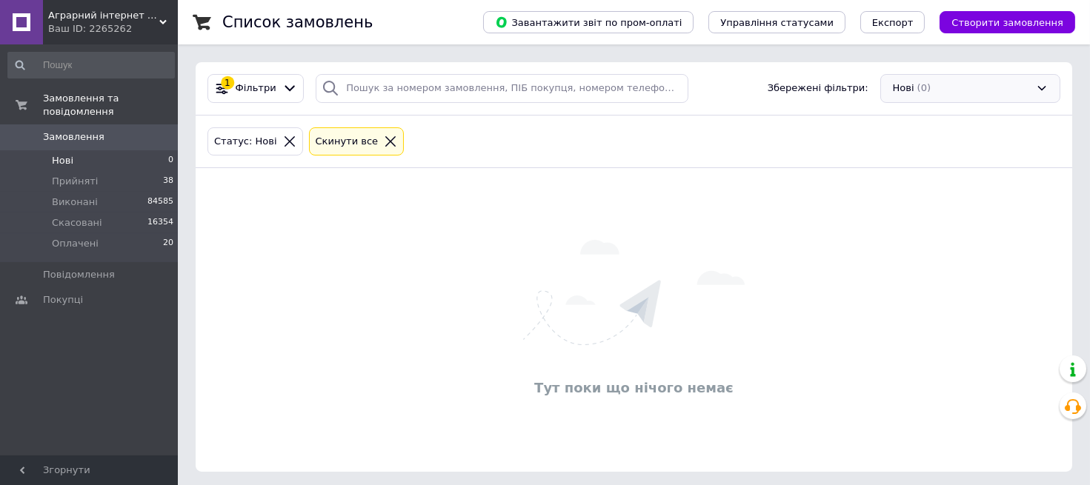
click at [932, 90] on div "Нові (0)" at bounding box center [970, 88] width 180 height 29
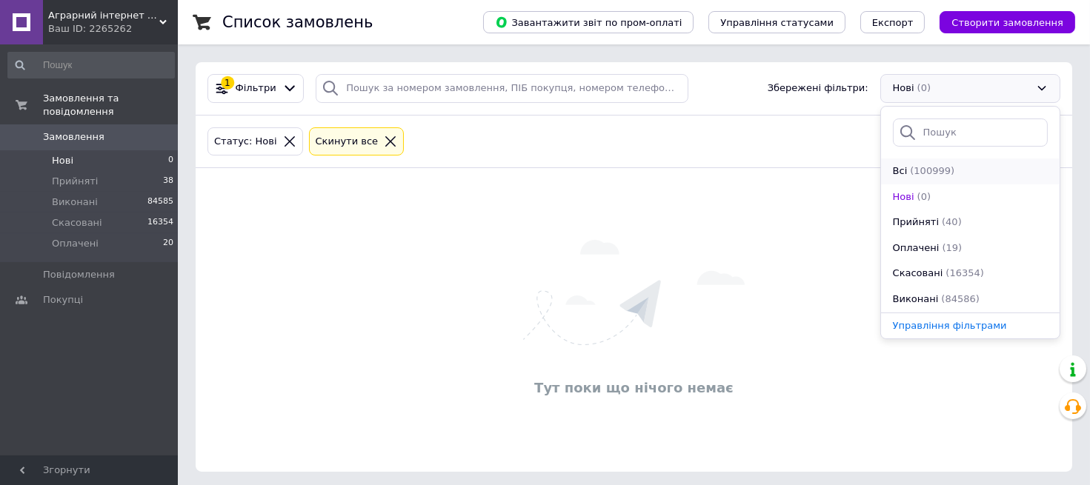
click at [920, 169] on span "(100999)" at bounding box center [932, 170] width 44 height 11
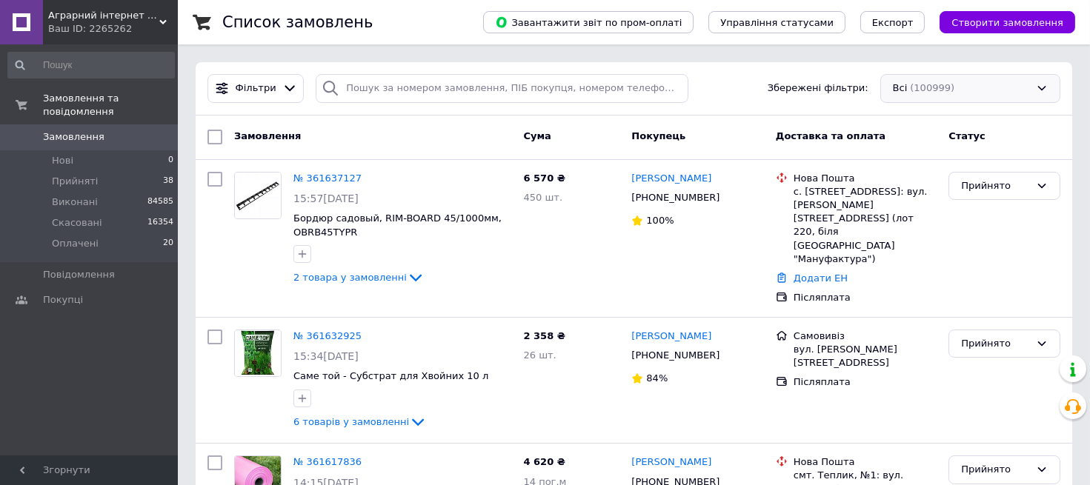
click at [931, 91] on div "Всі (100999)" at bounding box center [970, 88] width 180 height 29
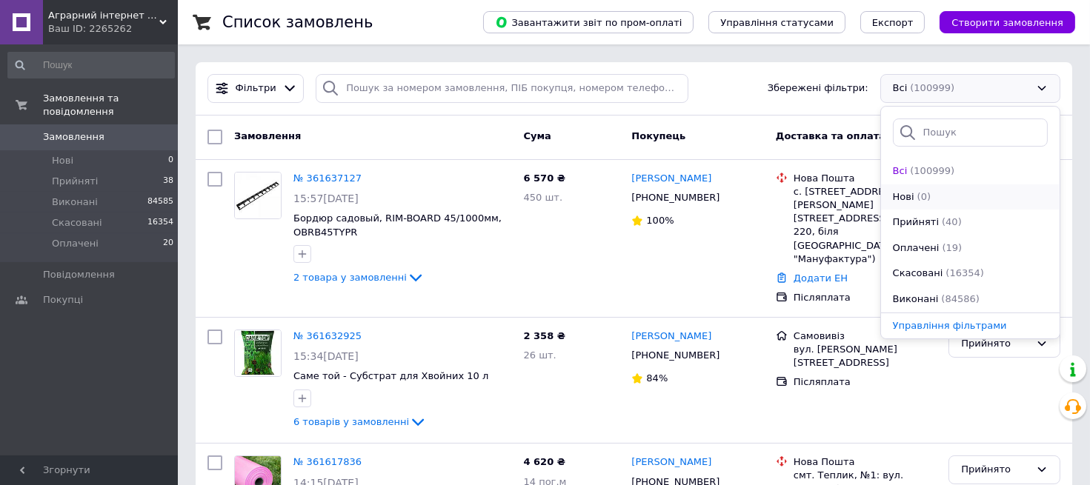
click at [919, 194] on span "(0)" at bounding box center [923, 196] width 13 height 11
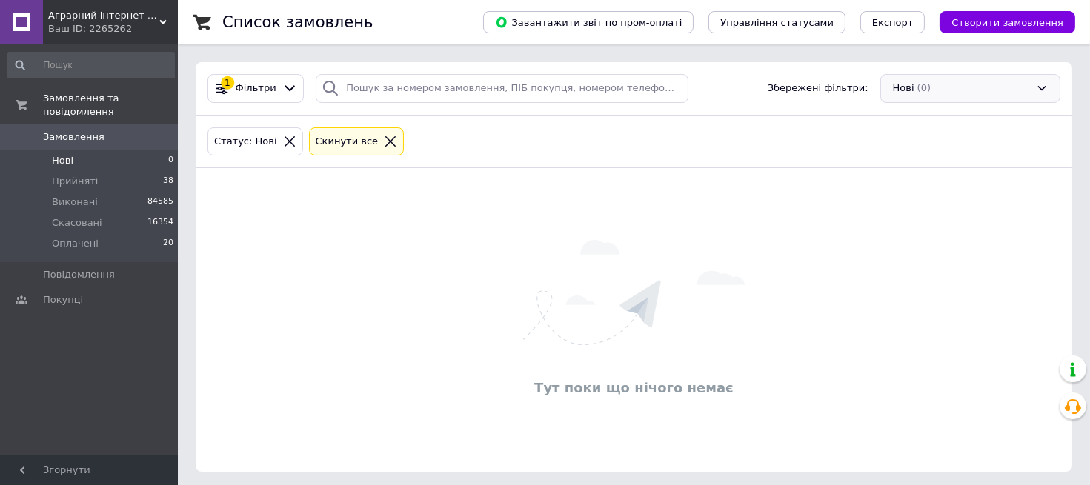
click at [962, 92] on div "Нові (0)" at bounding box center [970, 88] width 180 height 29
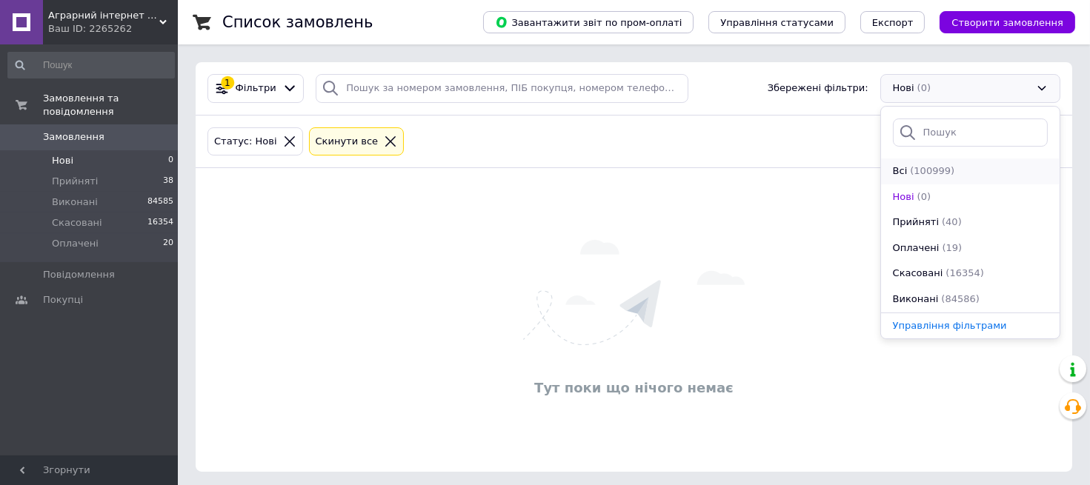
click at [945, 166] on div "(100999)" at bounding box center [931, 171] width 47 height 14
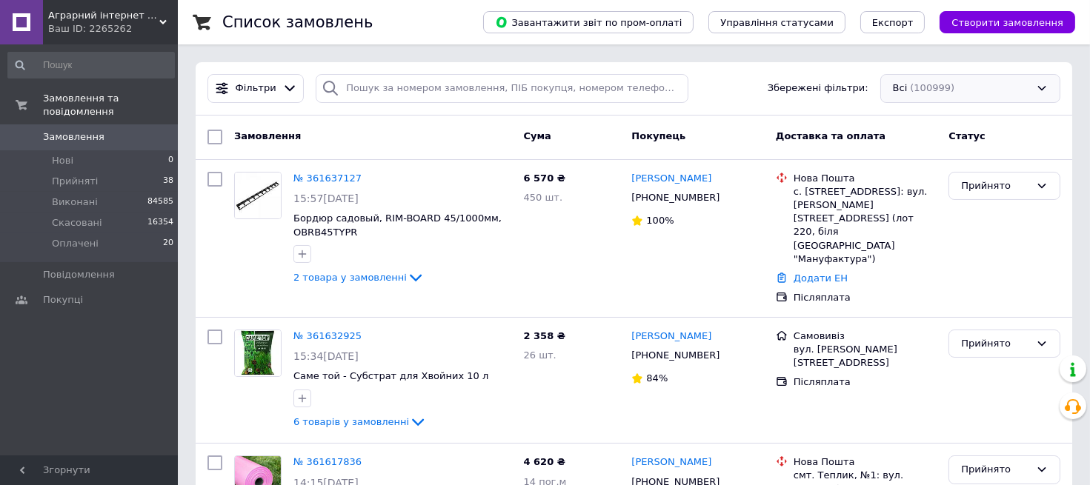
click at [941, 85] on div "Всі (100999)" at bounding box center [970, 88] width 180 height 29
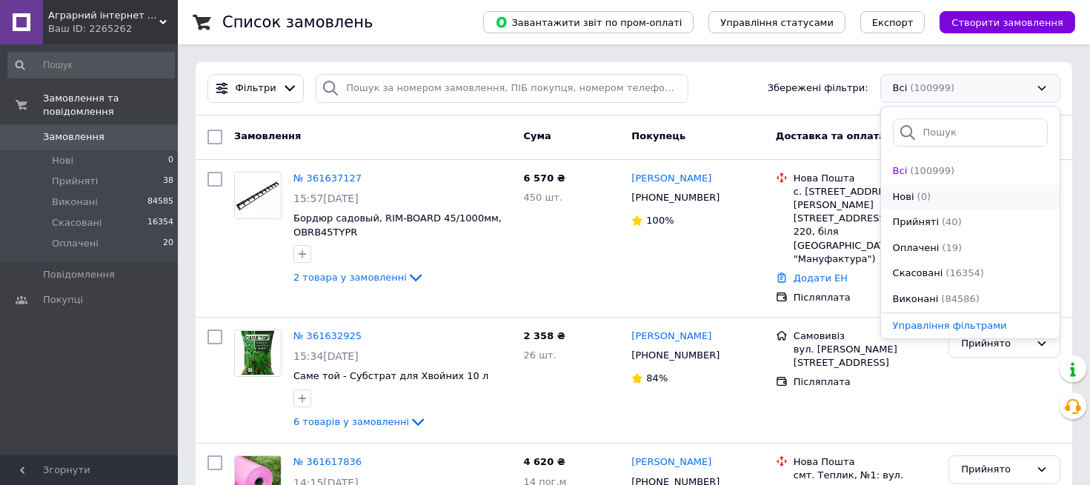
click at [934, 199] on div "Нові (0)" at bounding box center [970, 197] width 158 height 14
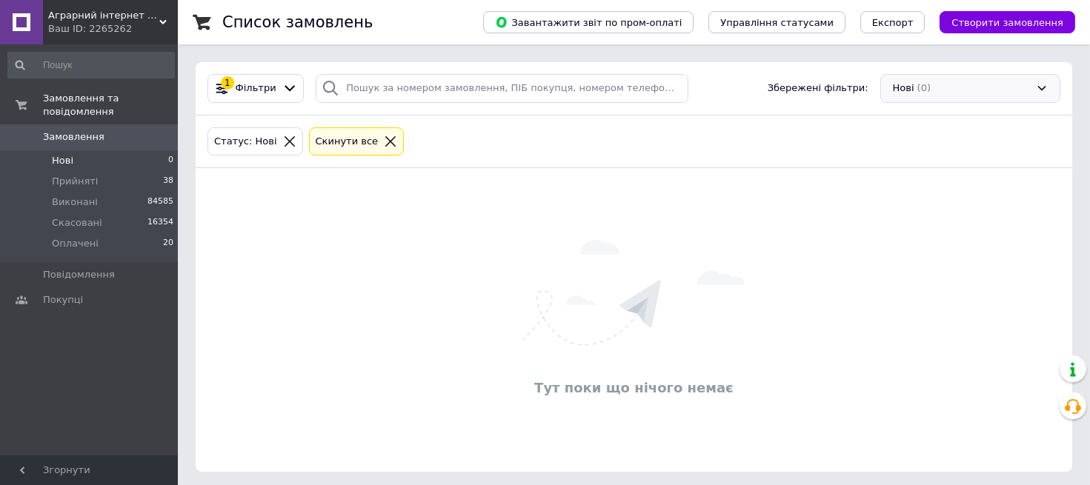
click at [974, 90] on div "Нові (0)" at bounding box center [970, 88] width 180 height 29
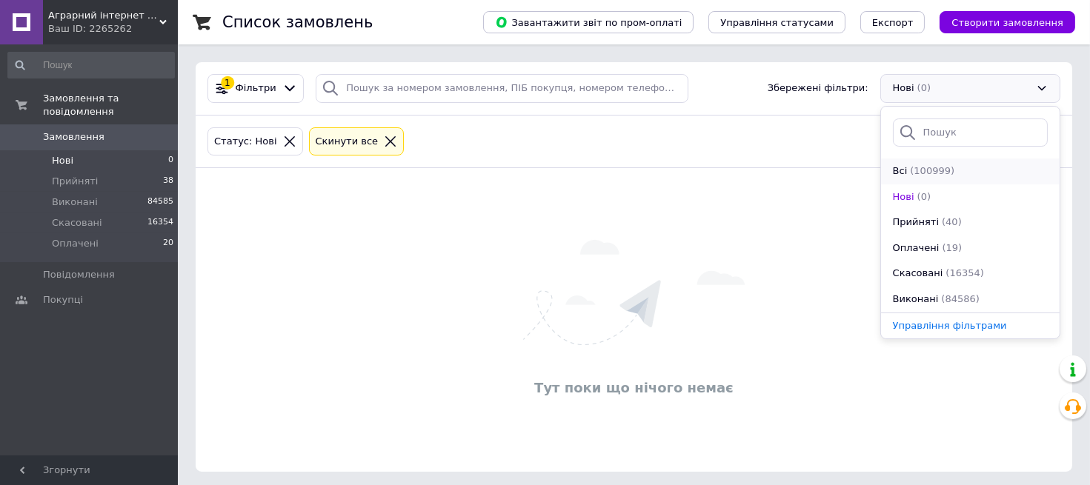
click at [932, 171] on span "(100999)" at bounding box center [932, 170] width 44 height 11
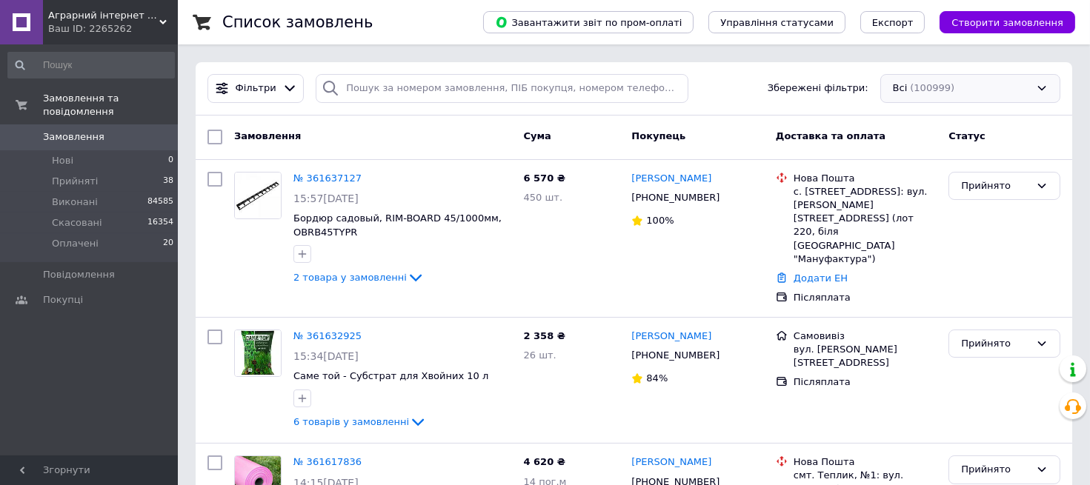
click at [931, 89] on div "Всі (100999)" at bounding box center [970, 88] width 180 height 29
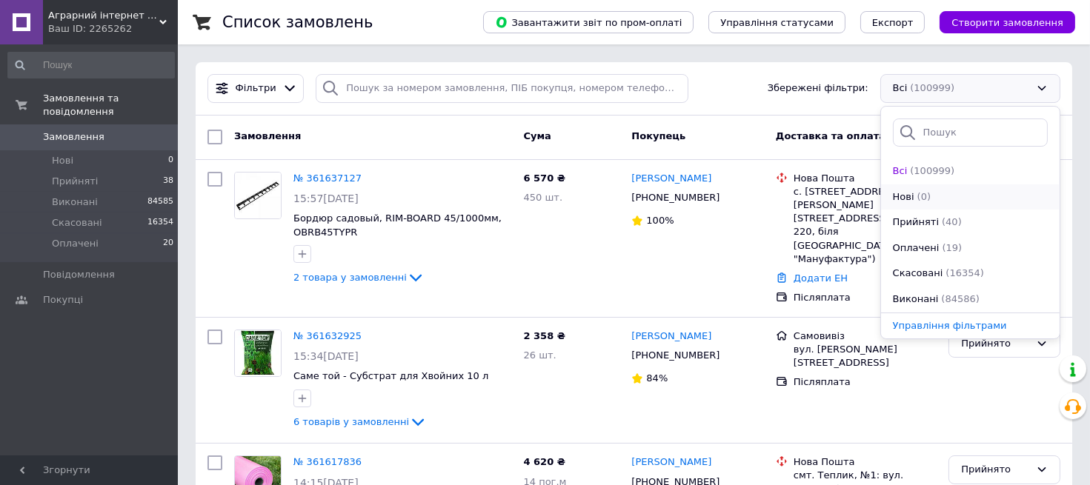
click at [922, 191] on span "(0)" at bounding box center [923, 196] width 13 height 11
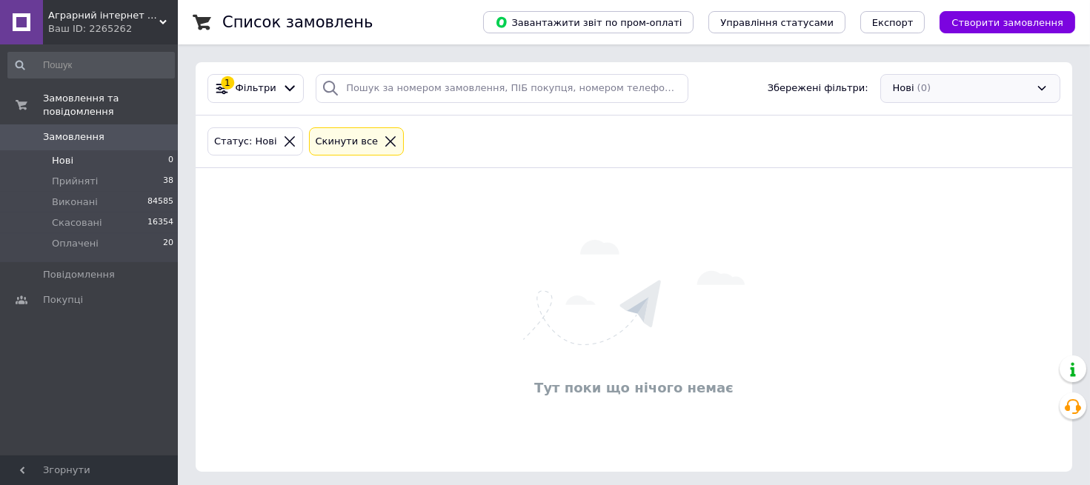
click at [927, 84] on div "Нові (0)" at bounding box center [970, 88] width 180 height 29
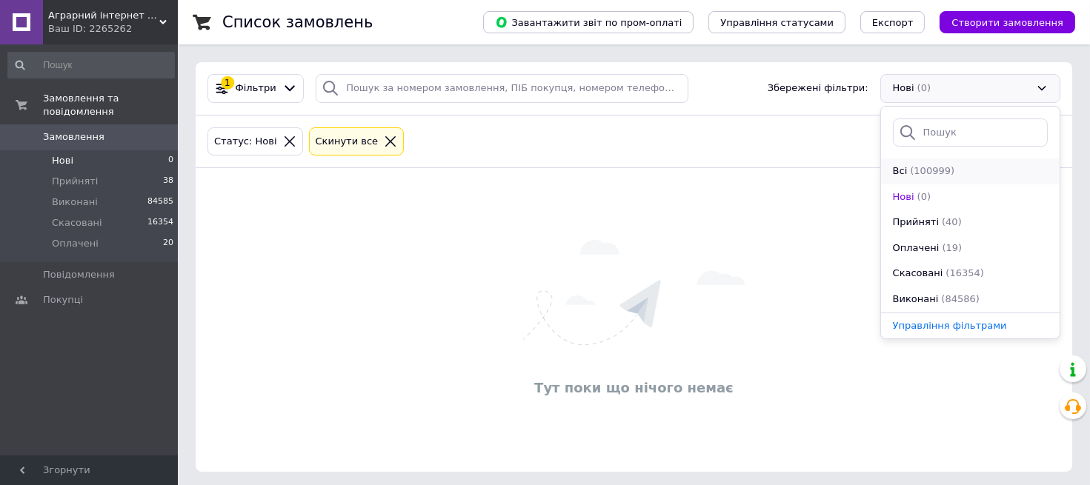
click at [919, 159] on li "Всі (100999)" at bounding box center [970, 172] width 179 height 26
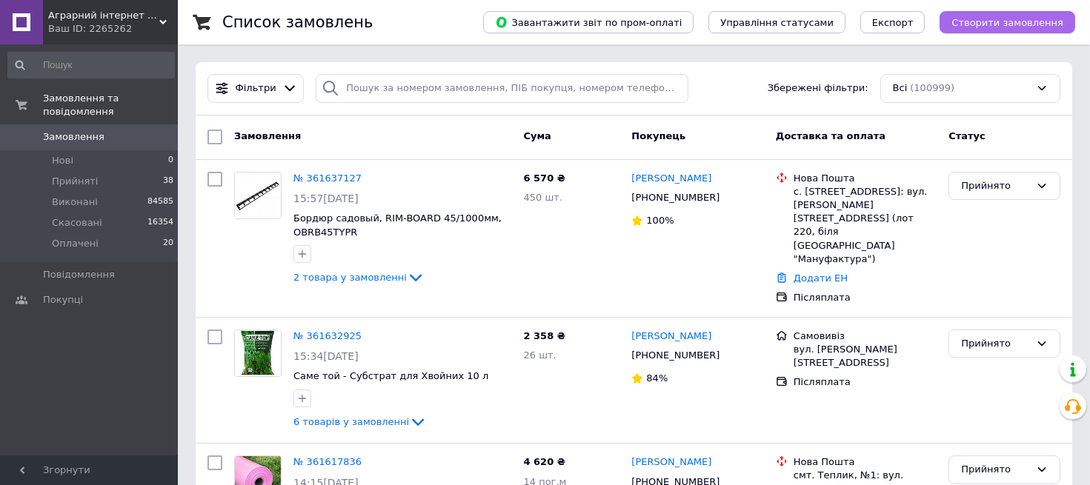
click at [1017, 27] on span "Створити замовлення" at bounding box center [1007, 22] width 112 height 11
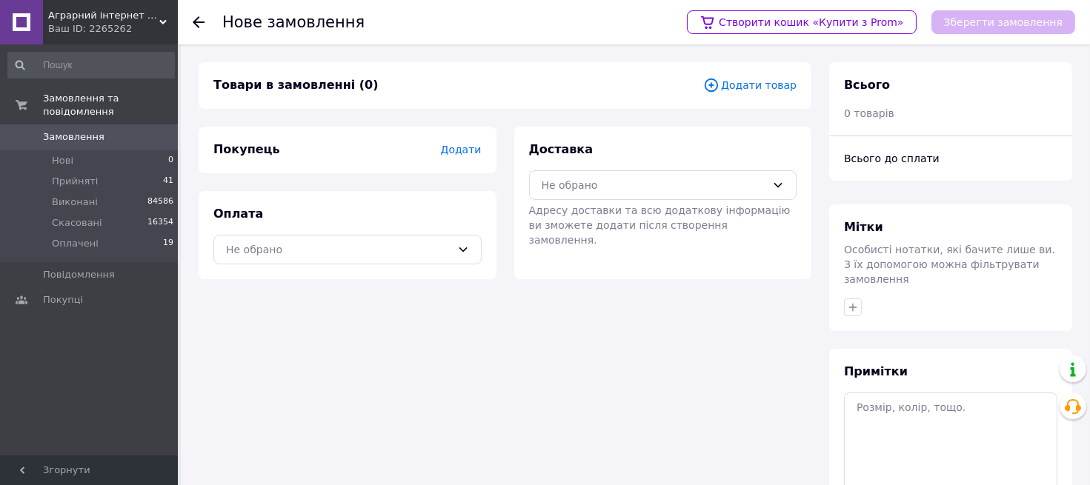
click at [708, 136] on div "Доставка Не обрано Адресу доставки та всю додаткову інформацію ви зможете додат…" at bounding box center [663, 203] width 298 height 153
click at [194, 21] on use at bounding box center [199, 22] width 12 height 12
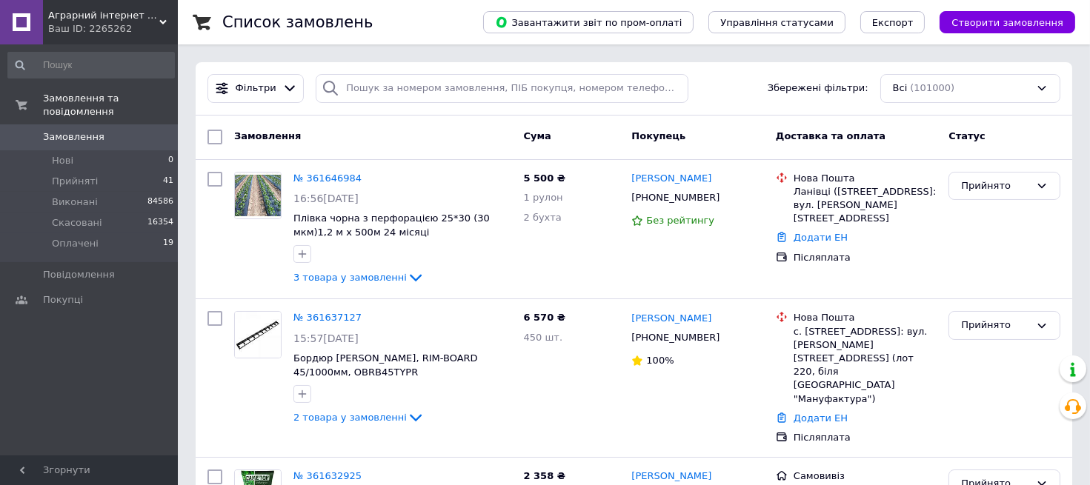
click at [1011, 28] on button "Створити замовлення" at bounding box center [1007, 22] width 136 height 22
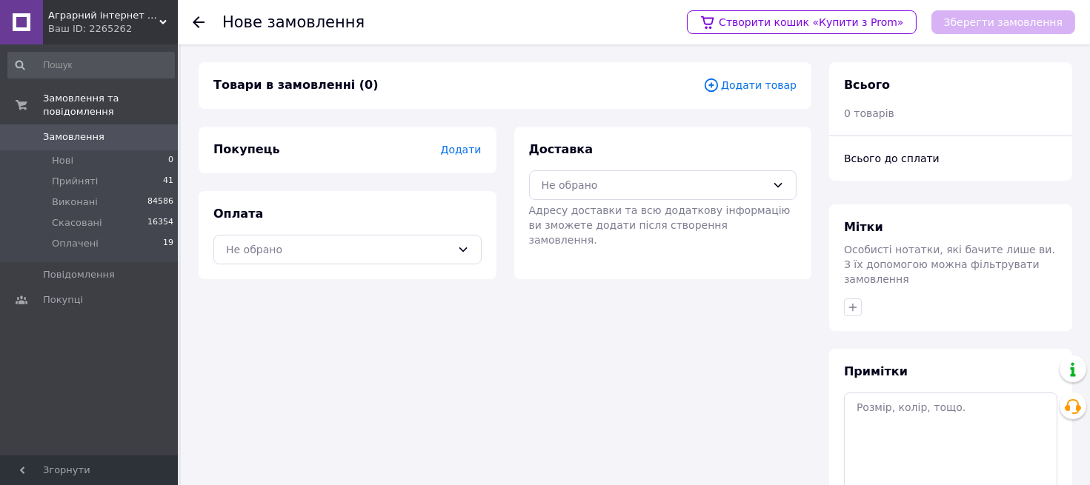
click at [765, 82] on span "Додати товар" at bounding box center [749, 85] width 93 height 16
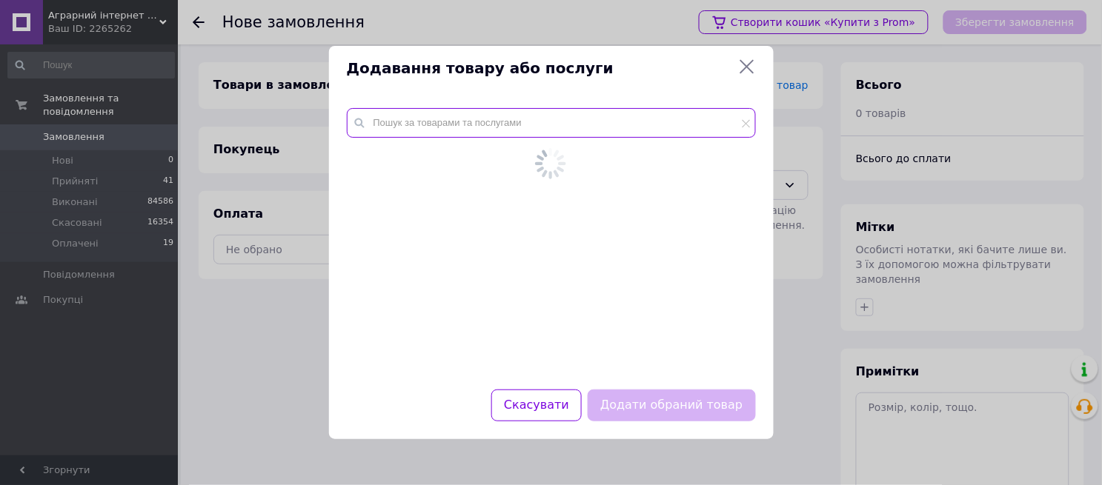
drag, startPoint x: 591, startPoint y: 128, endPoint x: 582, endPoint y: 139, distance: 14.2
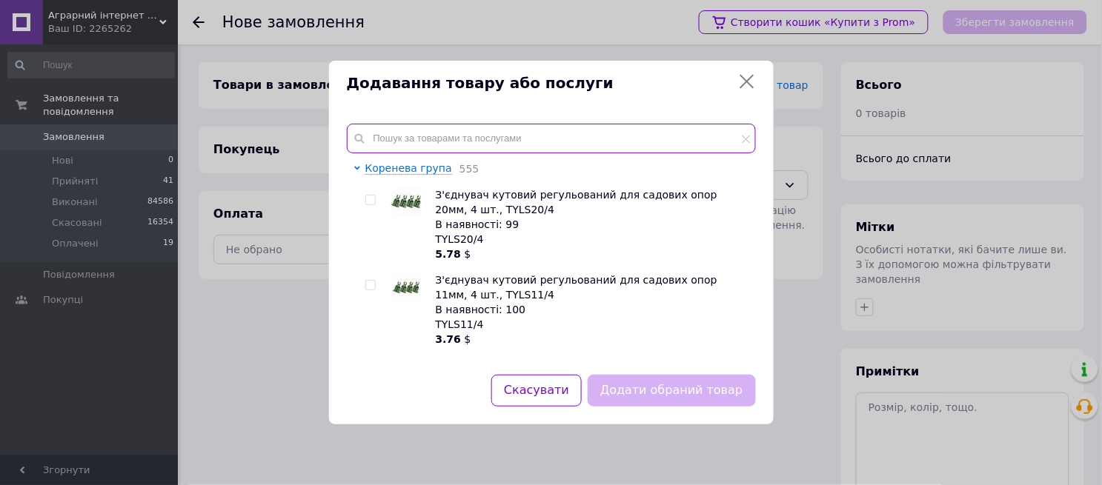
paste input "Агроткань против [PERSON_NAME], BLACK, 135г, 0,6х100м, ATBK13506100"
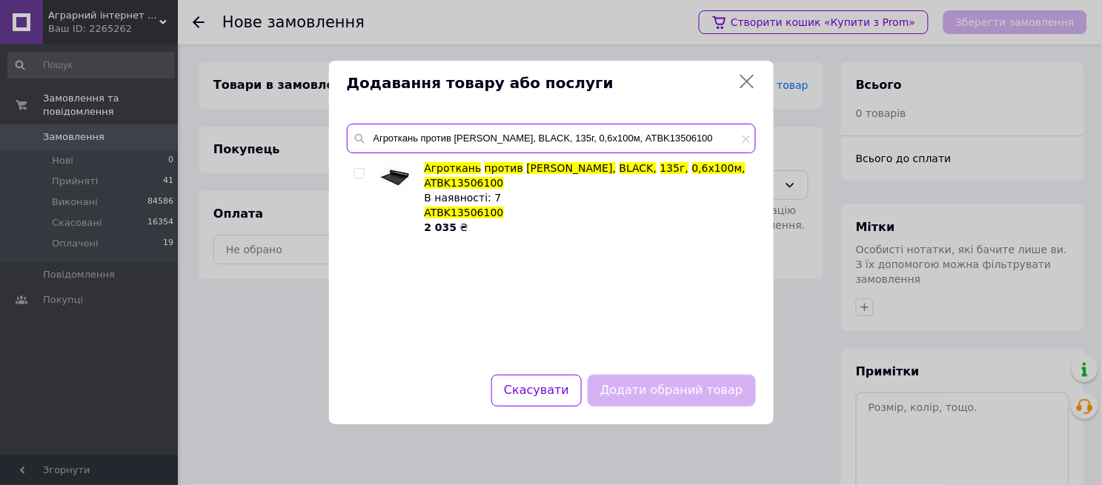
type input "Агроткань против [PERSON_NAME], BLACK, 135г, 0,6х100м, ATBK13506100"
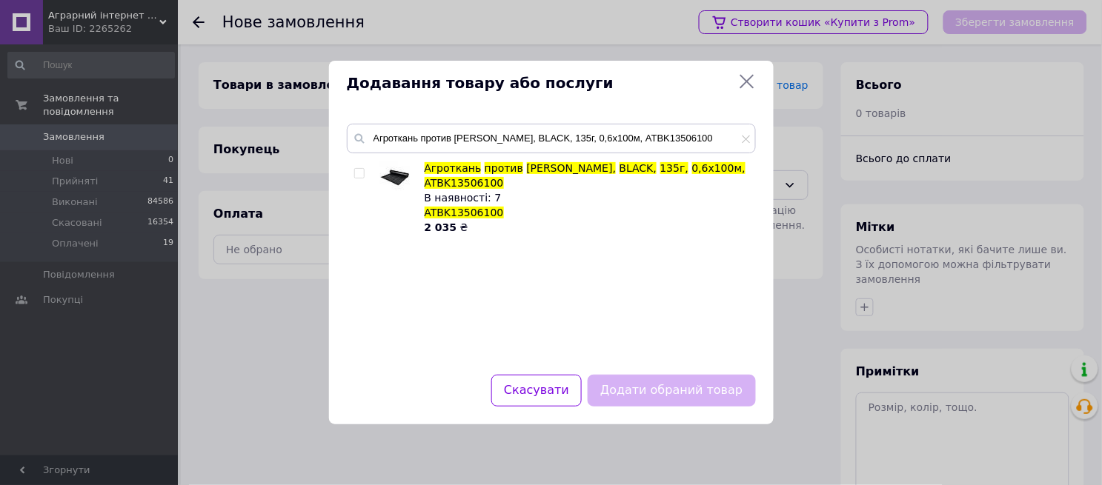
click at [393, 175] on img at bounding box center [395, 176] width 30 height 30
checkbox input "true"
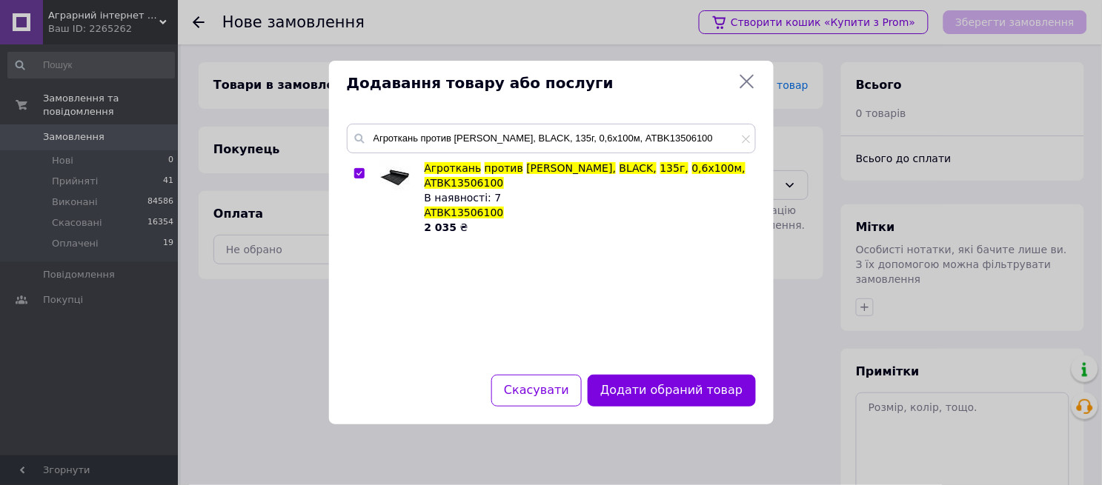
click at [686, 388] on button "Додати обраний товар" at bounding box center [671, 391] width 167 height 32
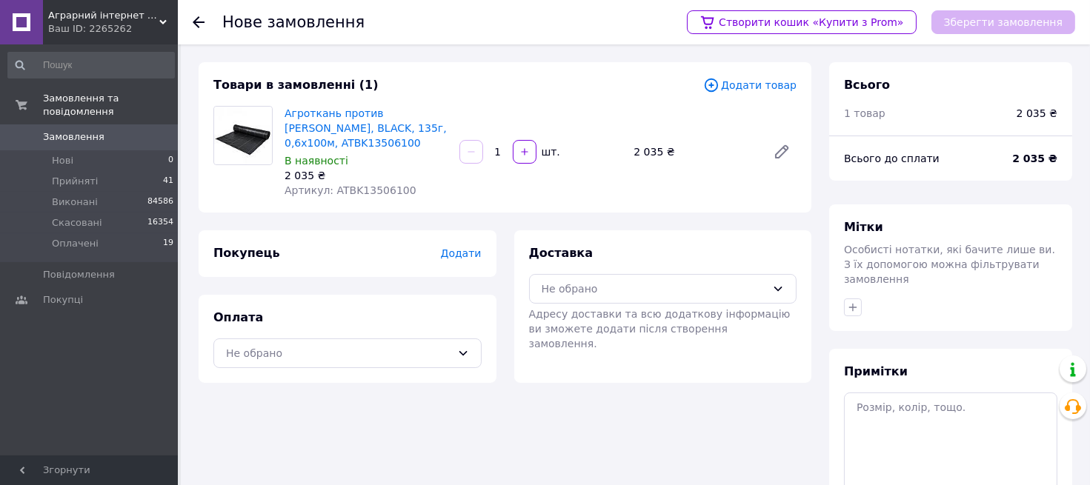
click at [454, 440] on div "Товари в замовленні (1) Додати товар Агроткань против сорняков, BLACK, 135г, 0,…" at bounding box center [505, 334] width 631 height 545
drag, startPoint x: 282, startPoint y: 108, endPoint x: 373, endPoint y: 138, distance: 96.5
click at [373, 138] on div "Агроткань против сорняков, BLACK, 135г, 0,6х100м, ATBK13506100 В наявності 2 03…" at bounding box center [366, 152] width 175 height 98
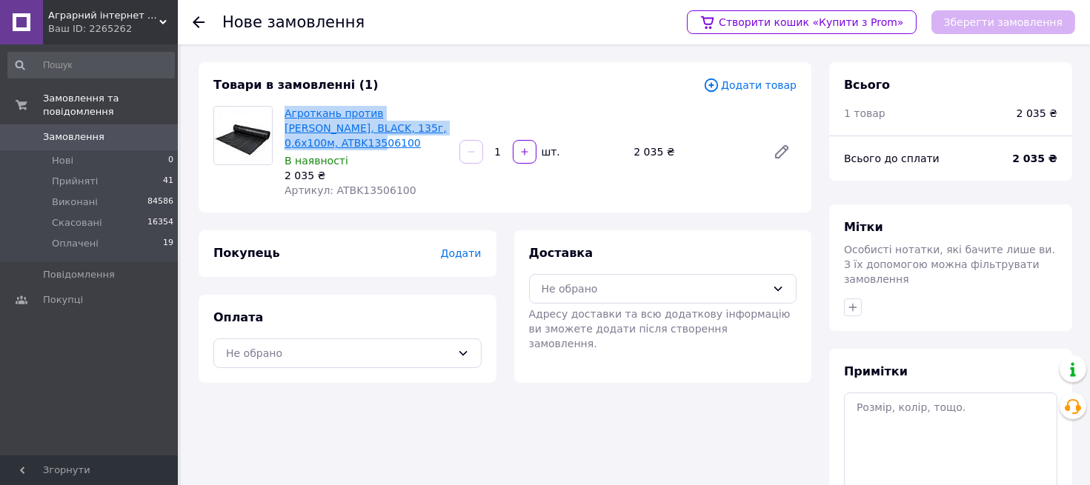
copy link "Агроткань против [PERSON_NAME], BLACK, 135г, 0,6х100м, ATBK13506100"
drag, startPoint x: 383, startPoint y: 445, endPoint x: 390, endPoint y: 437, distance: 11.0
click at [383, 445] on div "Товари в замовленні (1) Додати товар Агроткань против сорняков, BLACK, 135г, 0,…" at bounding box center [505, 334] width 631 height 545
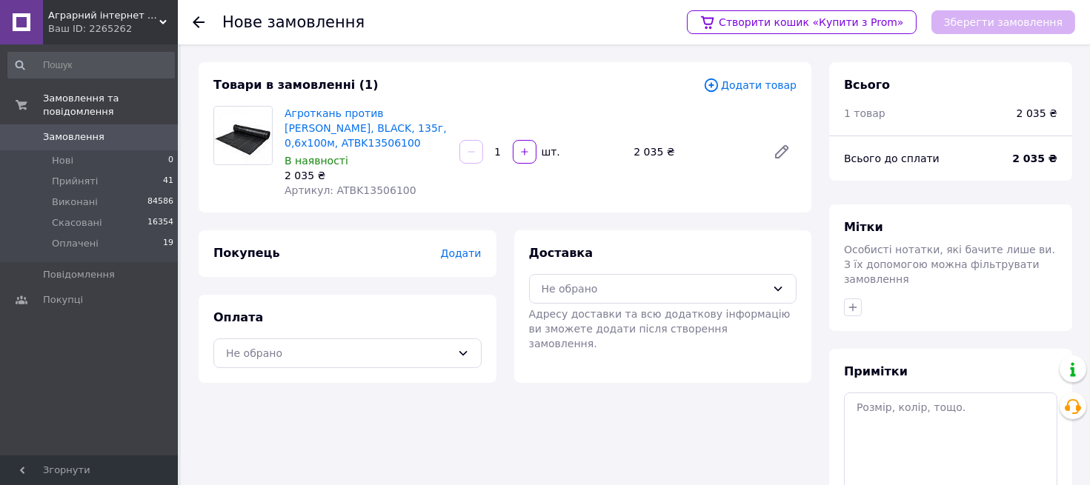
click at [473, 256] on span "Додати" at bounding box center [460, 253] width 41 height 12
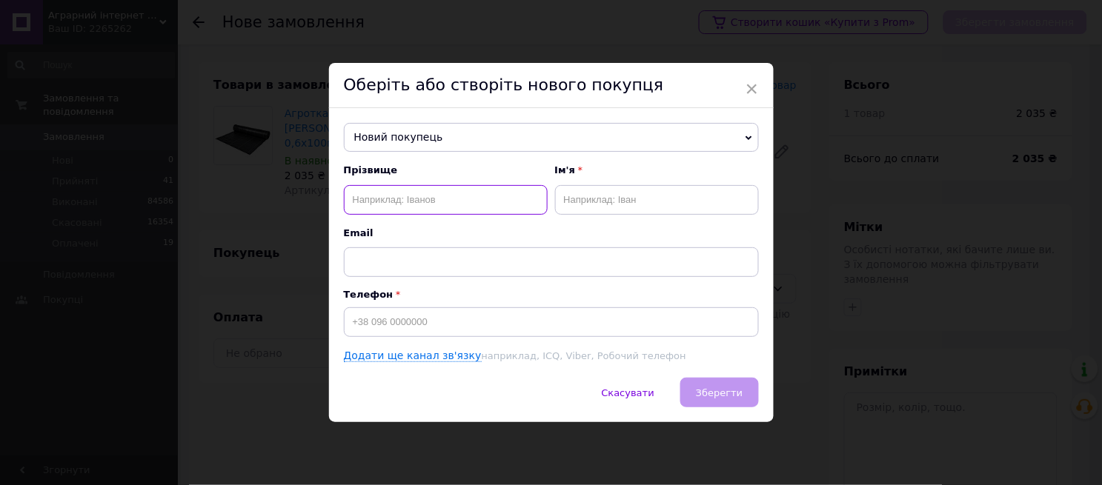
click at [410, 209] on input "text" at bounding box center [446, 200] width 204 height 30
type input "[PERSON_NAME]"
click at [601, 202] on input "text" at bounding box center [657, 200] width 204 height 30
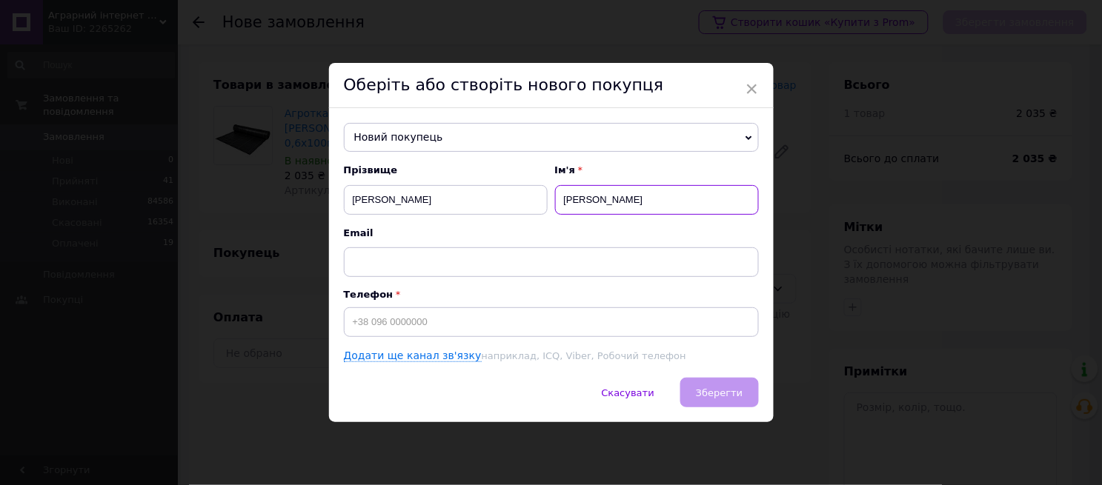
type input "[PERSON_NAME]"
click at [465, 321] on input at bounding box center [551, 322] width 415 height 30
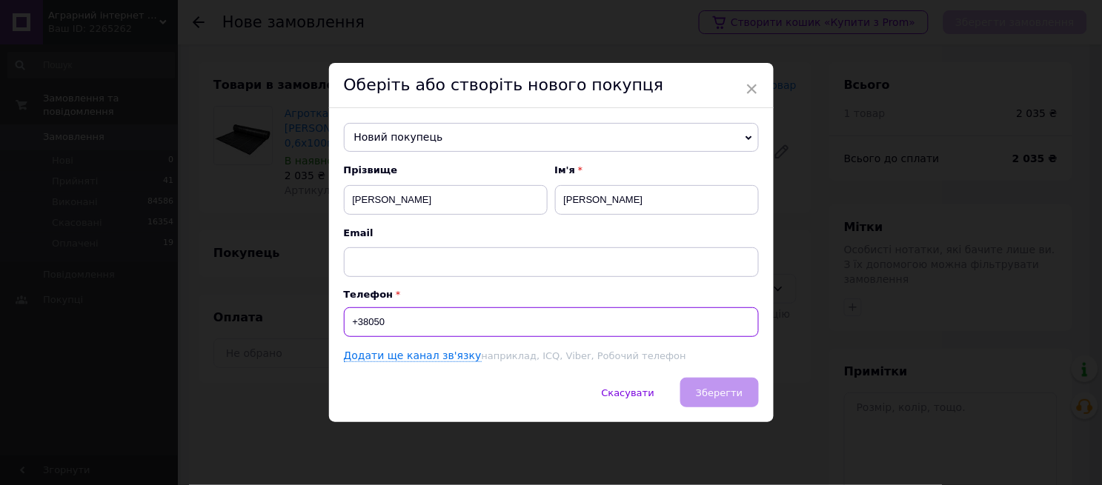
click at [571, 331] on input "+38050" at bounding box center [551, 322] width 415 height 30
type input "[PHONE_NUMBER]"
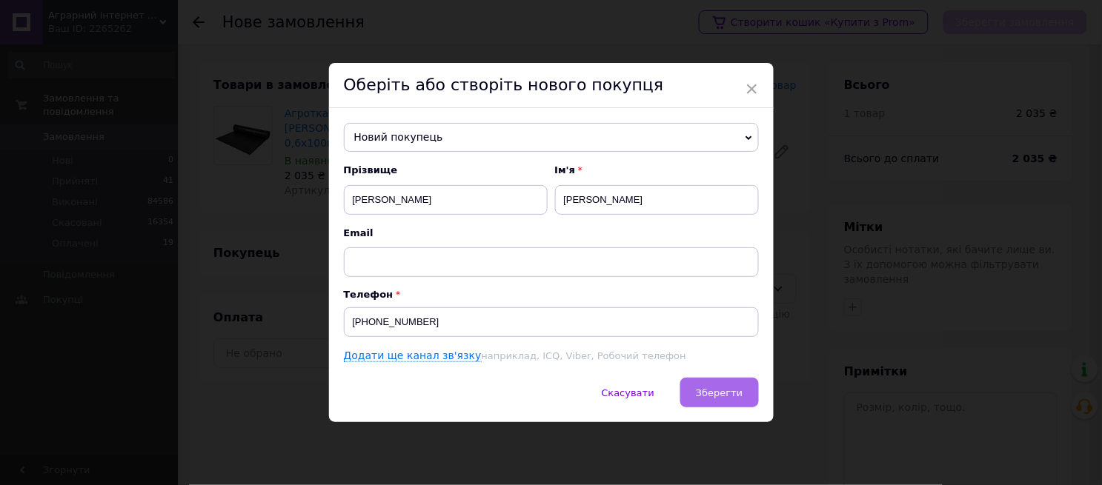
click at [726, 388] on span "Зберегти" at bounding box center [719, 393] width 47 height 11
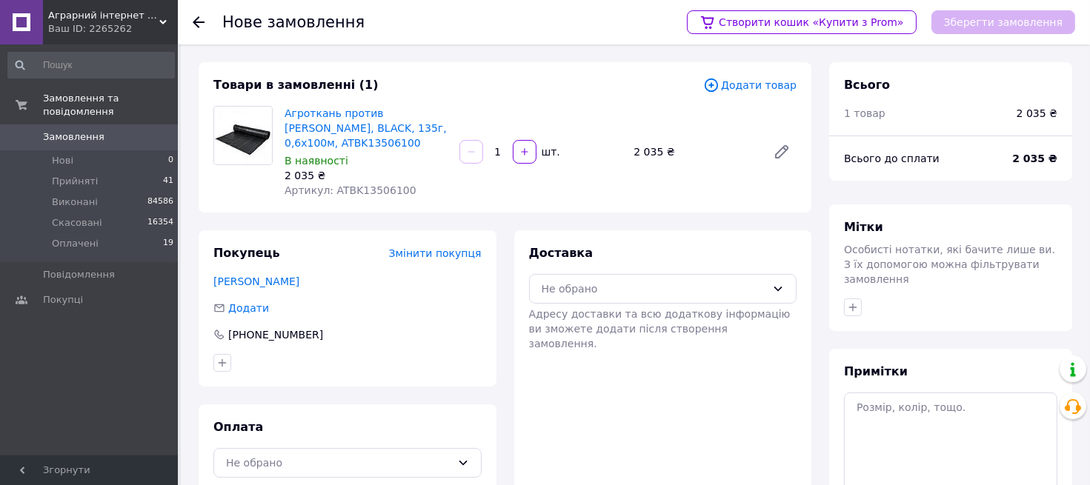
click at [702, 399] on div "Доставка Не обрано Адресу доставки та всю додаткову інформацію ви зможете додат…" at bounding box center [663, 361] width 298 height 262
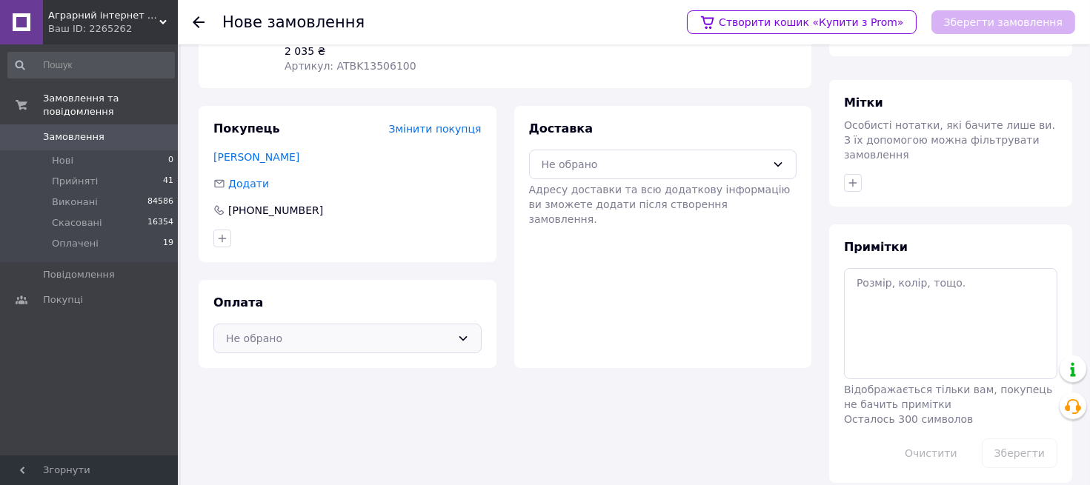
click at [353, 336] on div "Не обрано" at bounding box center [338, 338] width 225 height 16
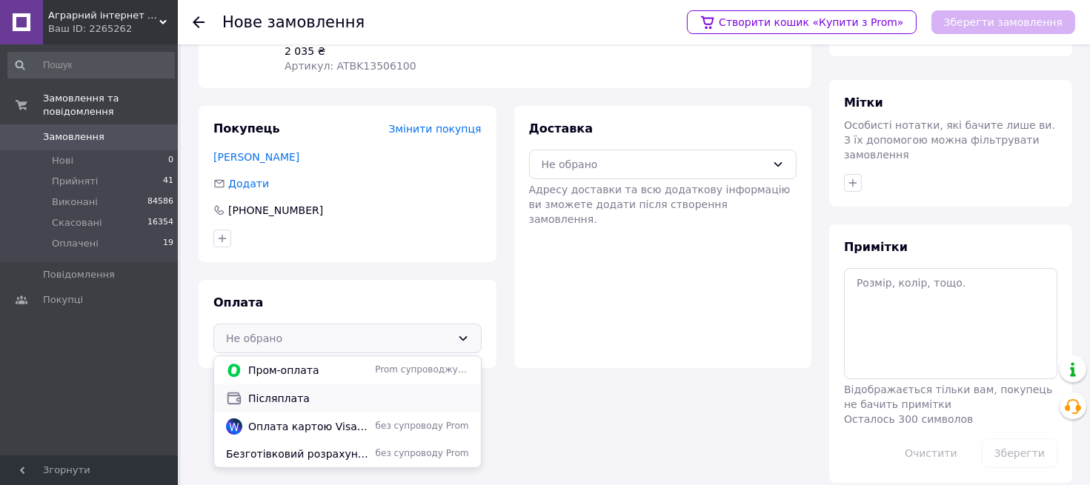
click at [302, 393] on span "Післяплата" at bounding box center [358, 398] width 221 height 15
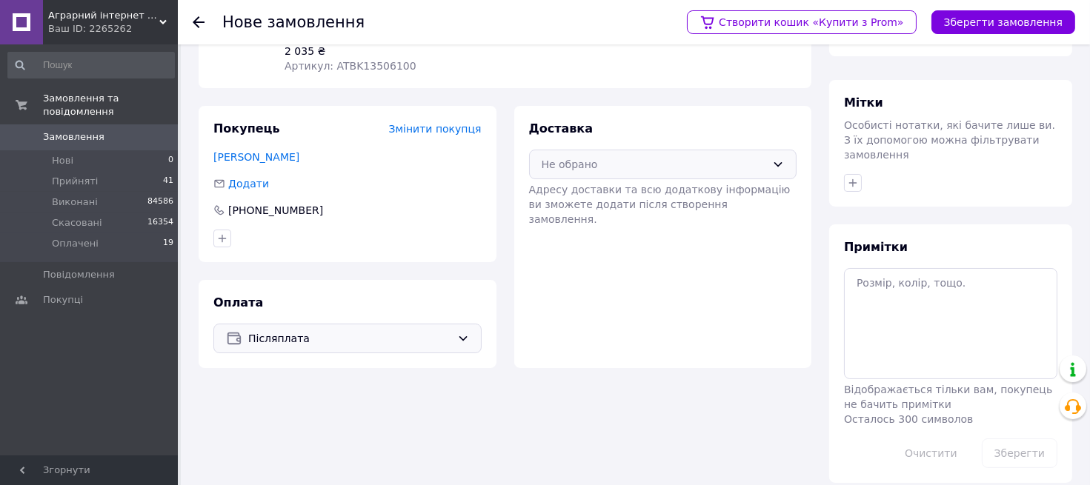
click at [631, 168] on div "Не обрано" at bounding box center [654, 164] width 225 height 16
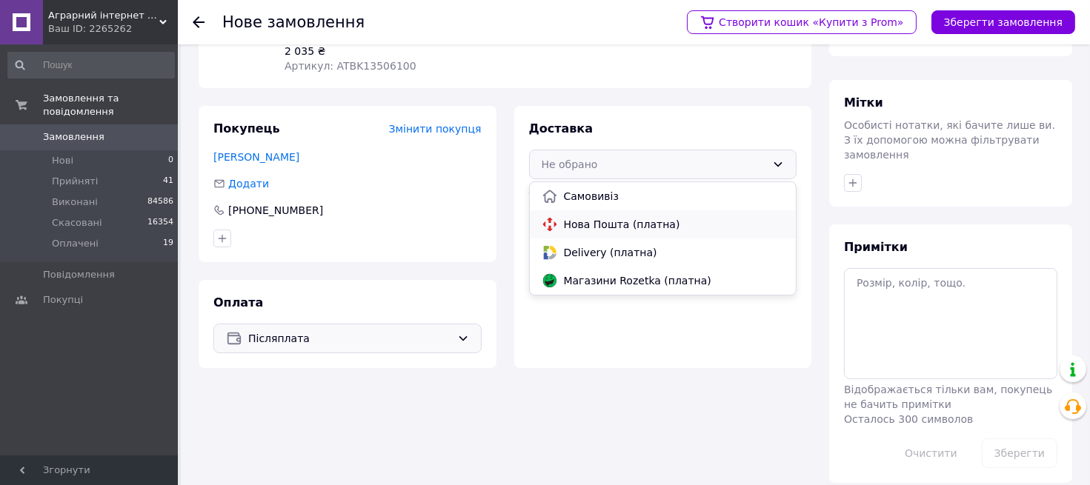
click at [627, 213] on div "Нова Пошта (платна)" at bounding box center [663, 224] width 267 height 28
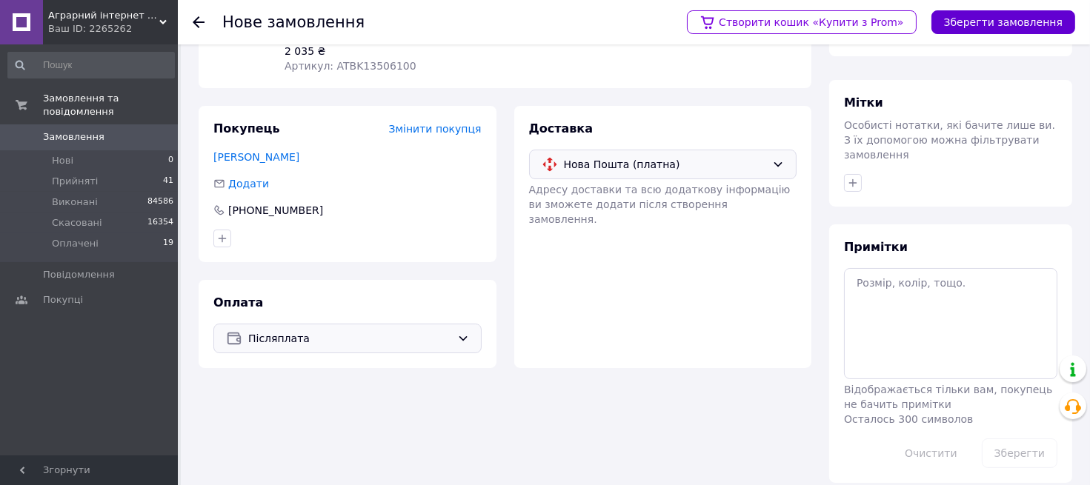
click at [982, 15] on button "Зберегти замовлення" at bounding box center [1003, 22] width 144 height 24
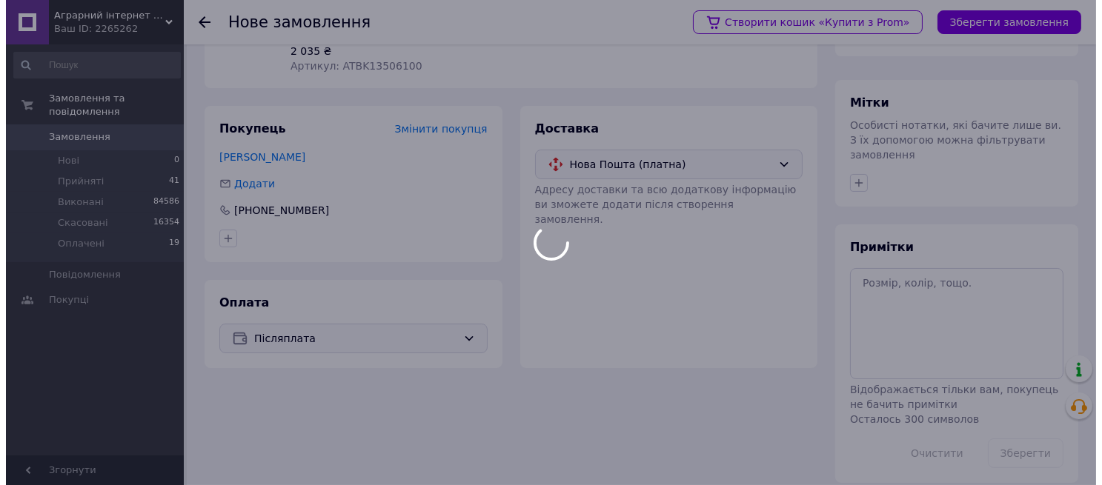
scroll to position [0, 0]
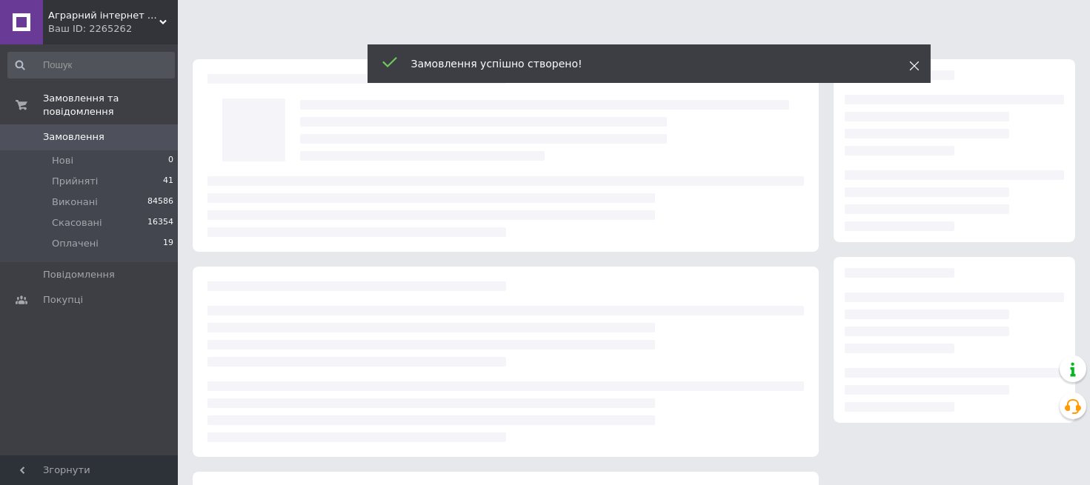
click at [913, 63] on icon at bounding box center [914, 66] width 10 height 10
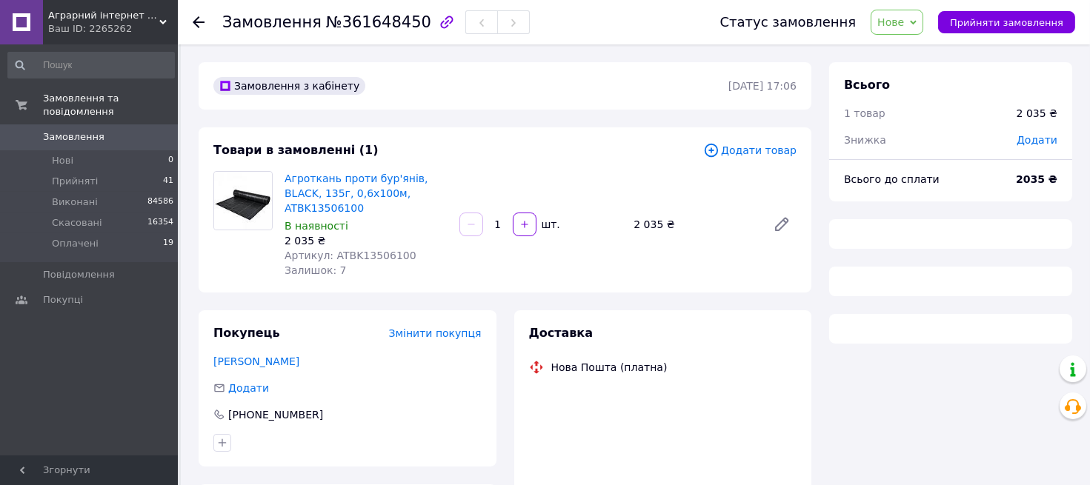
click at [904, 25] on span "Нове" at bounding box center [890, 22] width 27 height 12
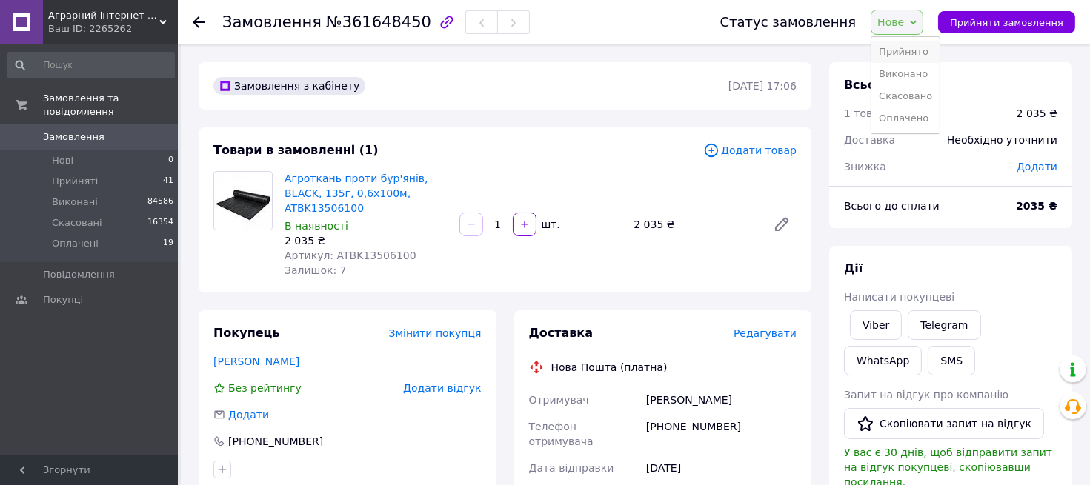
click at [914, 46] on li "Прийнято" at bounding box center [905, 52] width 68 height 22
click at [771, 327] on span "Редагувати" at bounding box center [765, 333] width 63 height 12
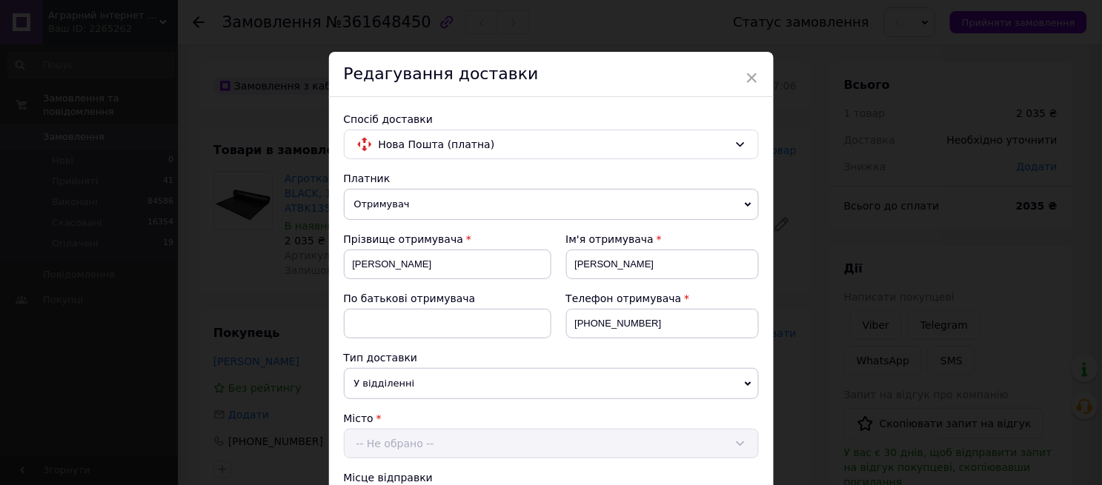
scroll to position [164, 0]
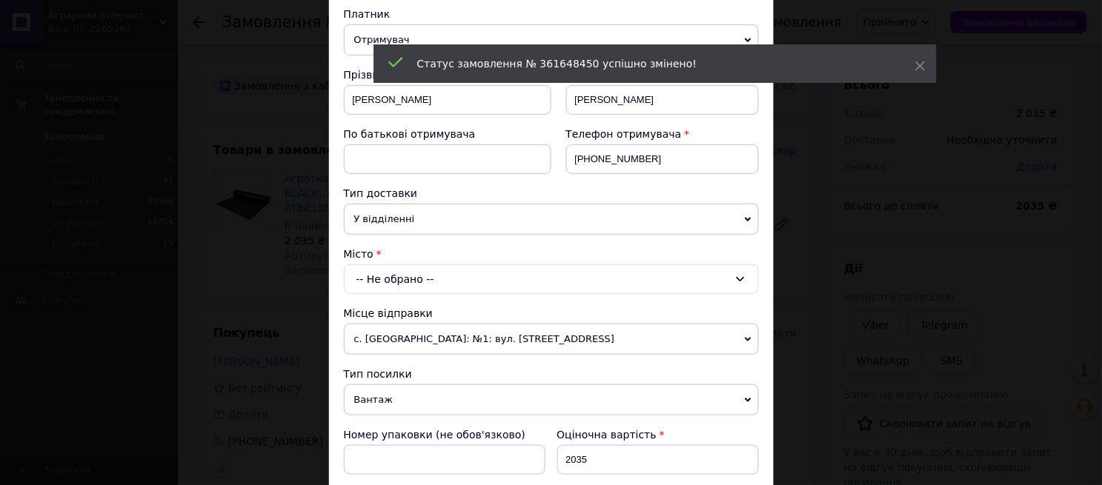
click at [498, 276] on div "-- Не обрано --" at bounding box center [551, 280] width 415 height 30
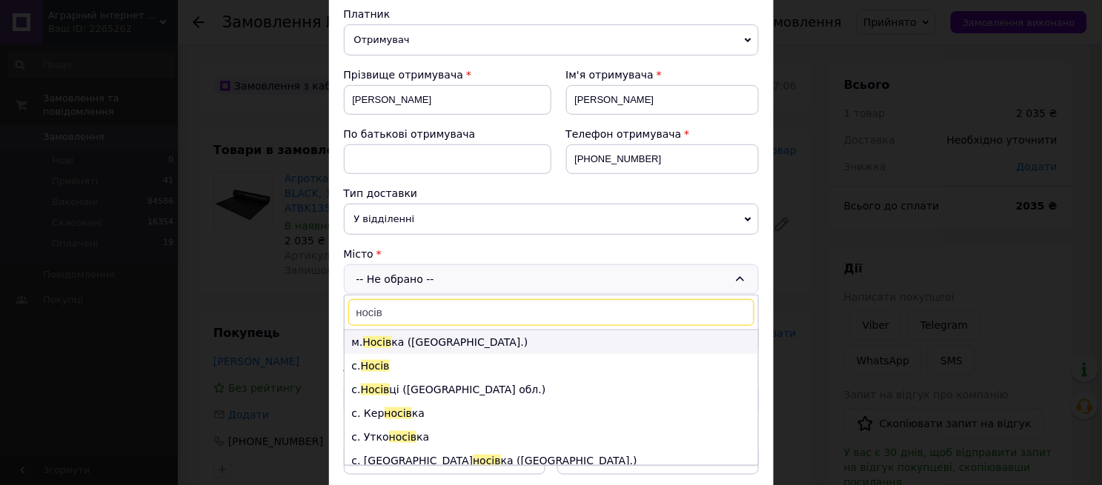
type input "носів"
click at [413, 343] on li "м. Носів ка ([GEOGRAPHIC_DATA].)" at bounding box center [551, 342] width 413 height 24
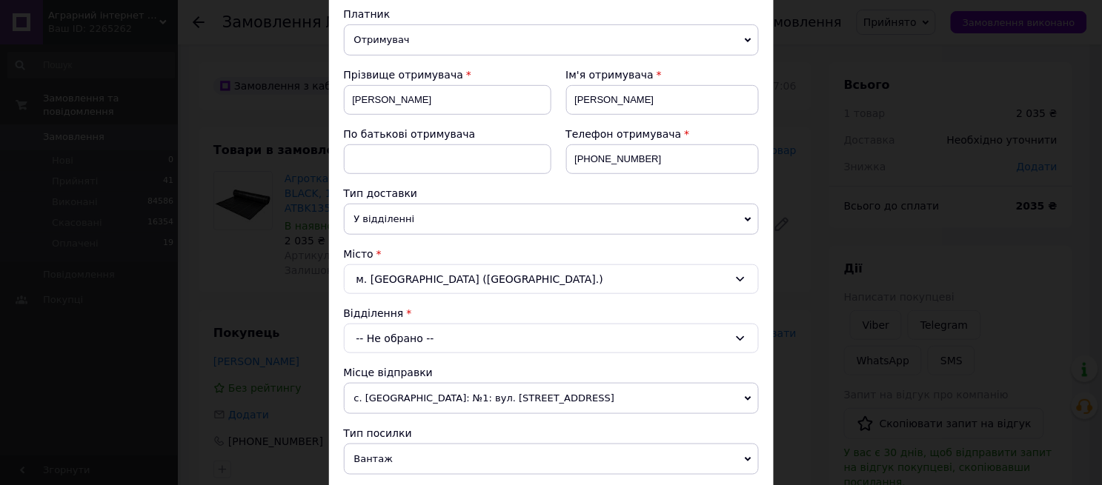
click at [417, 337] on div "-- Не обрано --" at bounding box center [551, 339] width 415 height 30
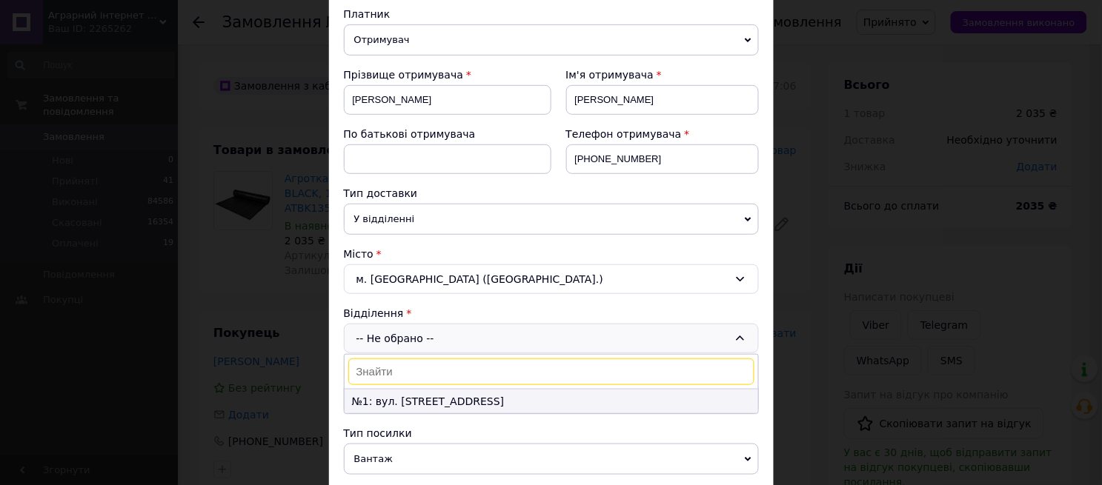
click at [412, 402] on li "№1: вул. [STREET_ADDRESS]" at bounding box center [551, 402] width 413 height 24
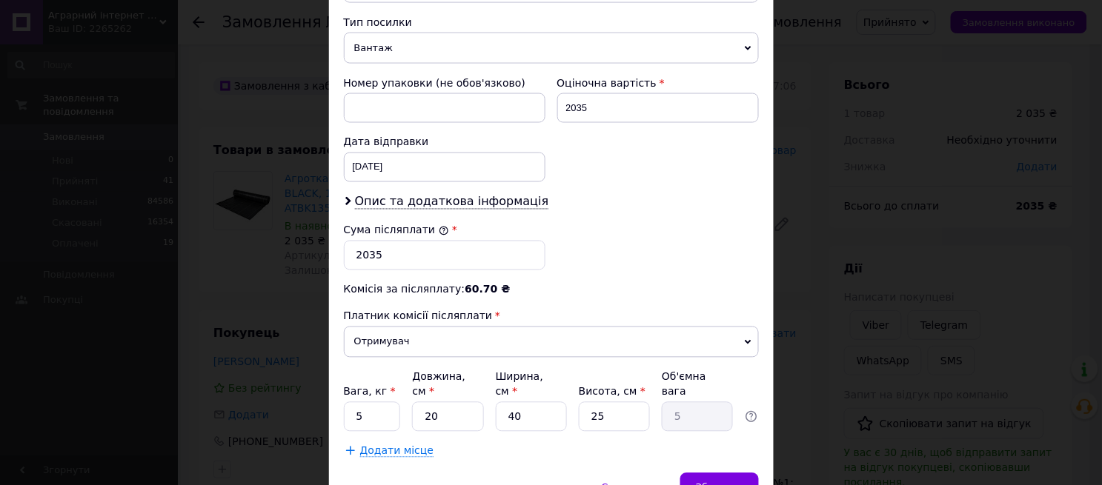
scroll to position [647, 0]
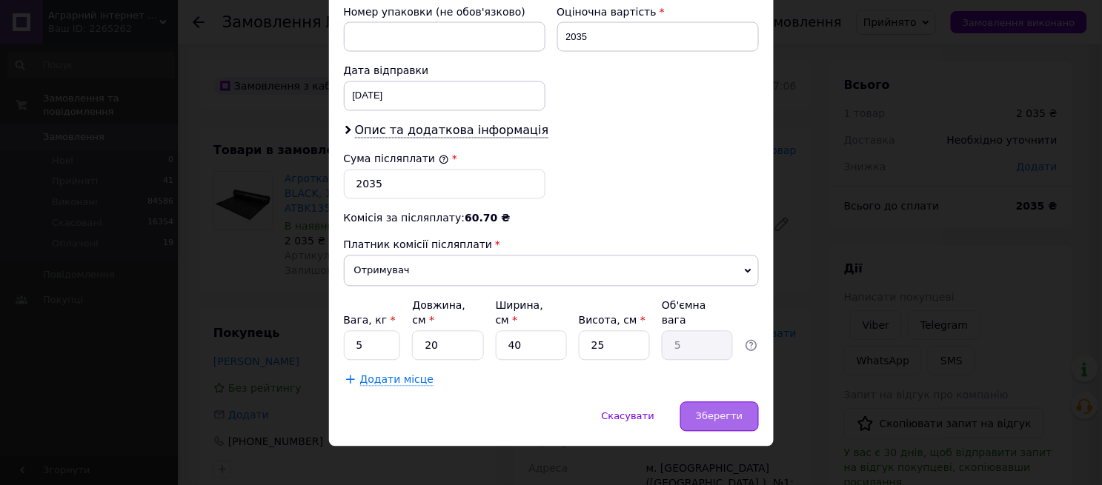
click at [716, 411] on span "Зберегти" at bounding box center [719, 416] width 47 height 11
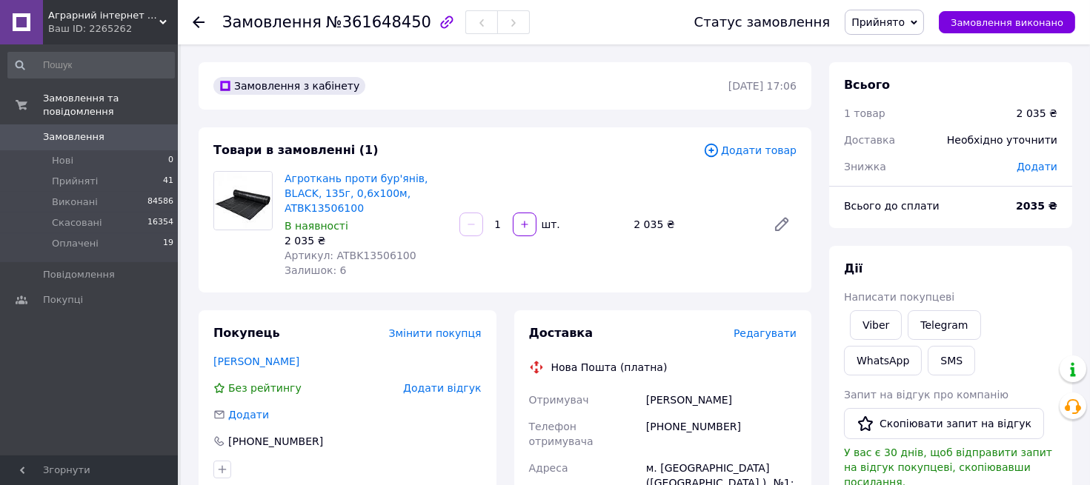
click at [731, 360] on div "Нова Пошта (платна)" at bounding box center [663, 367] width 276 height 15
drag, startPoint x: 645, startPoint y: 389, endPoint x: 744, endPoint y: 389, distance: 98.5
click at [744, 389] on div "[PERSON_NAME]" at bounding box center [721, 400] width 156 height 27
copy div "[PERSON_NAME]"
drag, startPoint x: 719, startPoint y: 412, endPoint x: 747, endPoint y: 413, distance: 28.2
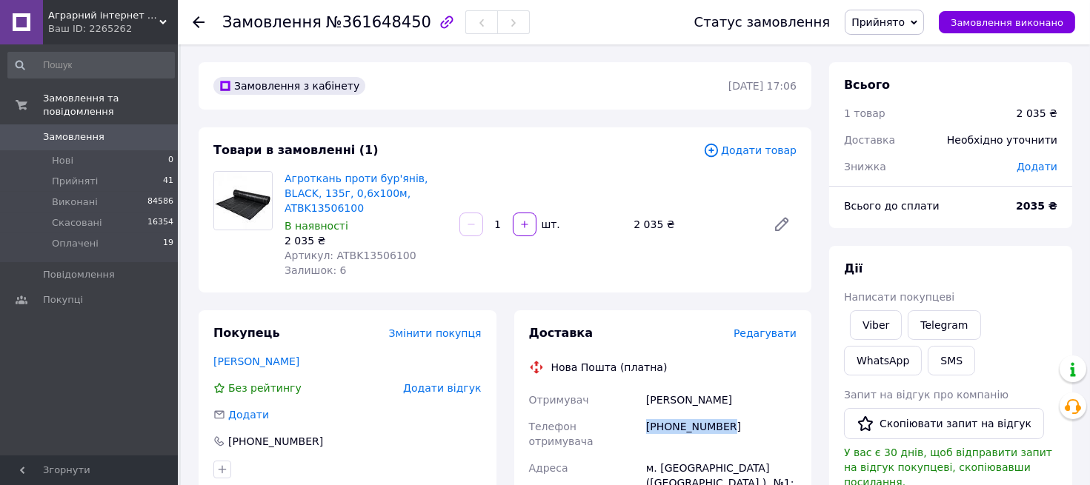
click at [747, 413] on div "[PHONE_NUMBER]" at bounding box center [721, 433] width 156 height 41
copy div "[PHONE_NUMBER]"
drag, startPoint x: 643, startPoint y: 441, endPoint x: 763, endPoint y: 449, distance: 120.3
click at [763, 455] on div "м. [GEOGRAPHIC_DATA] ([GEOGRAPHIC_DATA].), №1: вул. [STREET_ADDRESS]" at bounding box center [721, 483] width 156 height 56
copy div "м. [GEOGRAPHIC_DATA] ([GEOGRAPHIC_DATA].), №1: вул. [STREET_ADDRESS]"
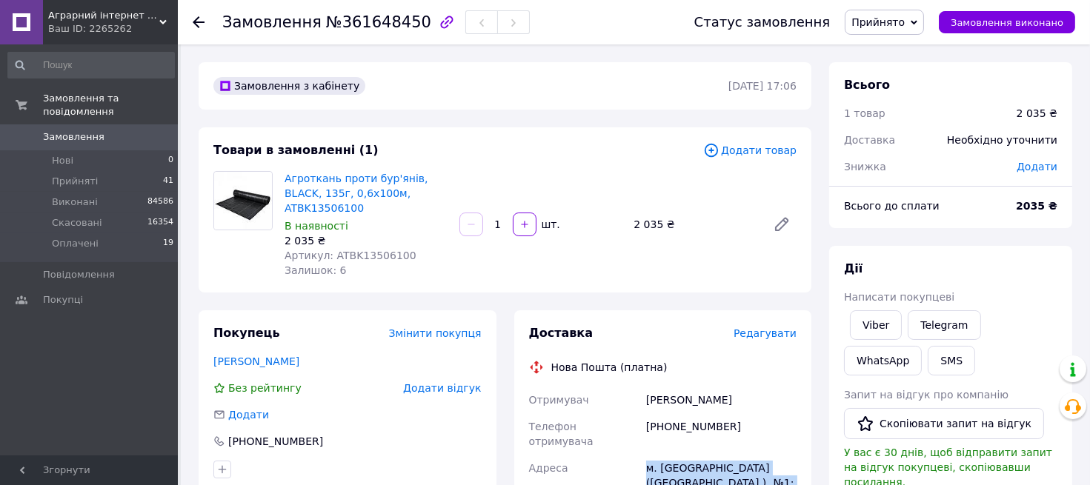
click at [700, 235] on div "Агроткань проти бур'янів, BLACK, 135г, 0,6х100м, ATBK13506100 В наявності 2 035…" at bounding box center [541, 224] width 524 height 113
click at [198, 16] on use at bounding box center [199, 22] width 12 height 12
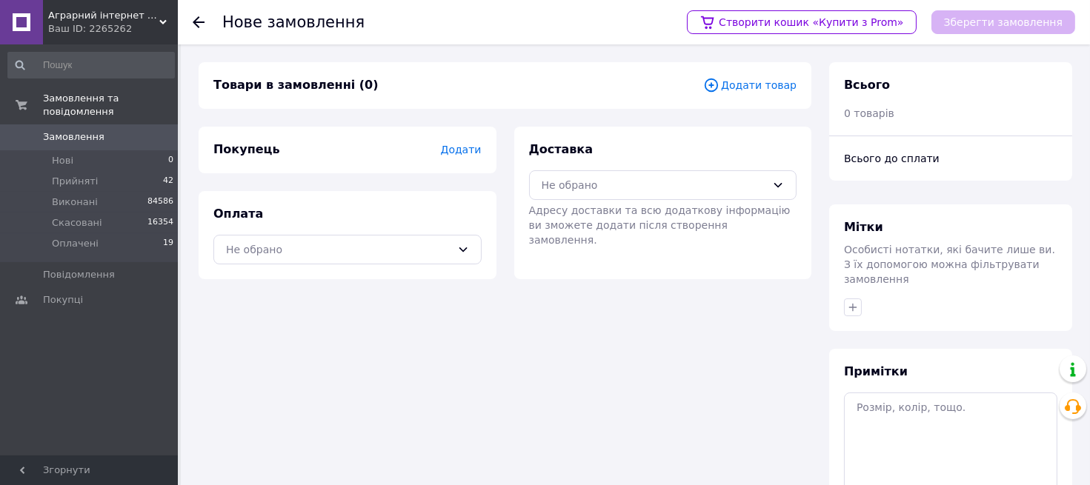
click at [139, 73] on input at bounding box center [90, 65] width 167 height 27
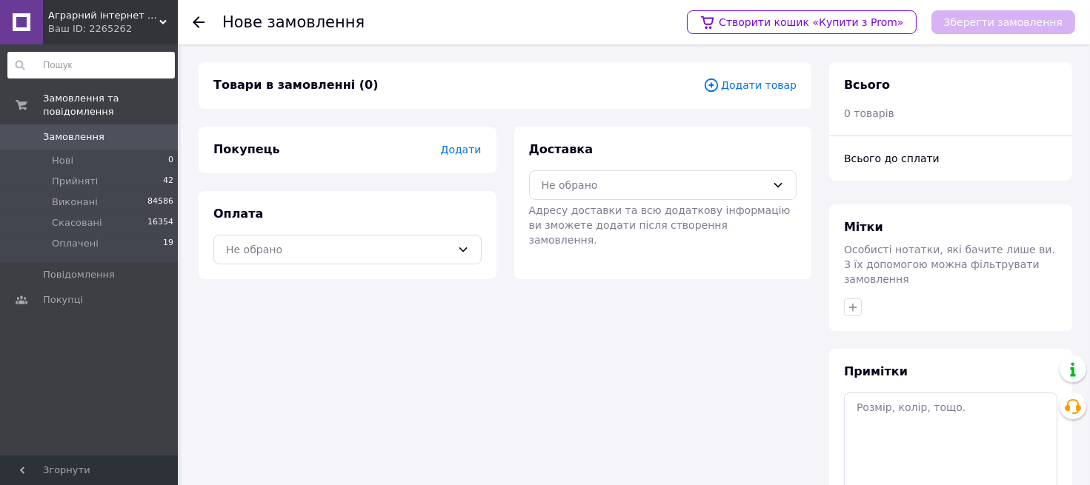
click at [139, 73] on input at bounding box center [90, 65] width 167 height 27
click at [195, 17] on icon at bounding box center [199, 22] width 12 height 12
